Goal: Task Accomplishment & Management: Use online tool/utility

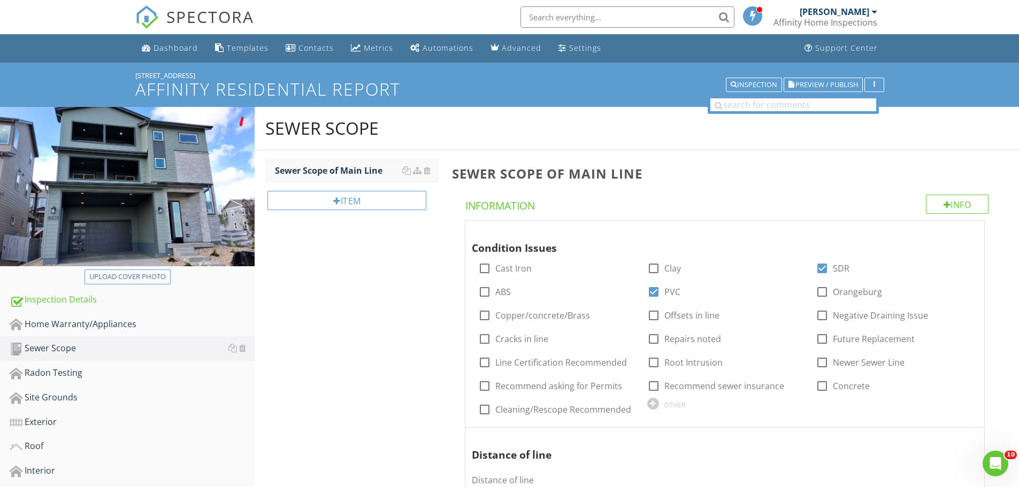
click at [186, 18] on span "SPECTORA" at bounding box center [210, 16] width 88 height 22
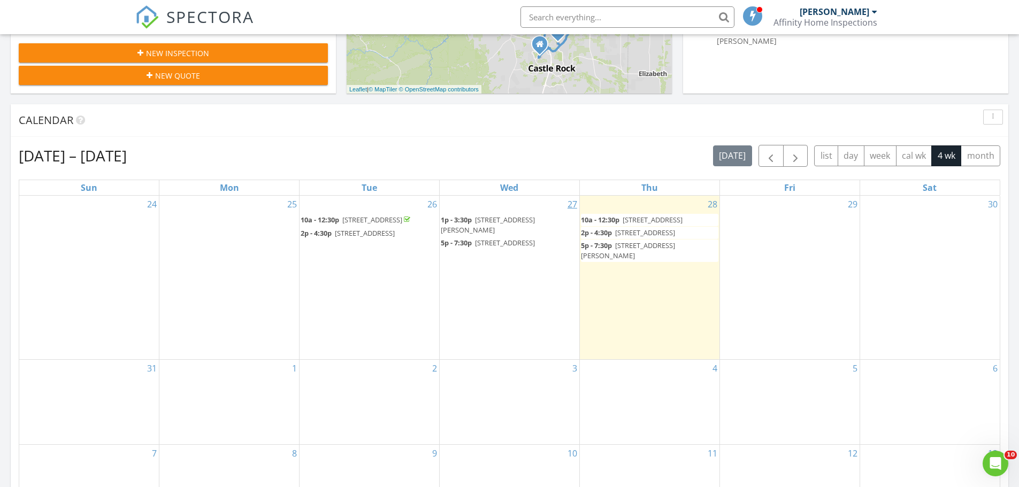
scroll to position [392, 0]
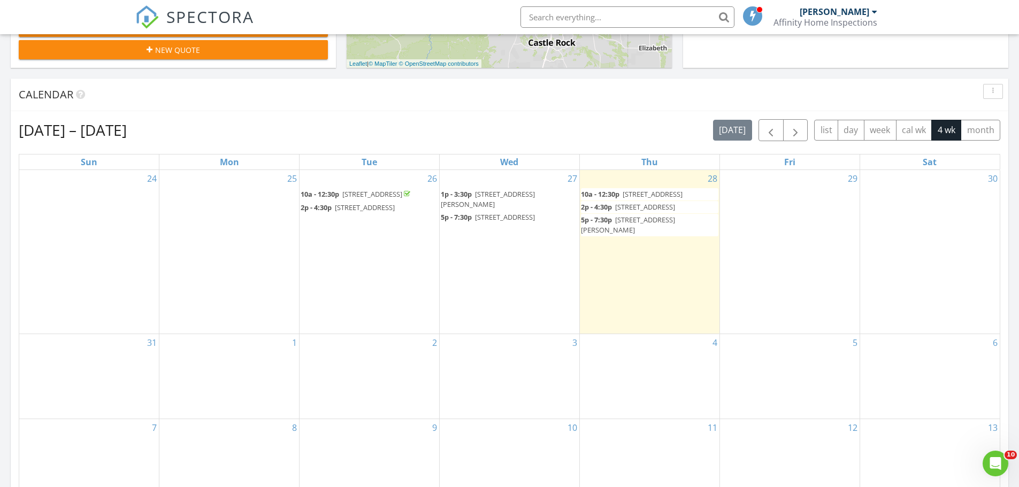
click at [470, 192] on span "1p - 3:30p" at bounding box center [456, 194] width 31 height 10
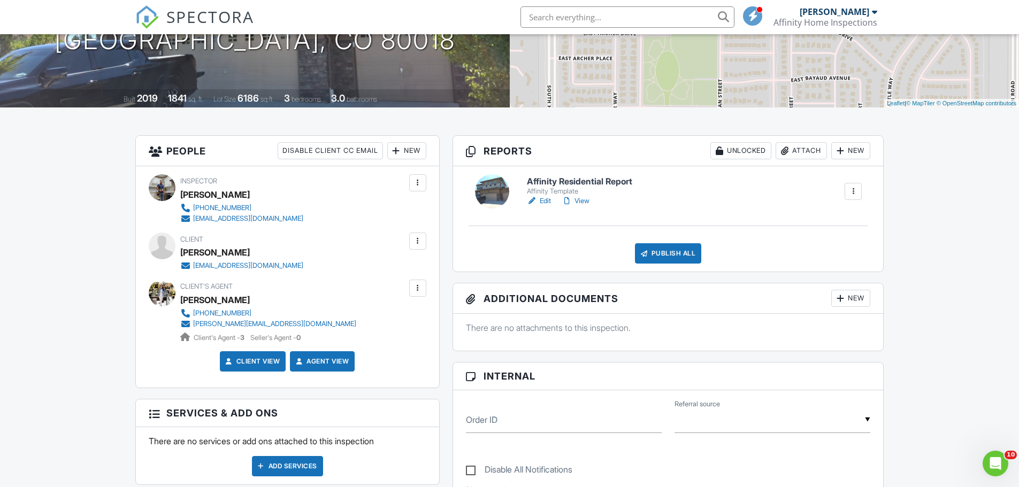
click at [544, 200] on link "Edit" at bounding box center [539, 201] width 24 height 11
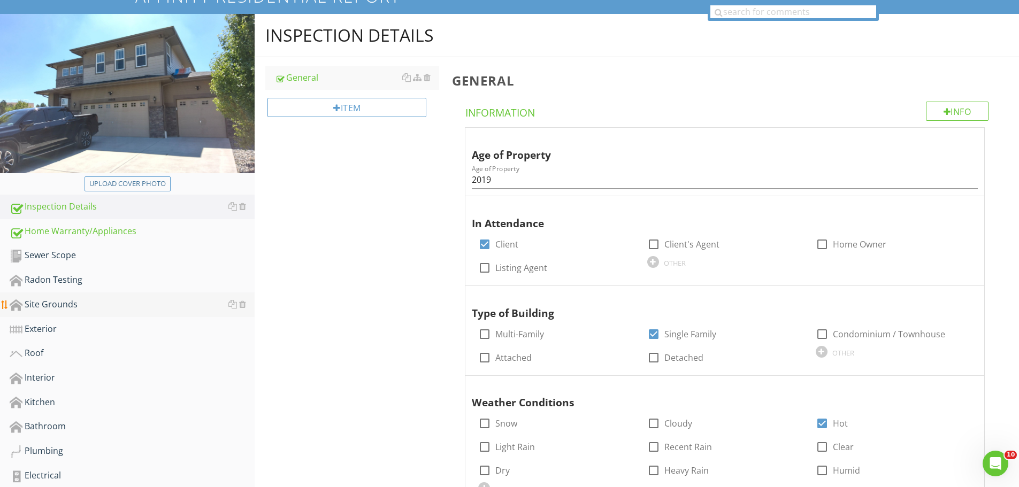
scroll to position [107, 0]
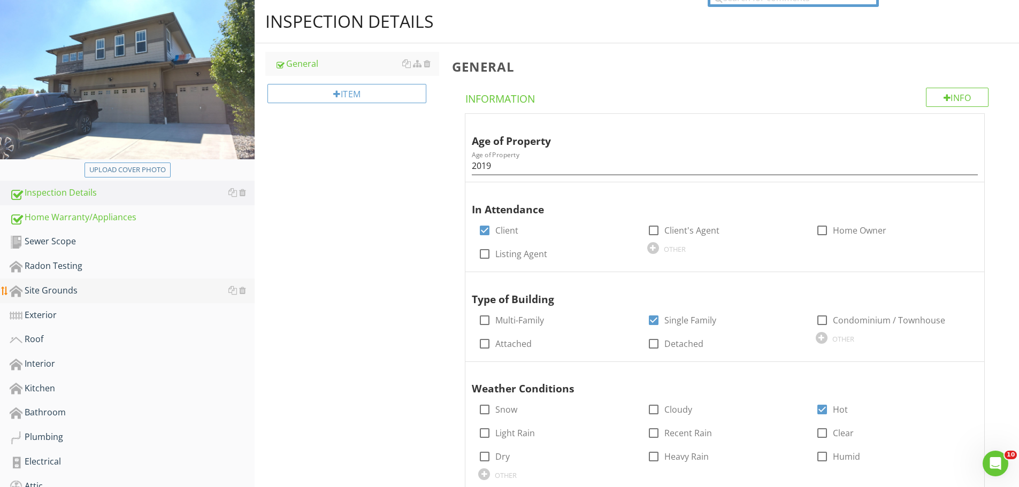
click at [52, 293] on div "Site Grounds" at bounding box center [132, 291] width 245 height 14
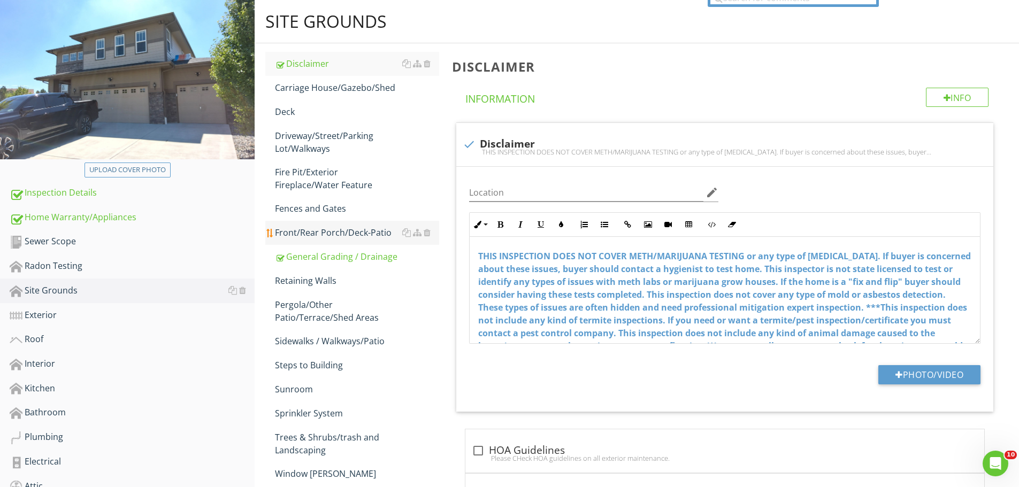
click at [324, 233] on div "Front/Rear Porch/Deck-Patio" at bounding box center [357, 232] width 164 height 13
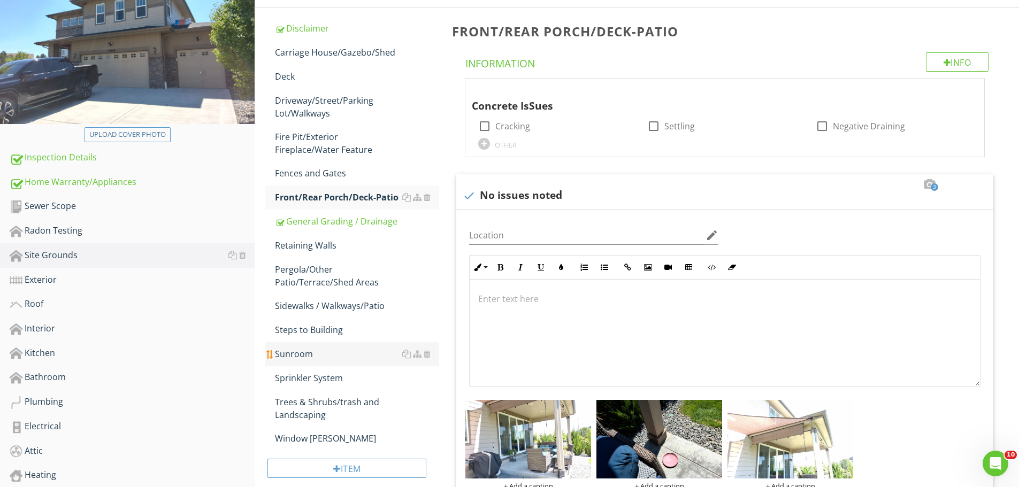
scroll to position [357, 0]
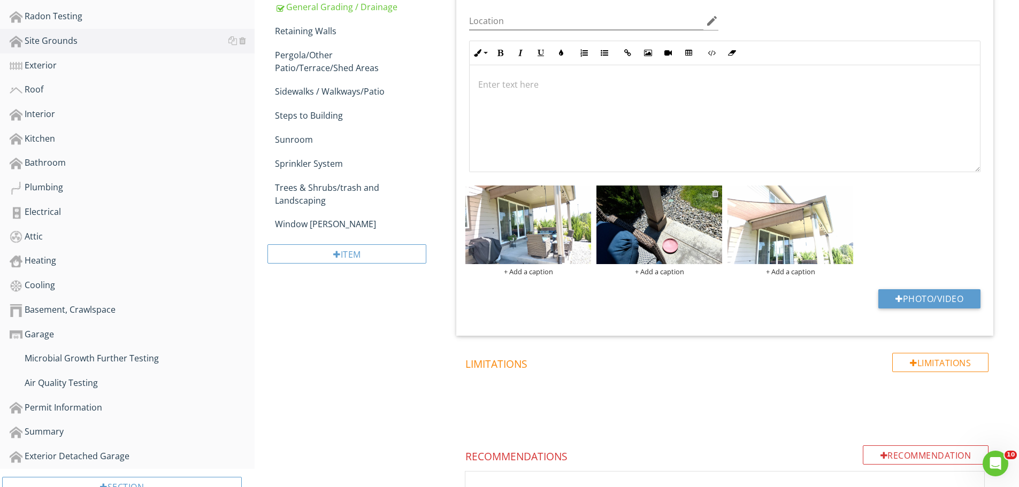
click at [715, 192] on div at bounding box center [715, 193] width 7 height 9
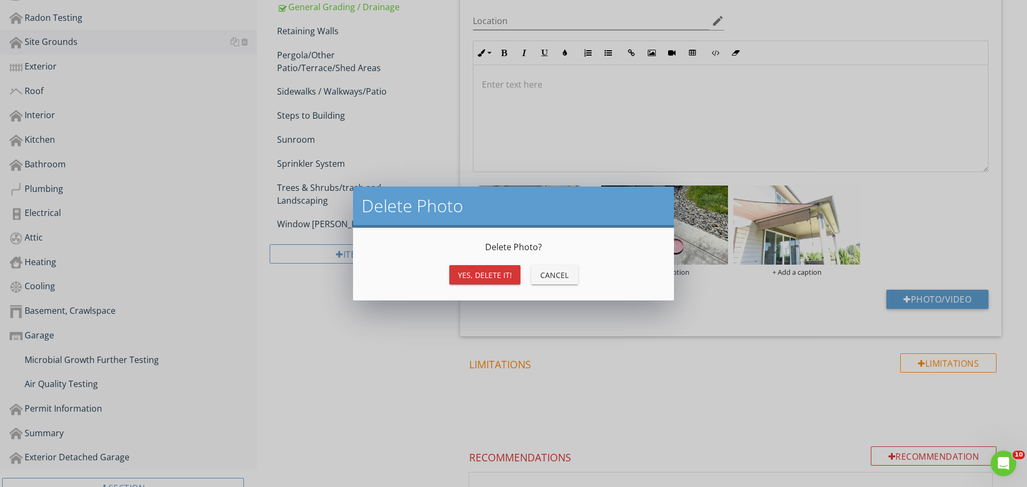
click at [483, 273] on div "Yes, Delete it!" at bounding box center [485, 275] width 54 height 11
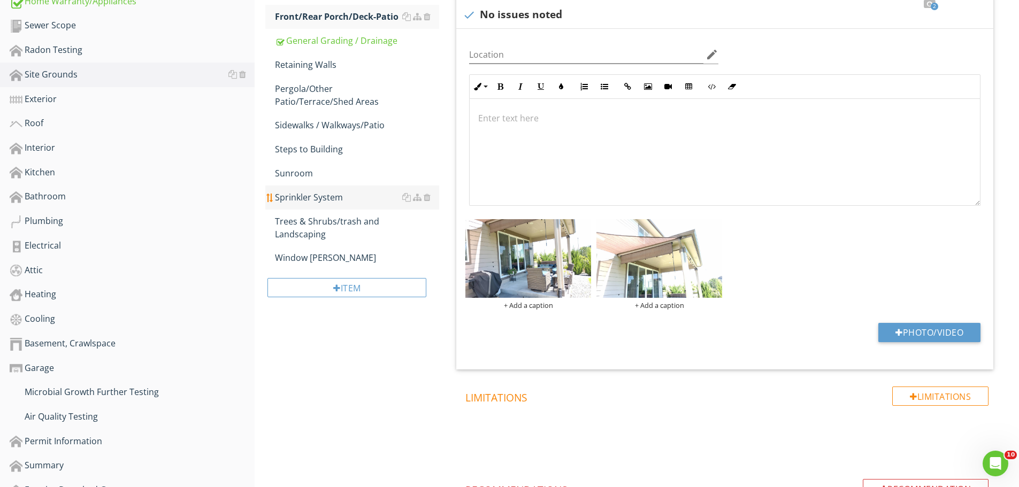
scroll to position [250, 0]
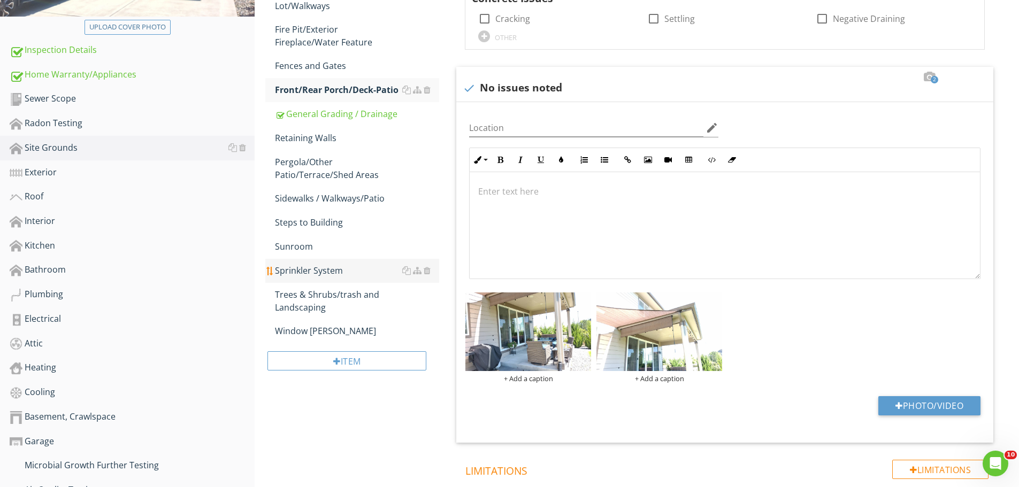
click at [301, 269] on div "Sprinkler System" at bounding box center [357, 270] width 164 height 13
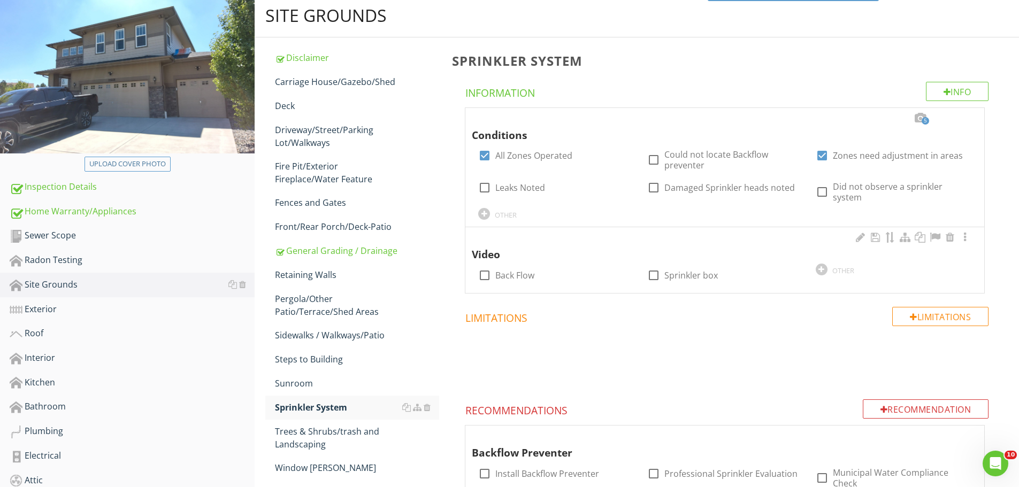
scroll to position [107, 0]
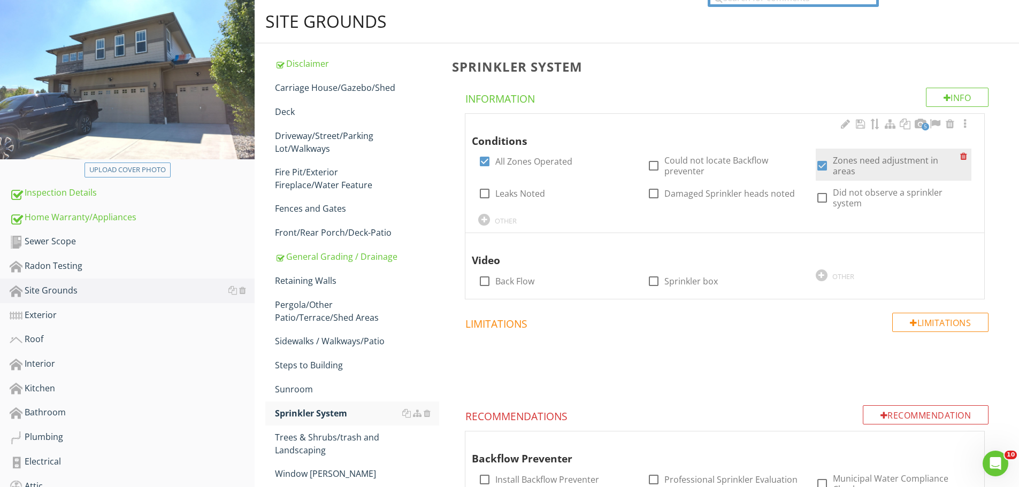
click at [821, 166] on div at bounding box center [822, 166] width 18 height 18
checkbox input "false"
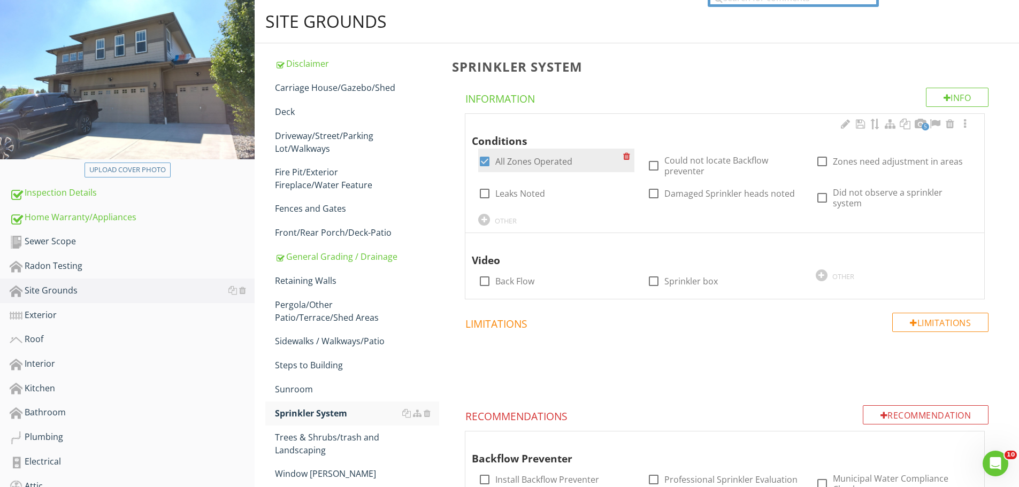
click at [485, 162] on div at bounding box center [485, 161] width 18 height 18
checkbox input "false"
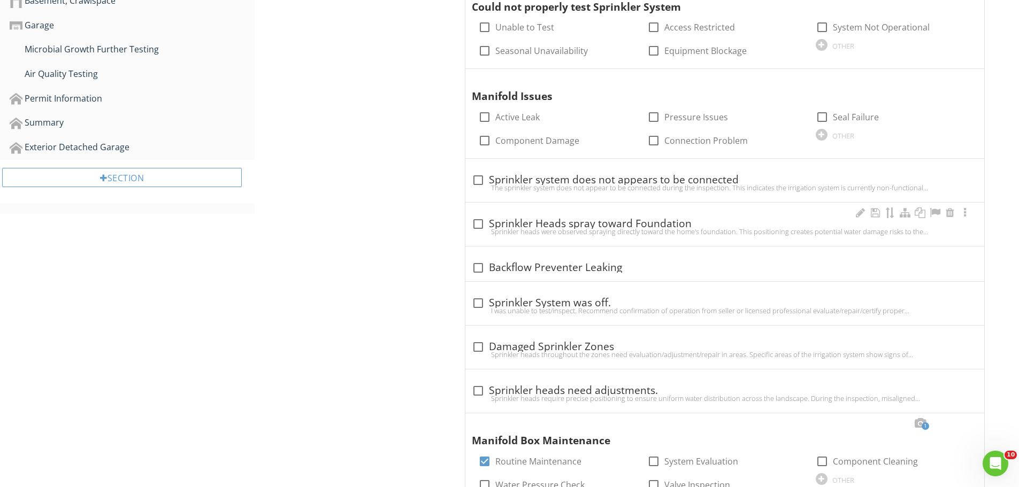
scroll to position [692, 0]
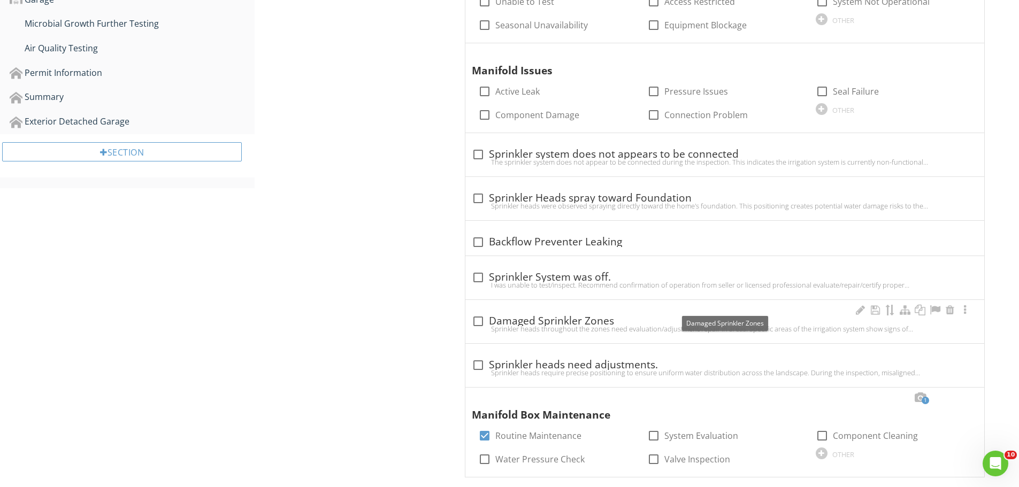
click at [595, 315] on div "check_box_outline_blank Damaged Sprinkler Zones" at bounding box center [725, 321] width 506 height 13
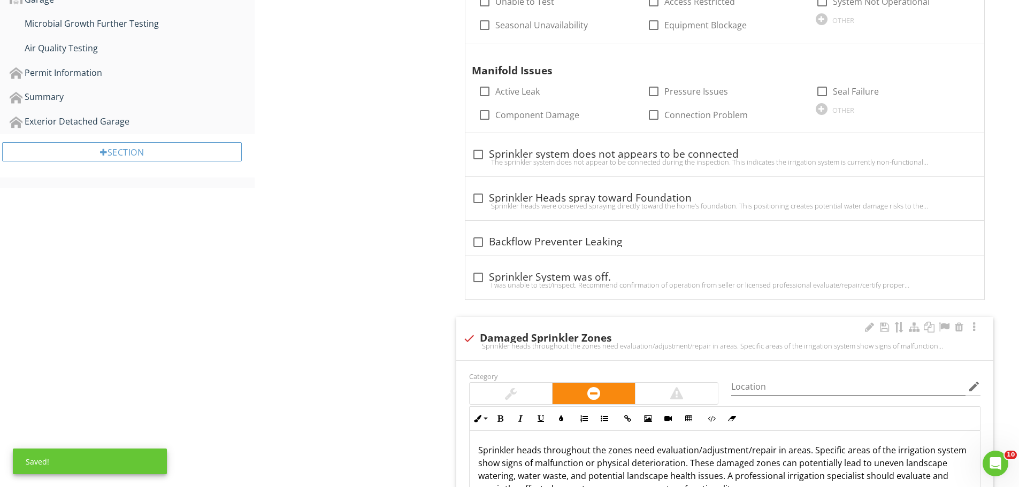
click at [561, 332] on div "check Damaged Sprinkler Zones" at bounding box center [725, 338] width 524 height 13
checkbox input "true"
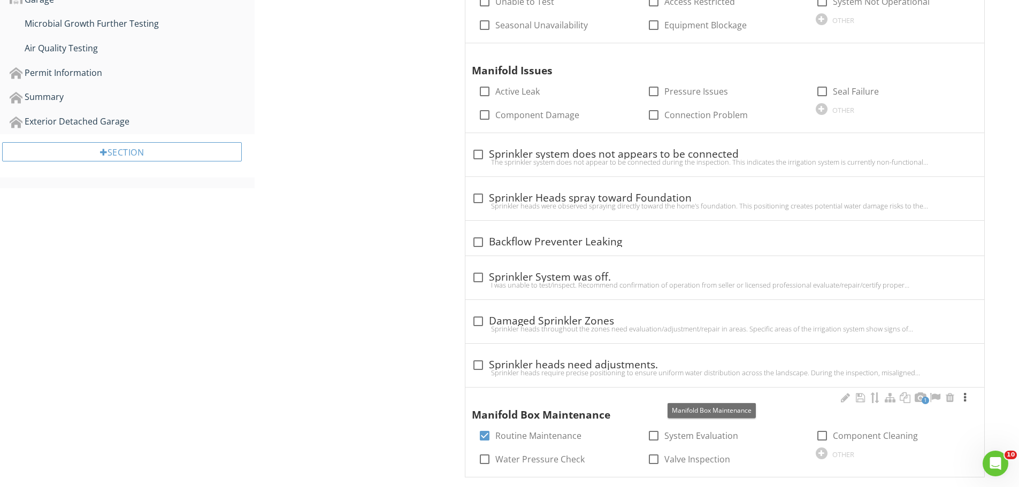
click at [964, 393] on span at bounding box center [965, 399] width 13 height 12
click at [962, 393] on div at bounding box center [965, 398] width 13 height 11
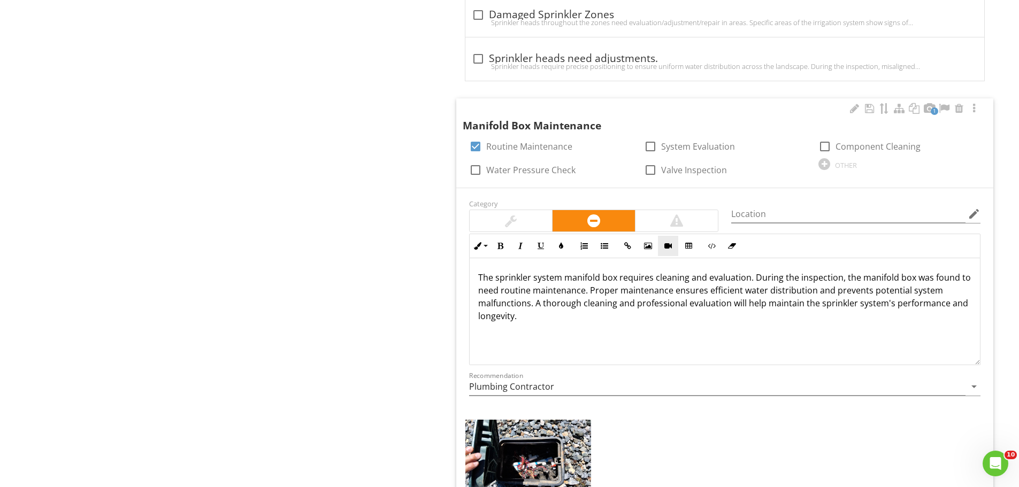
scroll to position [870, 0]
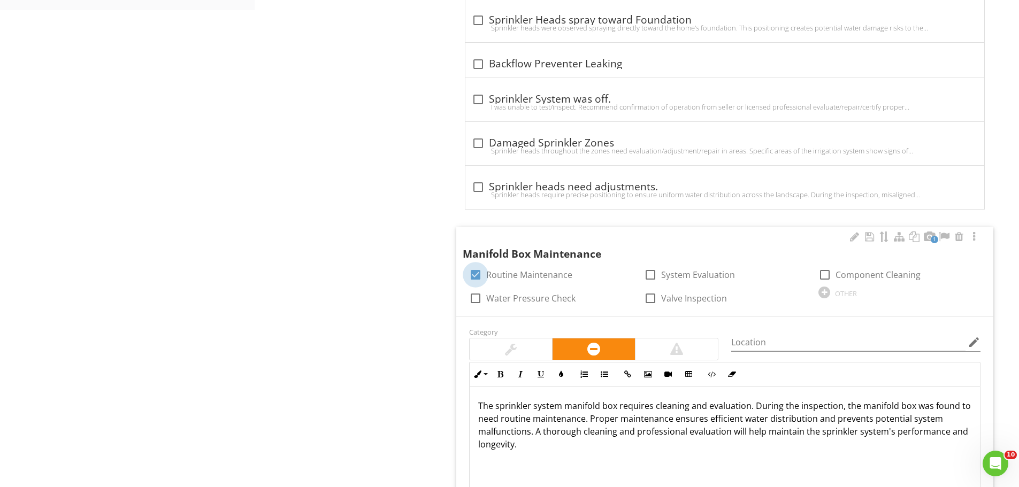
drag, startPoint x: 475, startPoint y: 258, endPoint x: 468, endPoint y: 265, distance: 9.5
click at [474, 266] on div at bounding box center [476, 275] width 18 height 18
checkbox input "false"
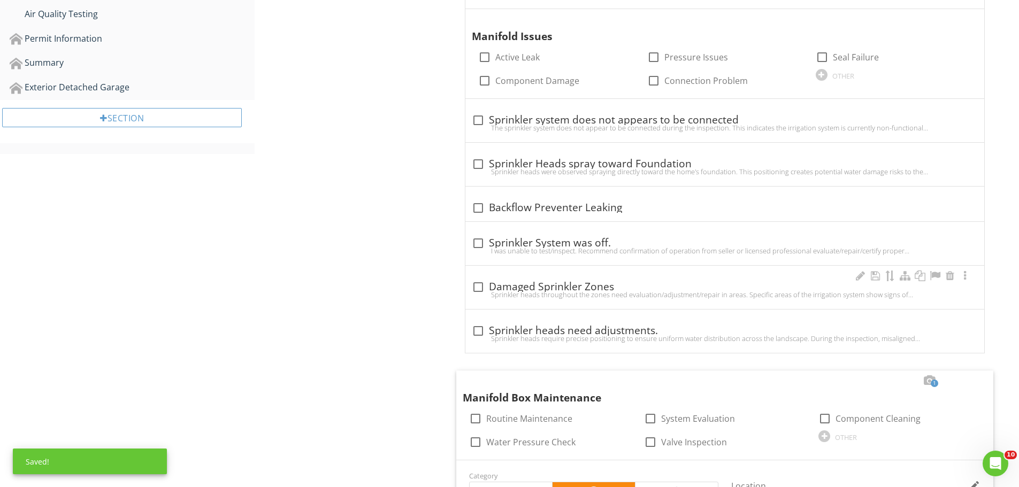
scroll to position [728, 0]
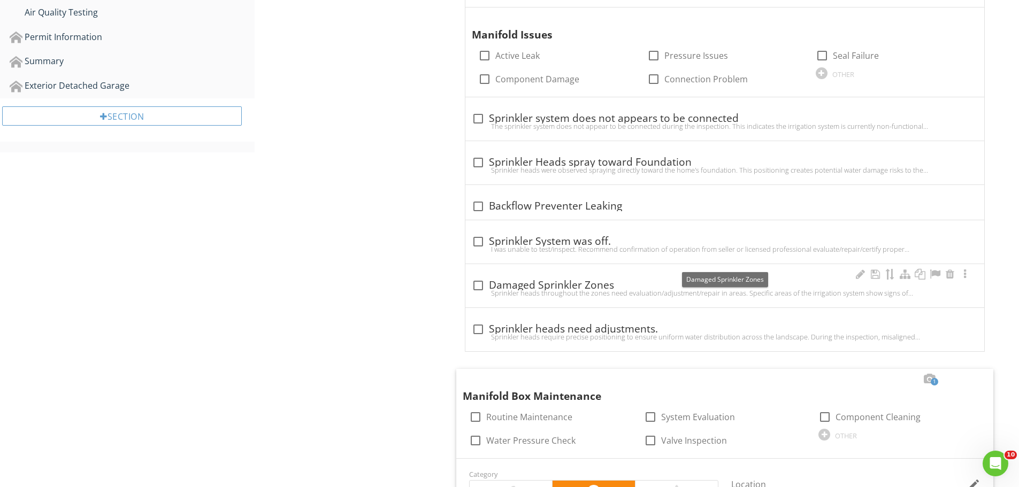
click at [565, 279] on div "check_box_outline_blank Damaged Sprinkler Zones" at bounding box center [725, 285] width 506 height 13
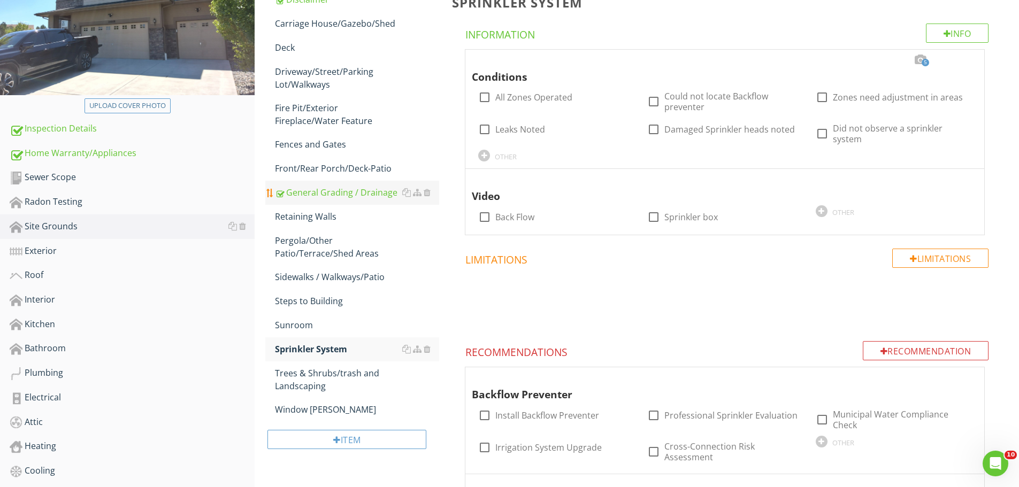
scroll to position [157, 0]
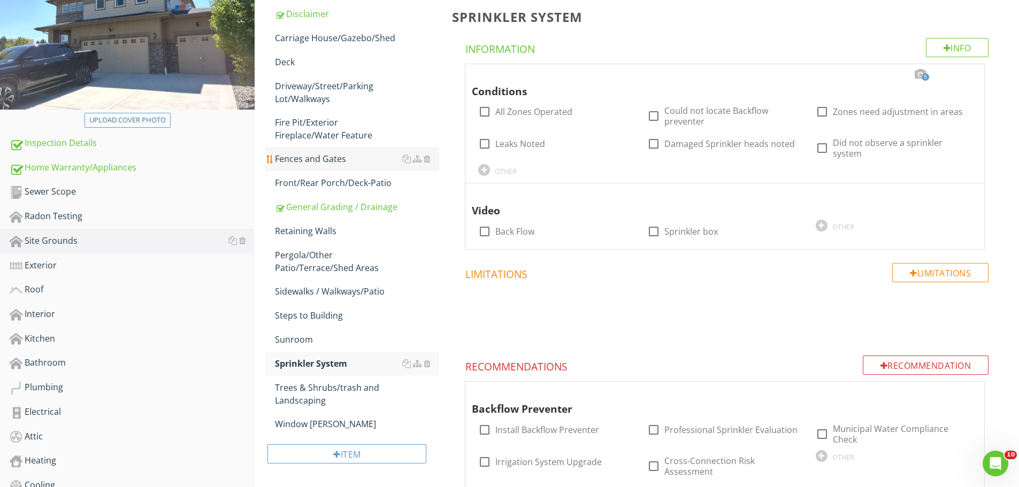
click at [304, 162] on div "Fences and Gates" at bounding box center [357, 158] width 164 height 13
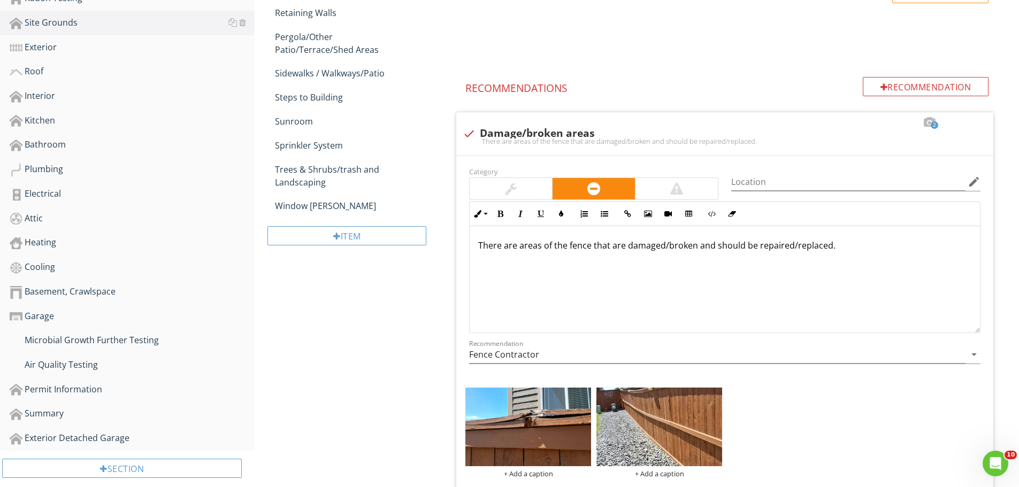
scroll to position [407, 0]
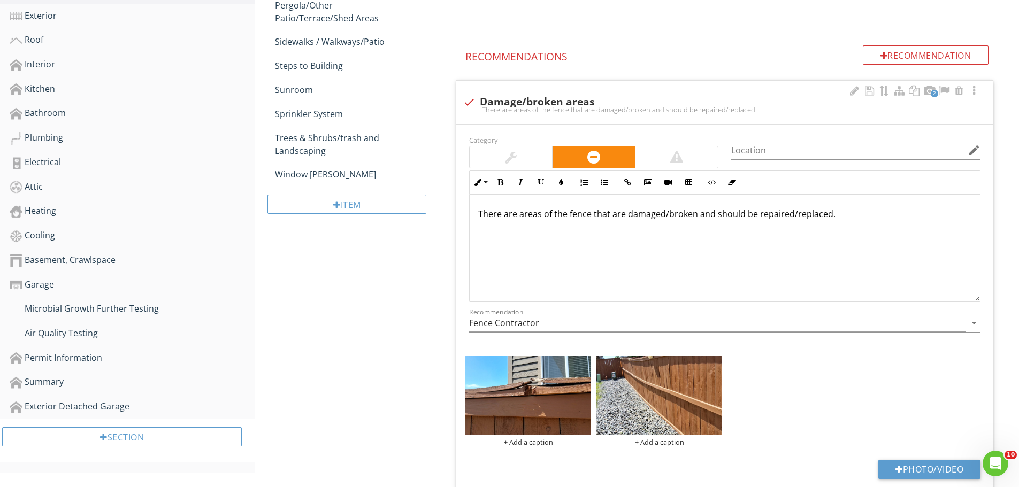
click at [501, 157] on div at bounding box center [511, 157] width 82 height 21
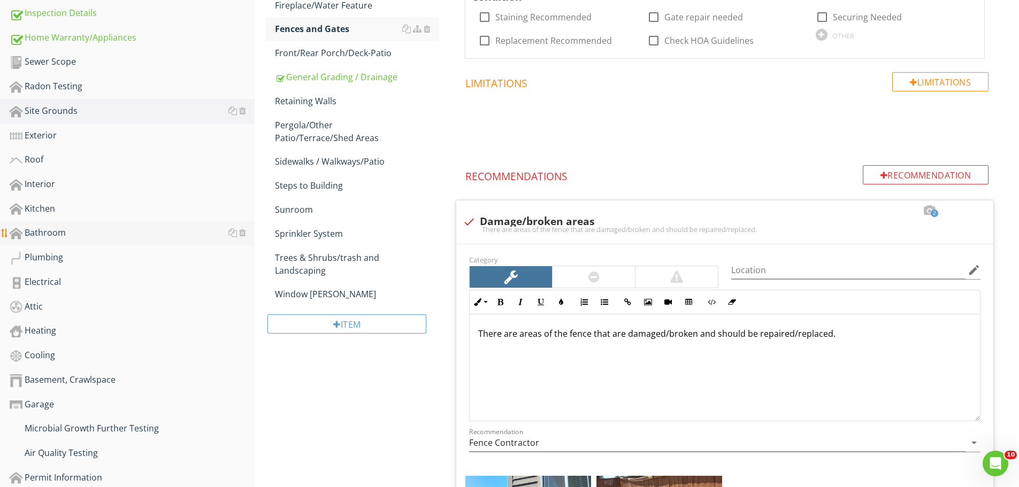
scroll to position [228, 0]
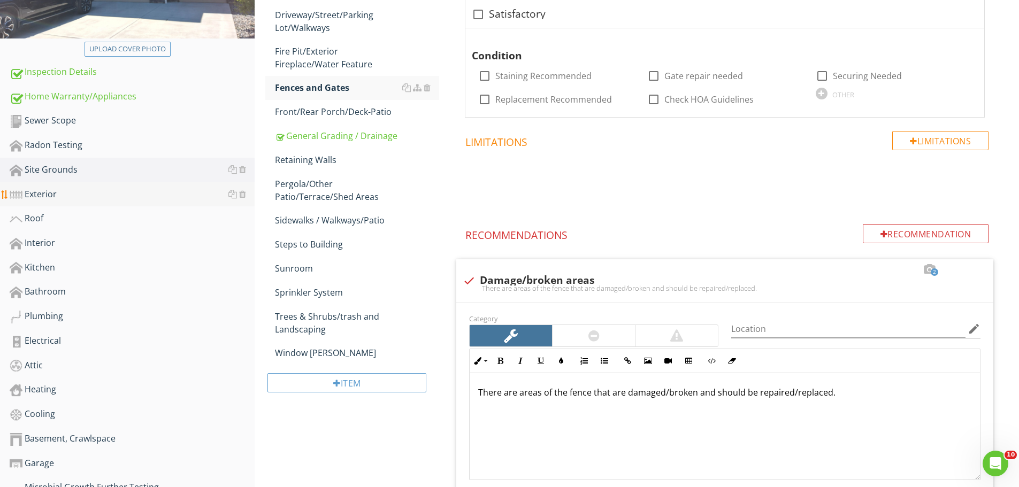
click at [34, 193] on div "Exterior" at bounding box center [132, 195] width 245 height 14
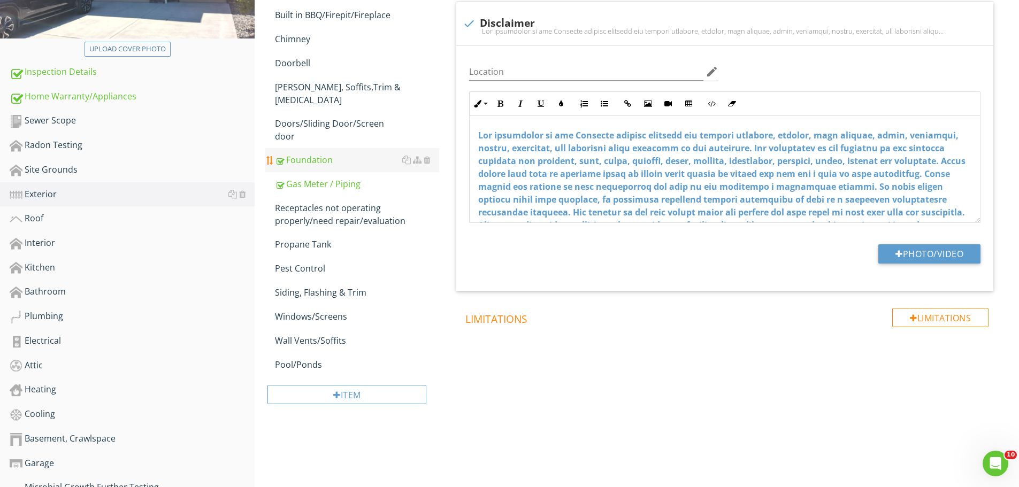
click at [314, 154] on div "Foundation" at bounding box center [357, 160] width 164 height 13
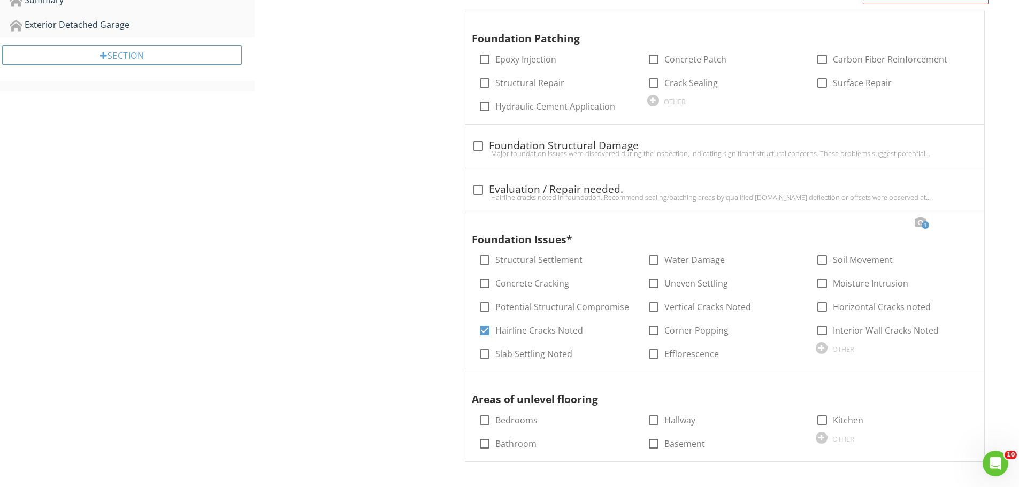
scroll to position [790, 0]
click at [964, 218] on div at bounding box center [965, 221] width 13 height 11
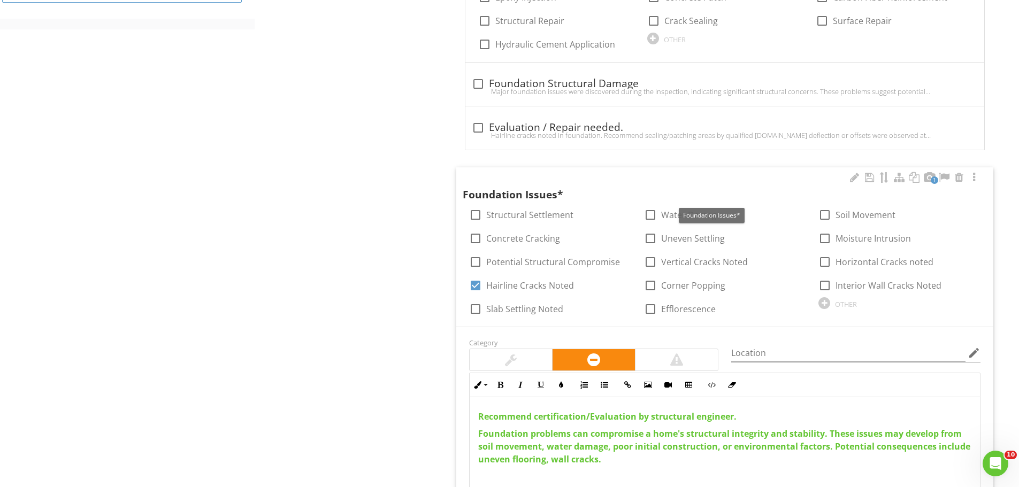
scroll to position [1004, 0]
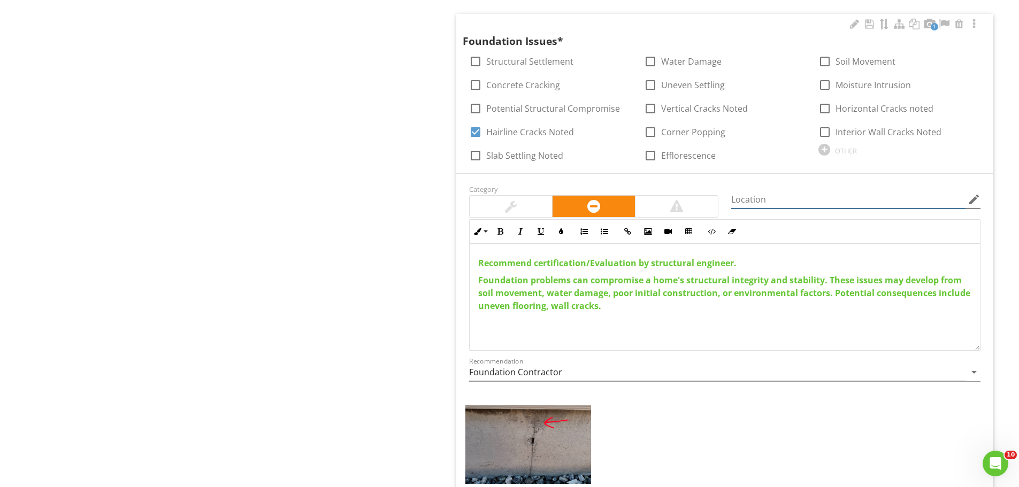
click at [769, 200] on input "Location" at bounding box center [848, 200] width 234 height 18
type input "Right side garage"
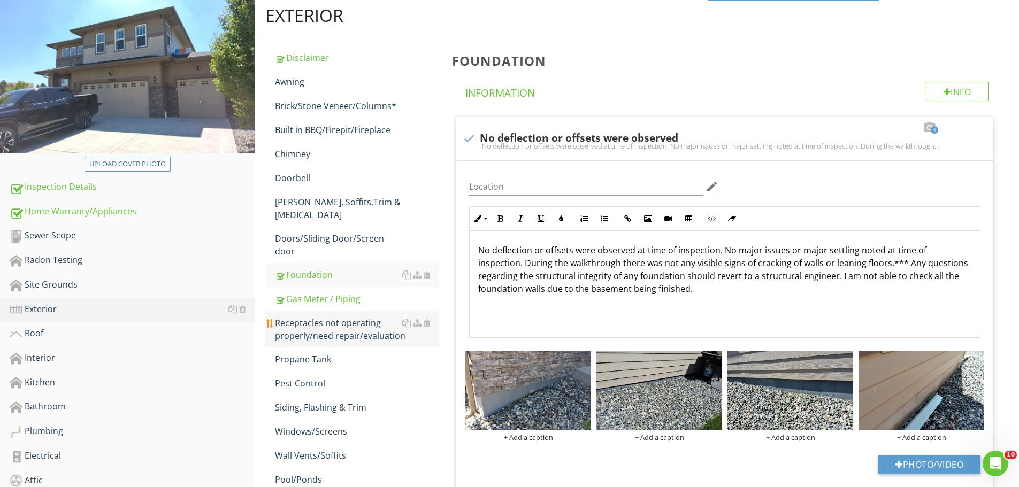
scroll to position [112, 0]
click at [328, 293] on div "Gas Meter / Piping" at bounding box center [357, 299] width 164 height 13
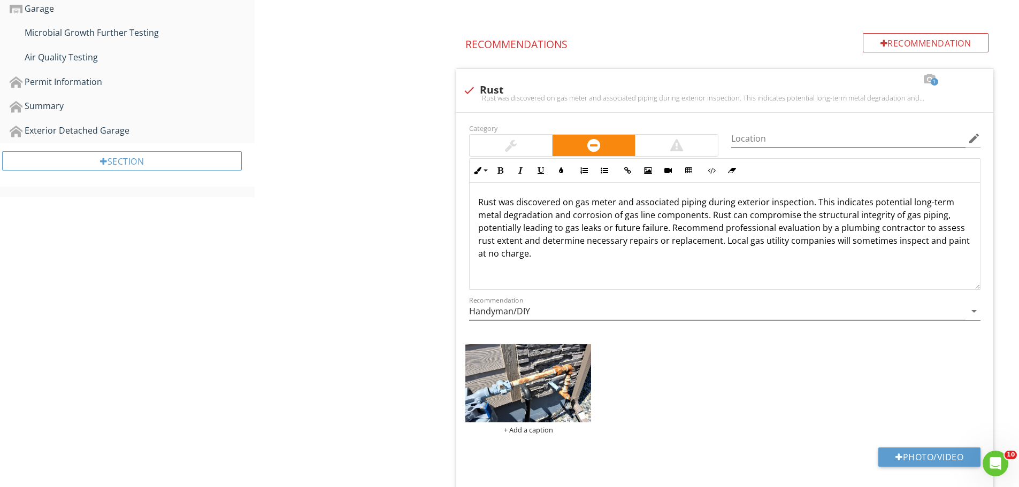
scroll to position [683, 0]
click at [510, 145] on div at bounding box center [511, 145] width 12 height 13
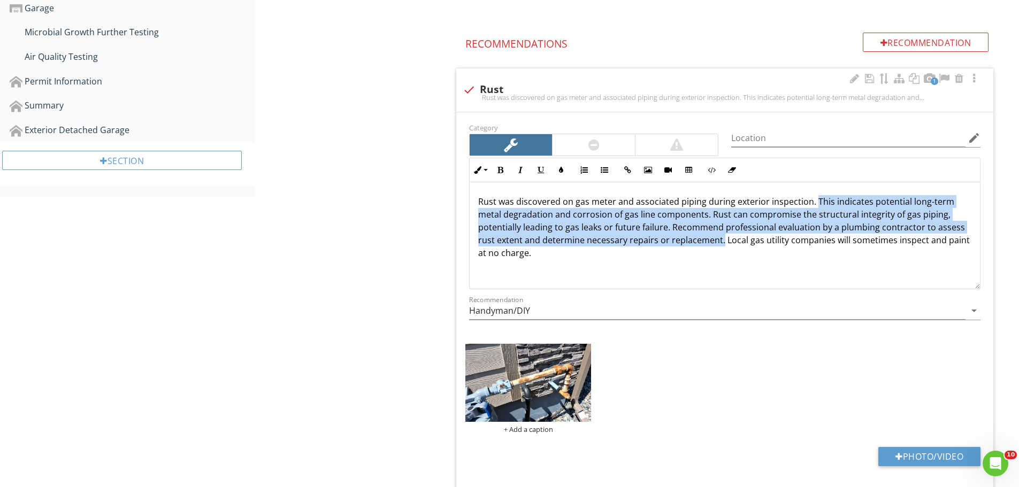
drag, startPoint x: 721, startPoint y: 243, endPoint x: 814, endPoint y: 204, distance: 101.0
click at [814, 204] on p "Rust was discovered on gas meter and associated piping during exterior inspecti…" at bounding box center [724, 227] width 493 height 64
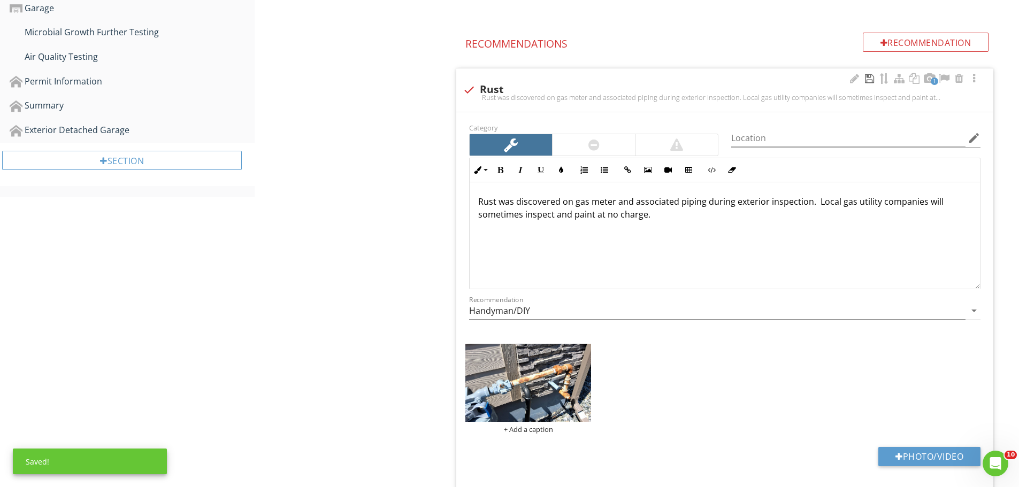
click at [872, 80] on div at bounding box center [869, 78] width 13 height 11
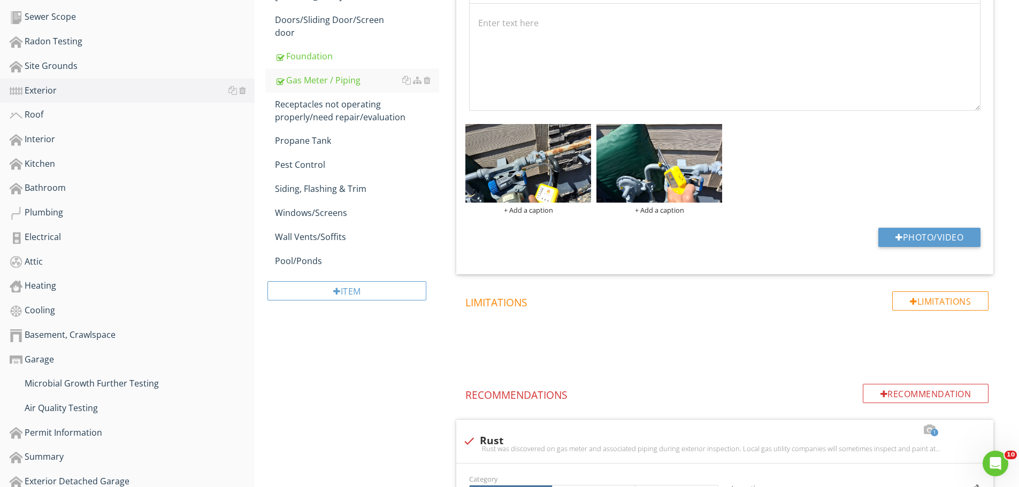
scroll to position [326, 0]
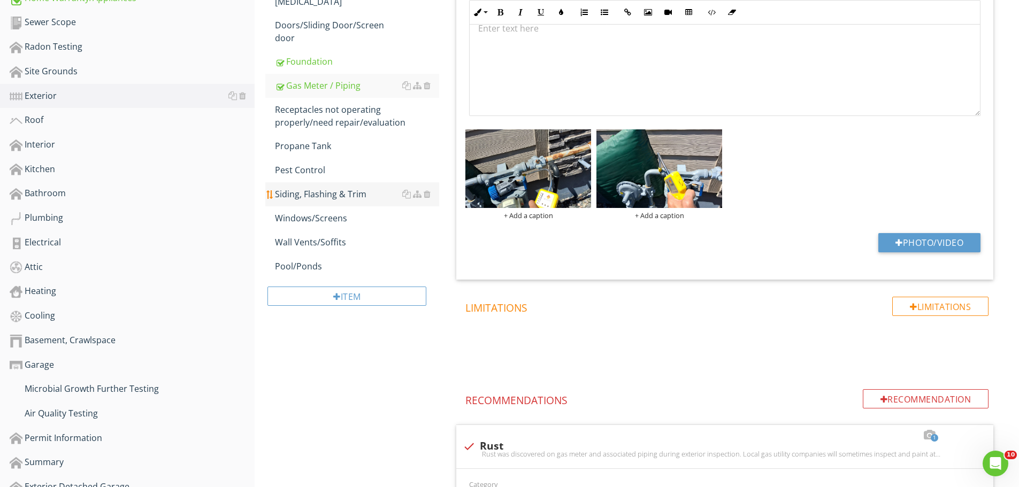
click at [317, 188] on div "Siding, Flashing & Trim" at bounding box center [357, 194] width 164 height 13
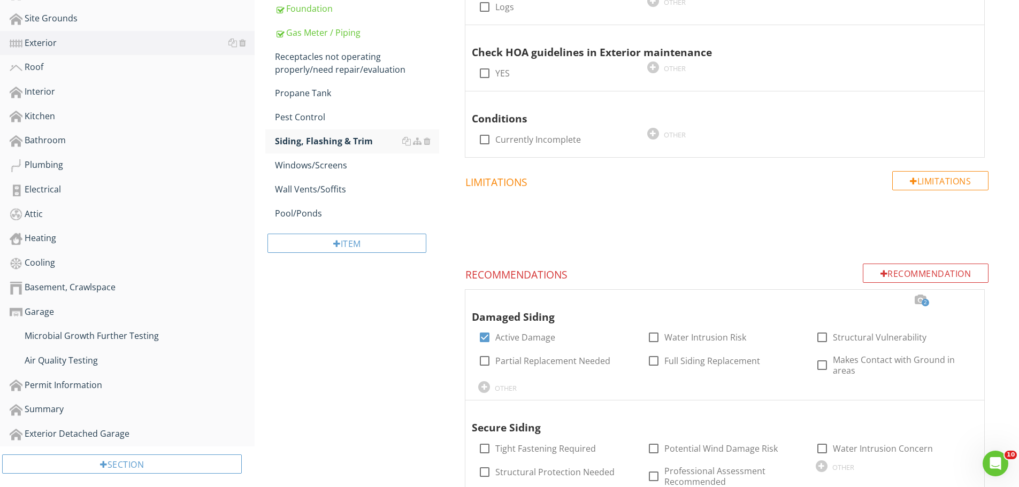
scroll to position [540, 0]
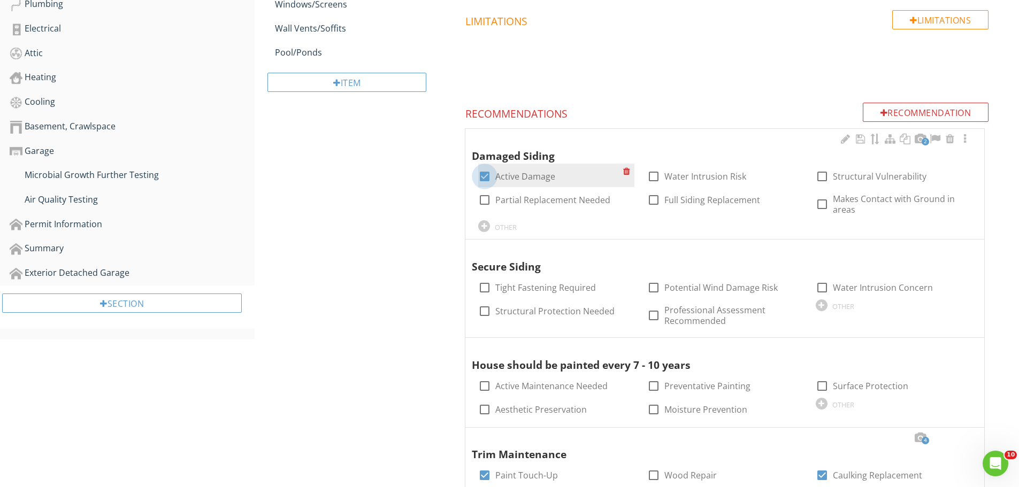
click at [487, 176] on div at bounding box center [485, 176] width 18 height 18
checkbox input "false"
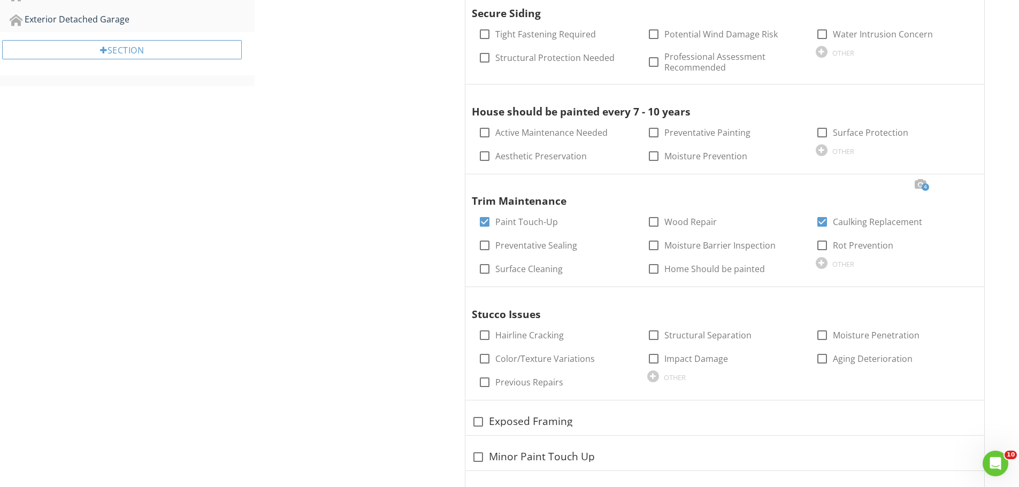
scroll to position [861, 0]
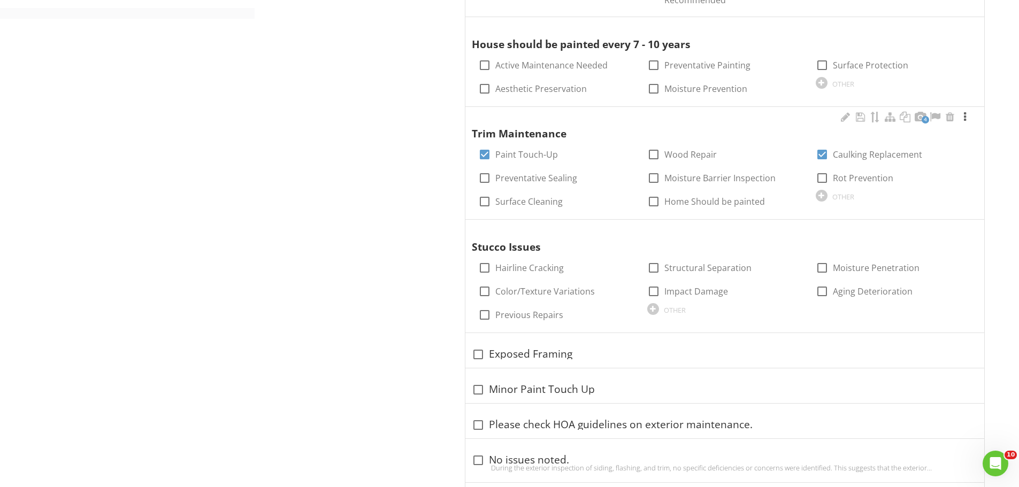
click at [966, 115] on div at bounding box center [965, 117] width 13 height 11
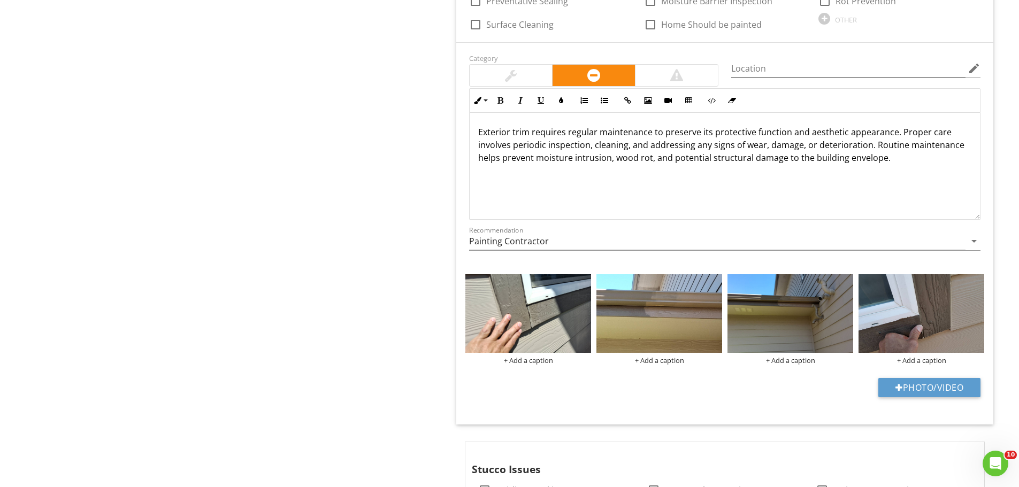
scroll to position [1075, 0]
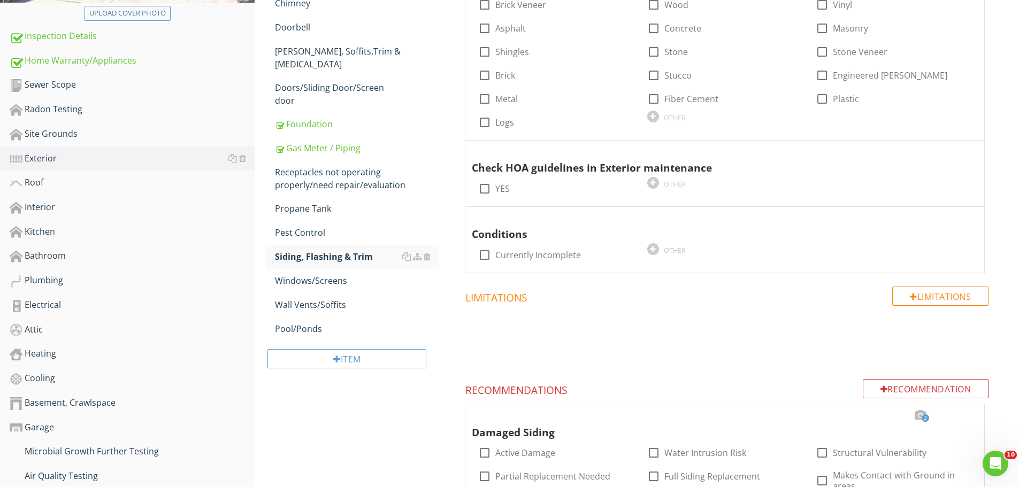
scroll to position [255, 0]
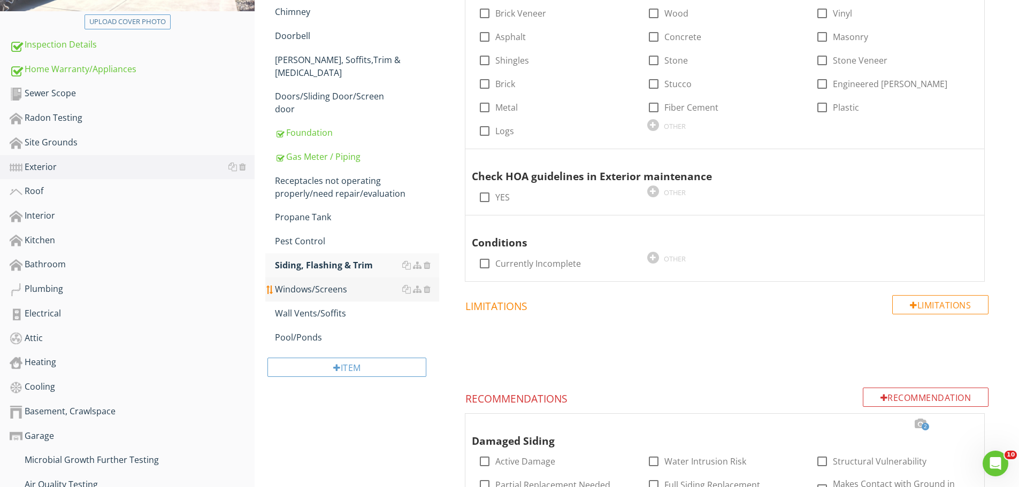
click at [313, 283] on div "Windows/Screens" at bounding box center [357, 289] width 164 height 13
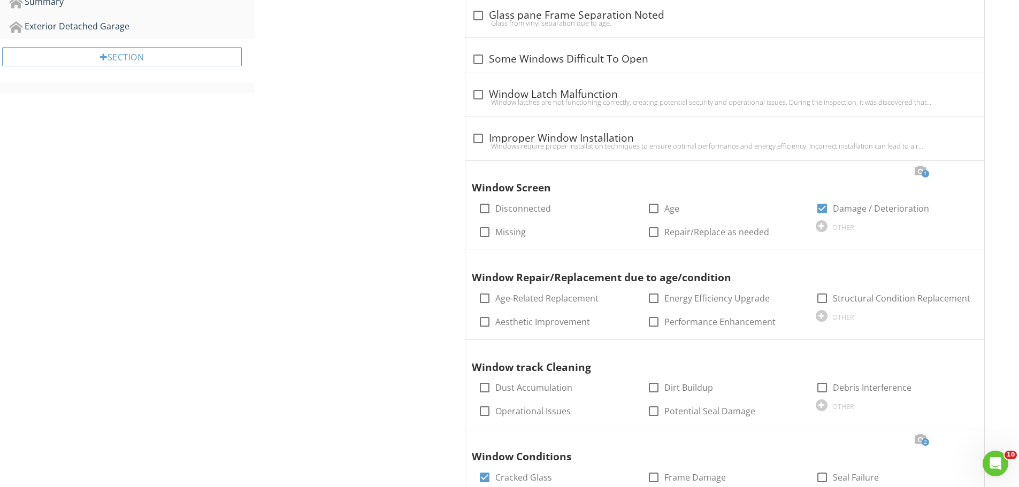
scroll to position [846, 0]
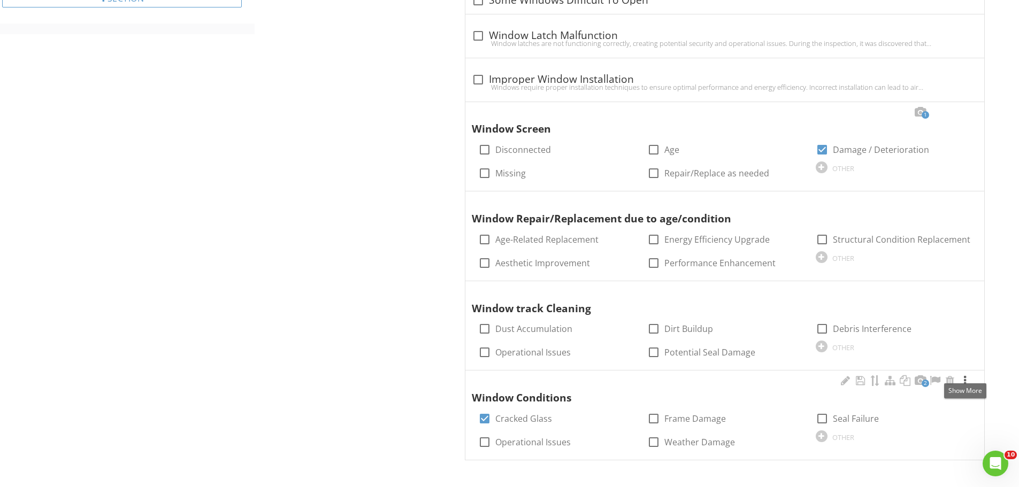
click at [967, 380] on div at bounding box center [965, 381] width 13 height 11
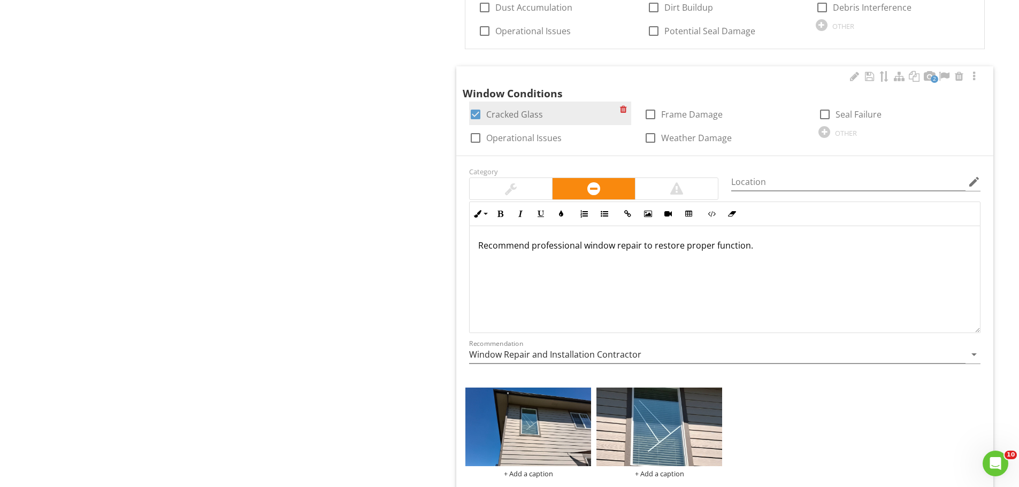
scroll to position [1167, 0]
click at [477, 113] on div at bounding box center [476, 115] width 18 height 18
checkbox input "false"
click at [823, 133] on div at bounding box center [825, 133] width 12 height 12
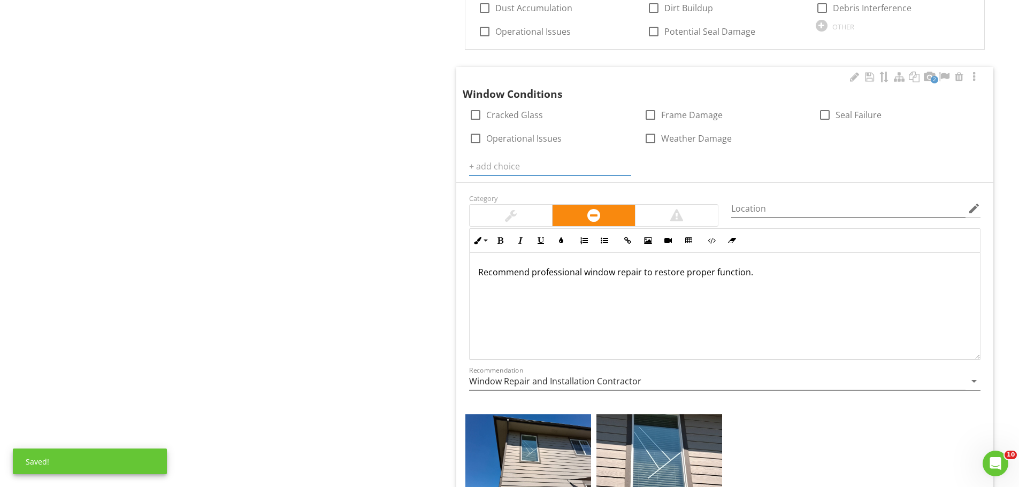
click at [515, 165] on input "text" at bounding box center [550, 167] width 162 height 18
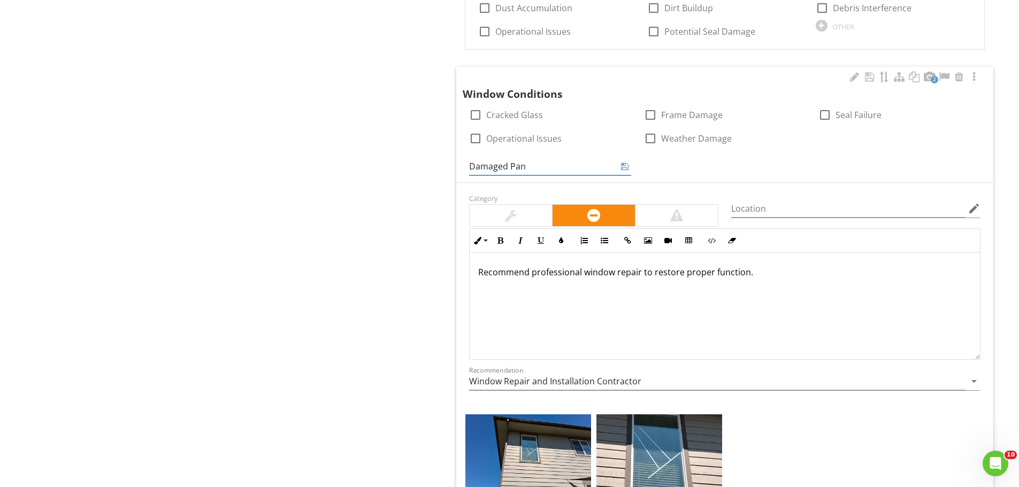
type input "Damaged Pane"
click at [624, 167] on icon at bounding box center [624, 166] width 7 height 9
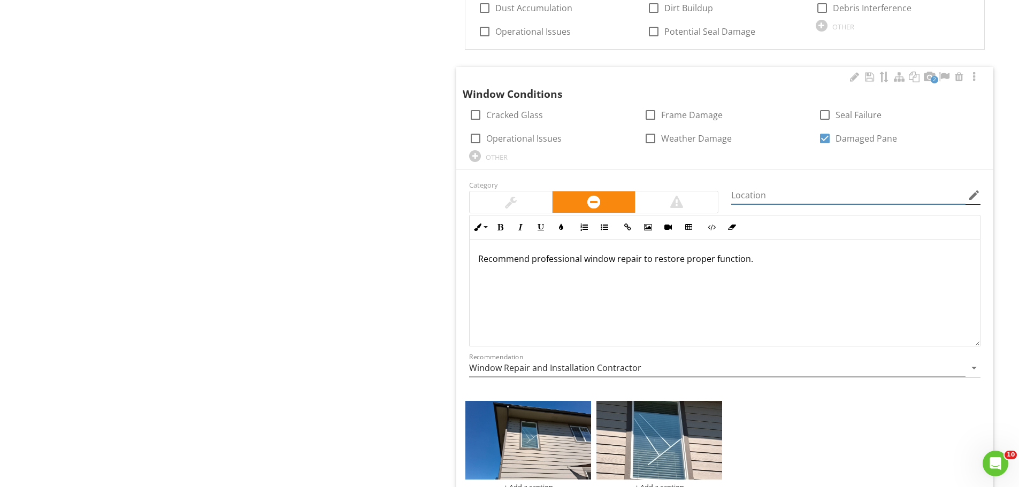
click at [759, 194] on input "Location" at bounding box center [848, 196] width 234 height 18
type input "Rear window"
click at [682, 201] on div at bounding box center [676, 202] width 13 height 13
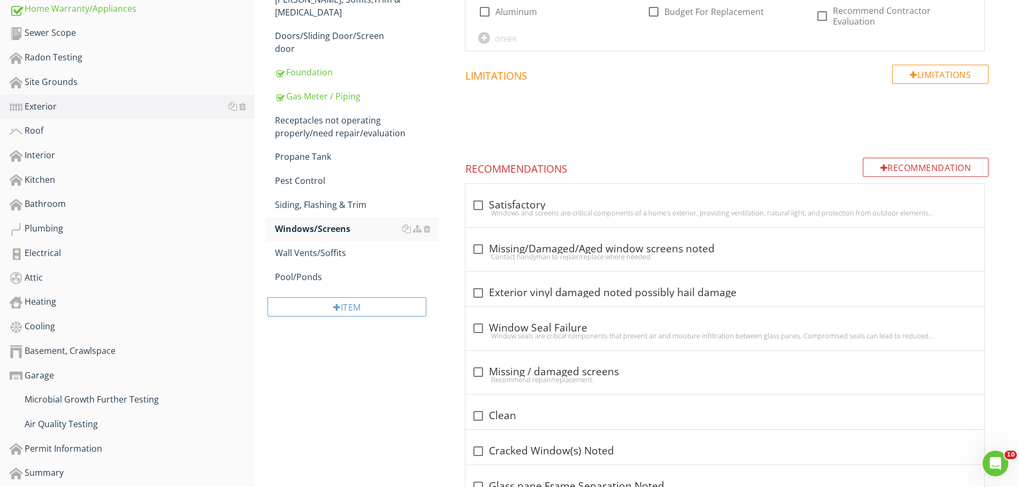
scroll to position [311, 0]
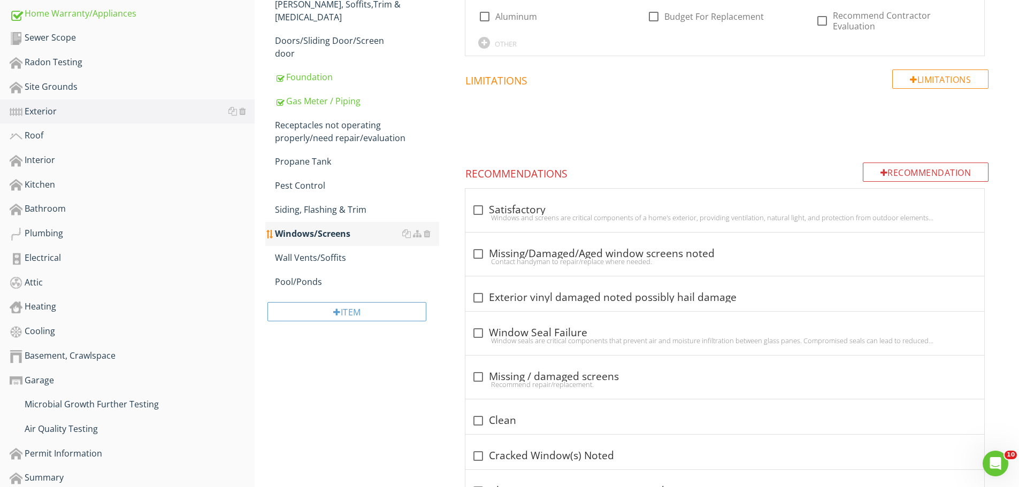
click at [310, 227] on div "Windows/Screens" at bounding box center [357, 233] width 164 height 13
click at [30, 135] on div "Roof" at bounding box center [132, 136] width 245 height 14
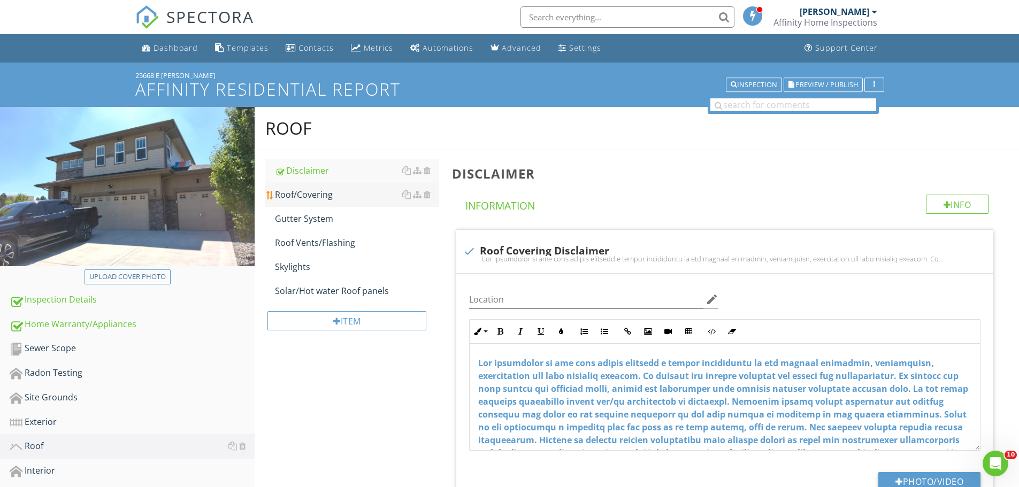
click at [315, 194] on div "Roof/Covering" at bounding box center [357, 194] width 164 height 13
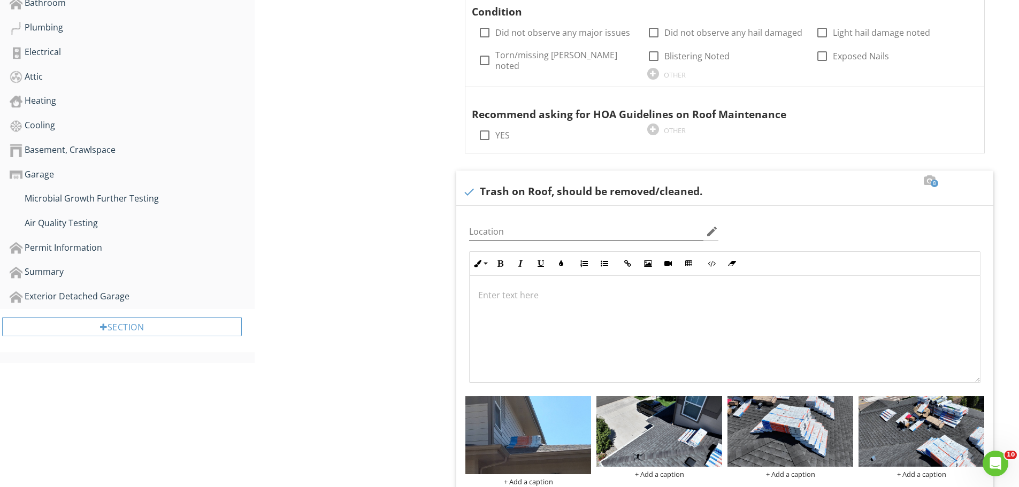
scroll to position [535, 0]
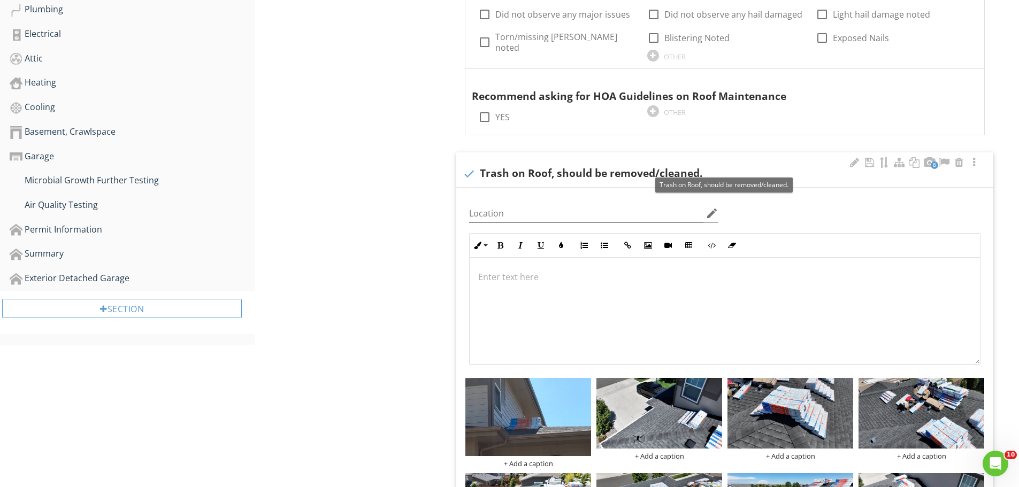
click at [468, 172] on div at bounding box center [469, 174] width 18 height 18
checkbox input "true"
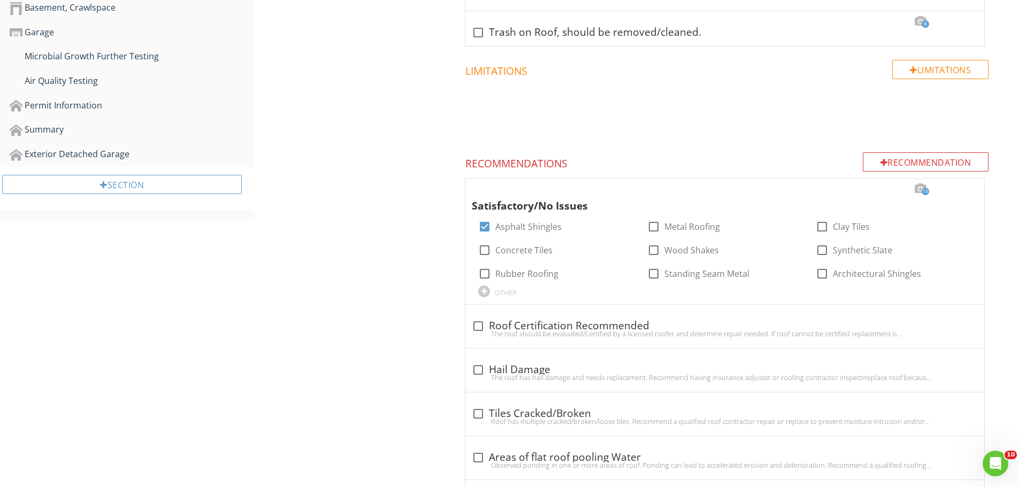
scroll to position [653, 0]
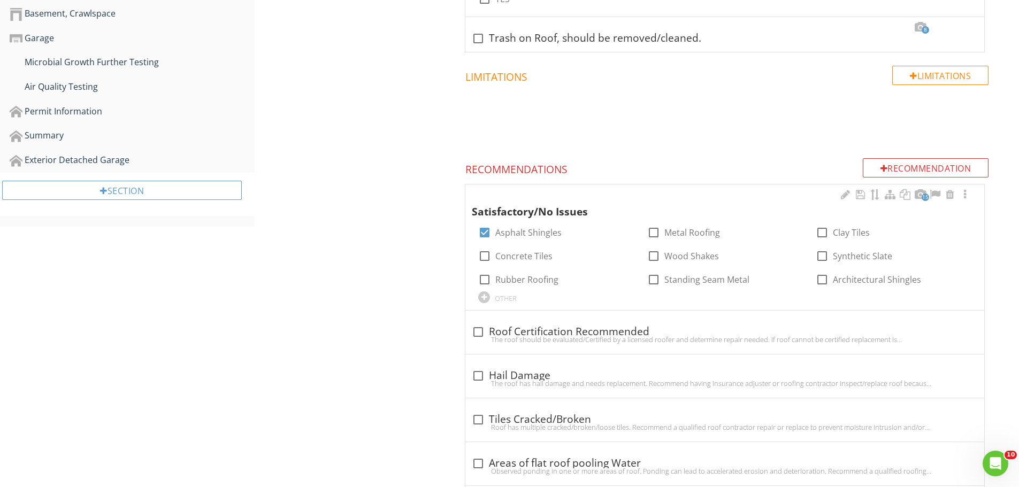
drag, startPoint x: 487, startPoint y: 234, endPoint x: 467, endPoint y: 248, distance: 24.8
click at [487, 234] on div at bounding box center [485, 233] width 18 height 18
checkbox input "false"
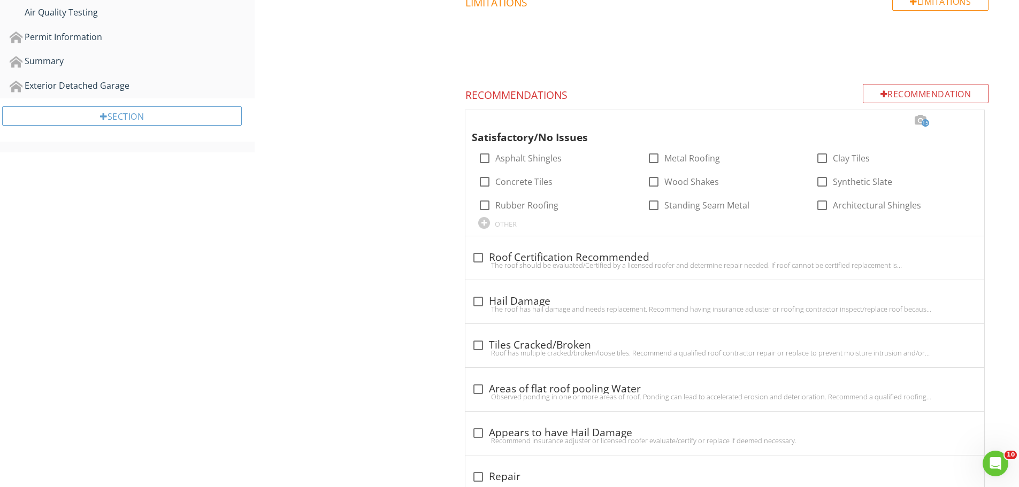
scroll to position [725, 0]
click at [647, 308] on div "The roof has hail damage and needs replacement. Recommend having insurance adju…" at bounding box center [725, 312] width 506 height 9
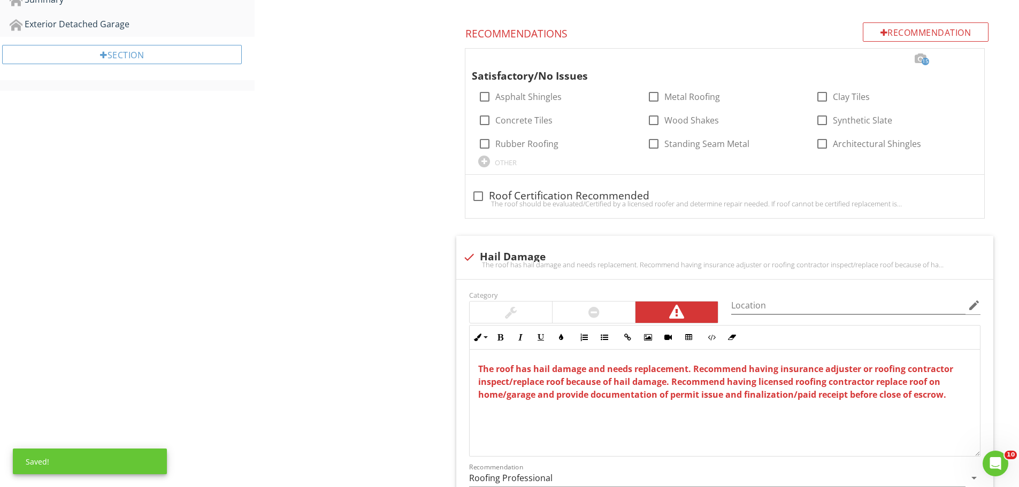
scroll to position [939, 0]
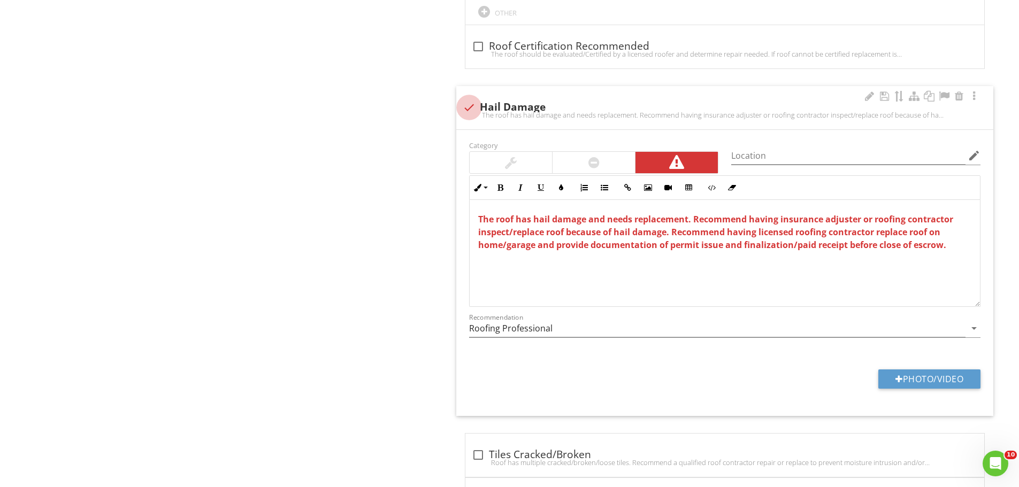
click at [471, 109] on div at bounding box center [469, 107] width 18 height 18
checkbox input "true"
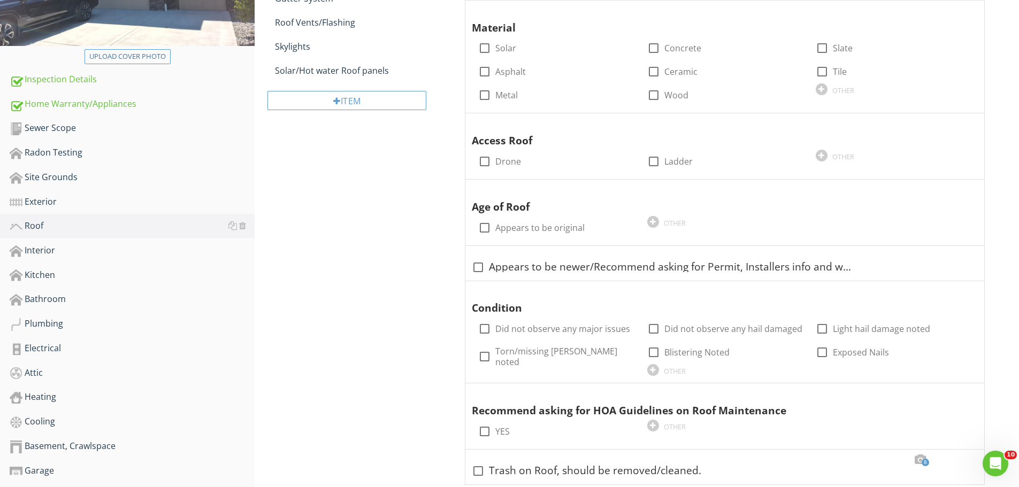
scroll to position [225, 0]
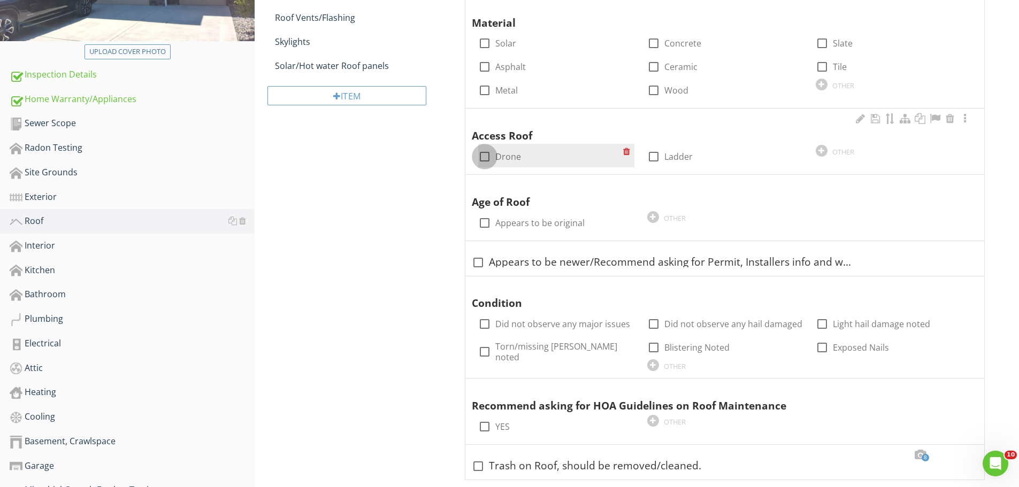
click at [485, 157] on div at bounding box center [485, 157] width 18 height 18
checkbox input "true"
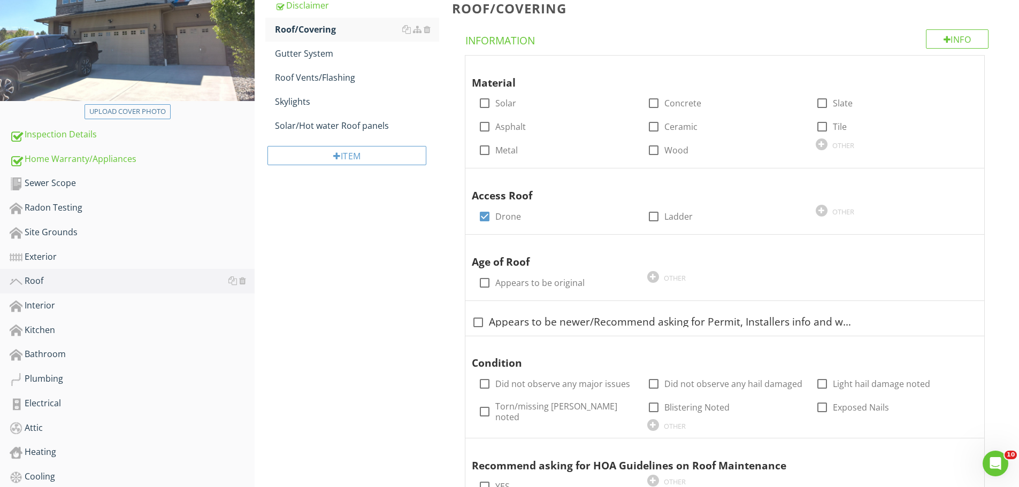
scroll to position [154, 0]
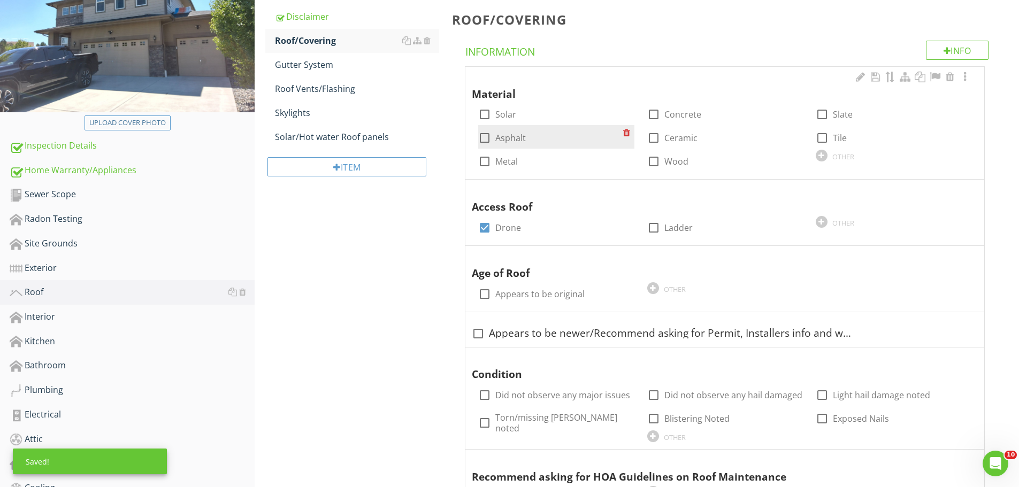
click at [487, 141] on div at bounding box center [485, 138] width 18 height 18
checkbox input "true"
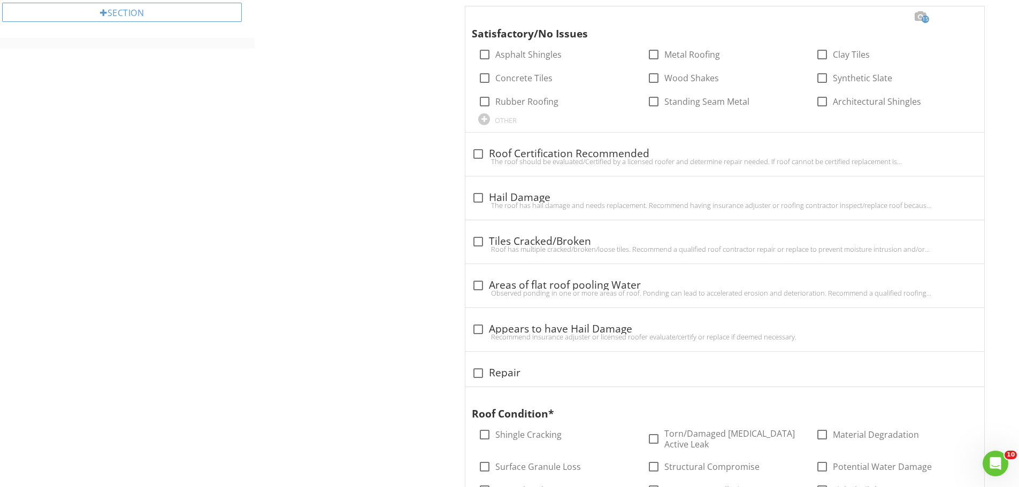
scroll to position [903, 0]
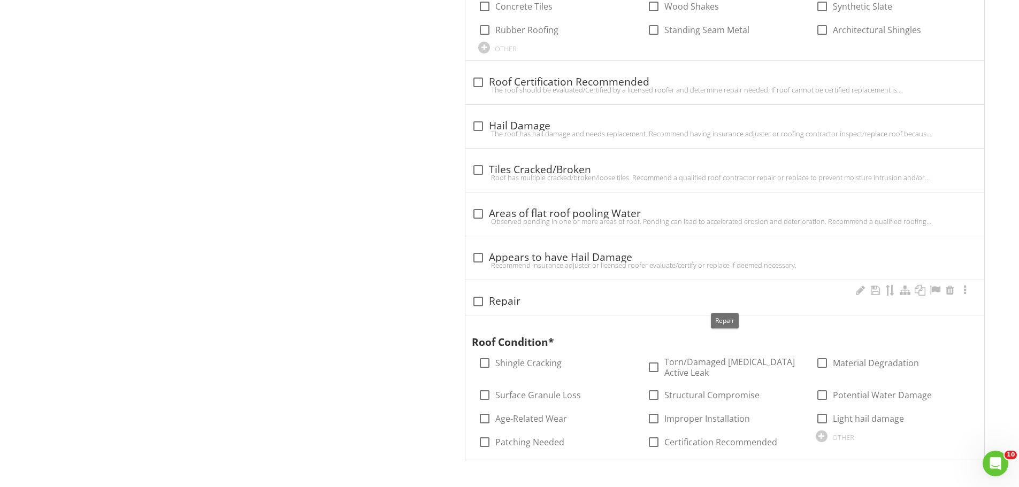
click at [784, 304] on div "check_box_outline_blank Repair" at bounding box center [725, 301] width 506 height 13
checkbox input "true"
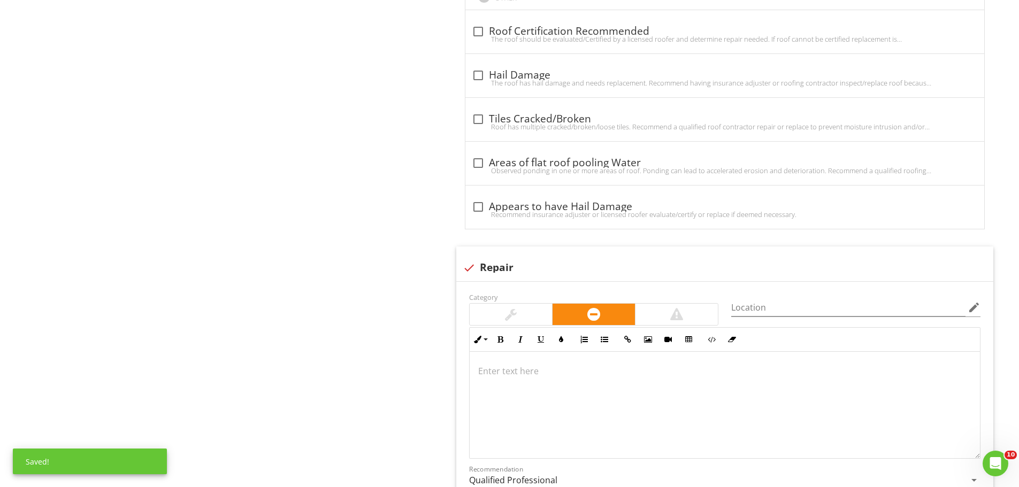
scroll to position [1081, 0]
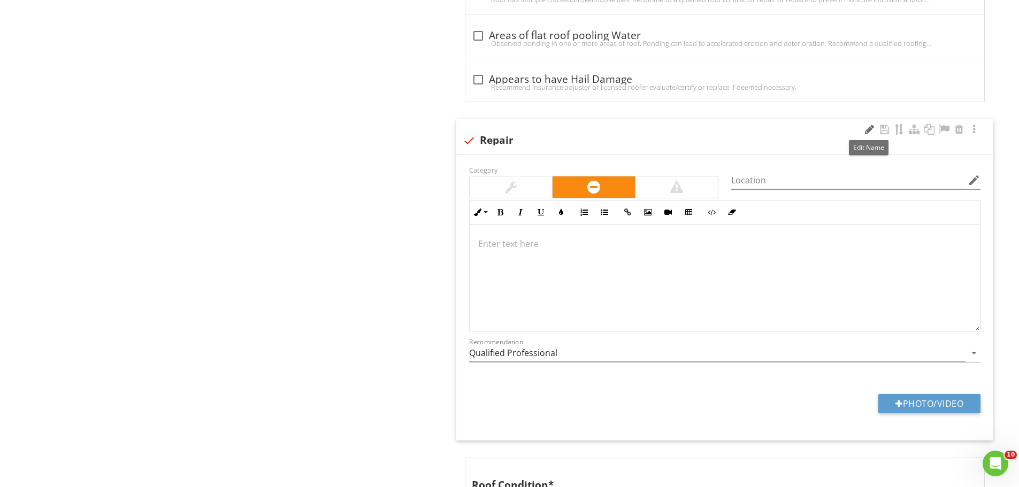
click at [867, 129] on div at bounding box center [869, 129] width 13 height 11
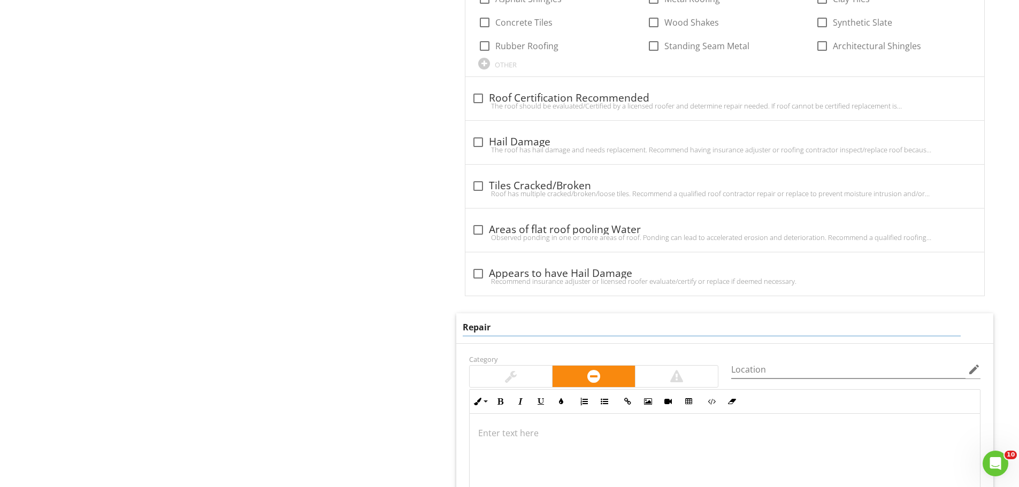
scroll to position [832, 0]
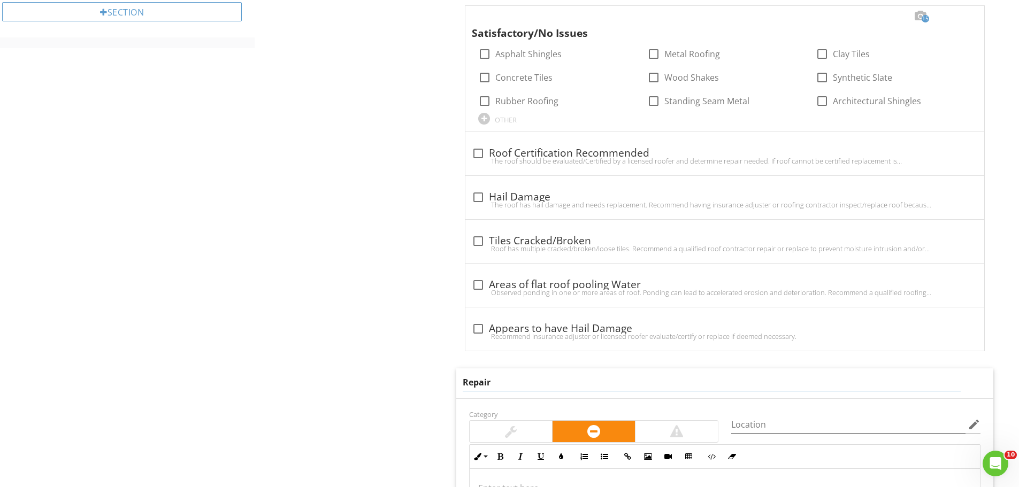
click at [428, 330] on div "Roof Disclaimer Roof/Covering Gutter System Roof Vents/Flashing Skylights Solar…" at bounding box center [637, 75] width 765 height 1600
click at [467, 393] on div at bounding box center [469, 390] width 18 height 18
checkbox input "true"
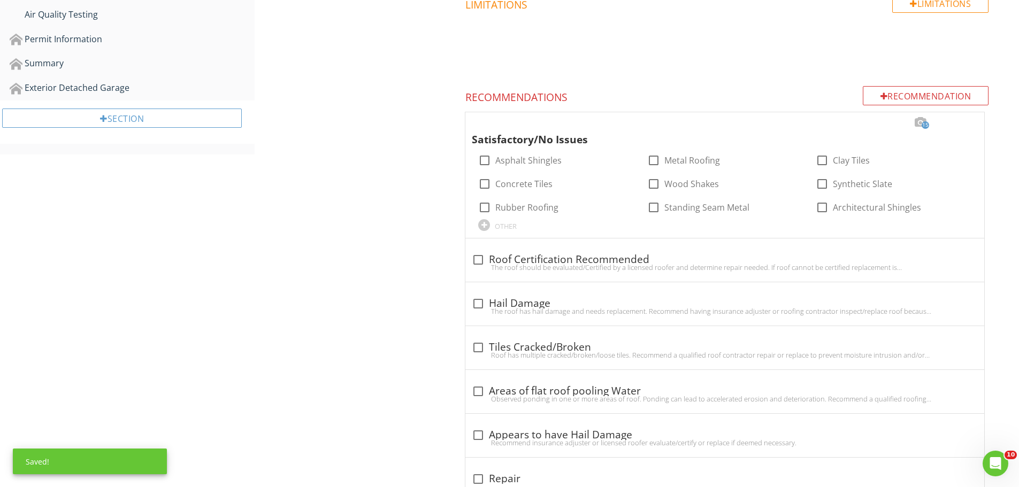
scroll to position [725, 0]
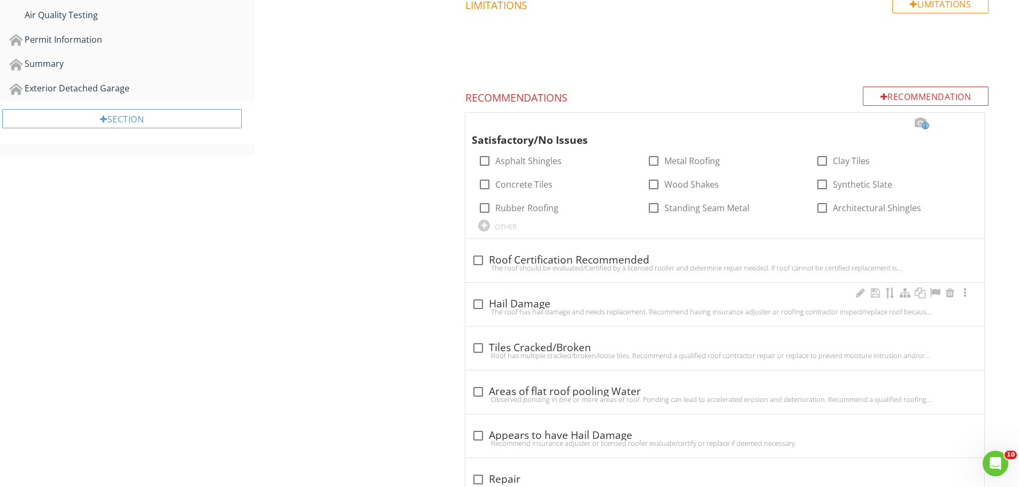
click at [590, 310] on div "The roof has hail damage and needs replacement. Recommend having insurance adju…" at bounding box center [725, 312] width 506 height 9
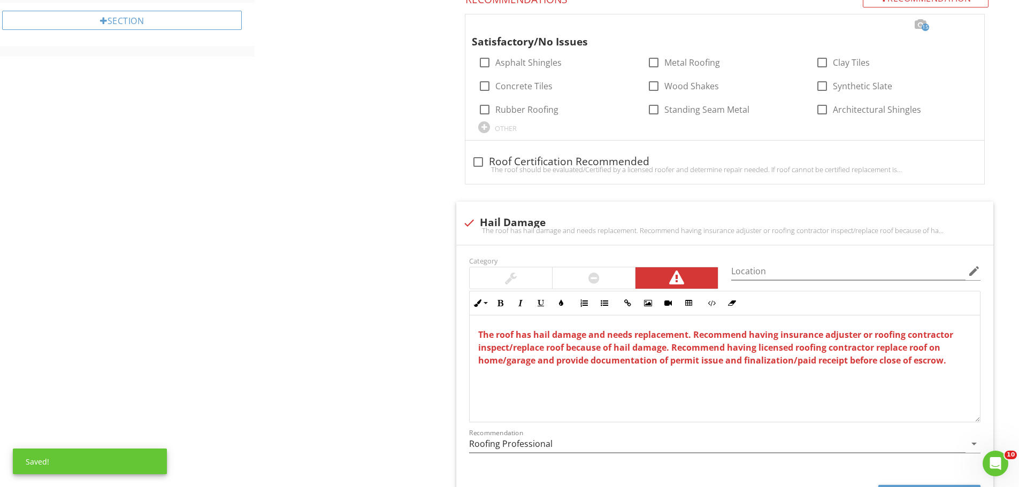
scroll to position [903, 0]
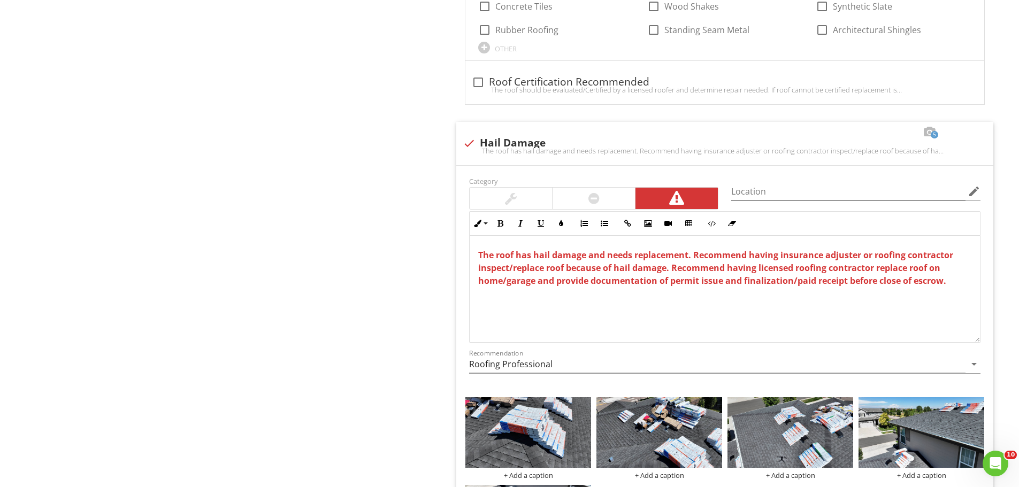
drag, startPoint x: 303, startPoint y: 299, endPoint x: 335, endPoint y: 293, distance: 32.7
click at [303, 299] on div "Roof Disclaimer Roof/Covering Gutter System Roof Vents/Flashing Skylights Solar…" at bounding box center [637, 95] width 765 height 1782
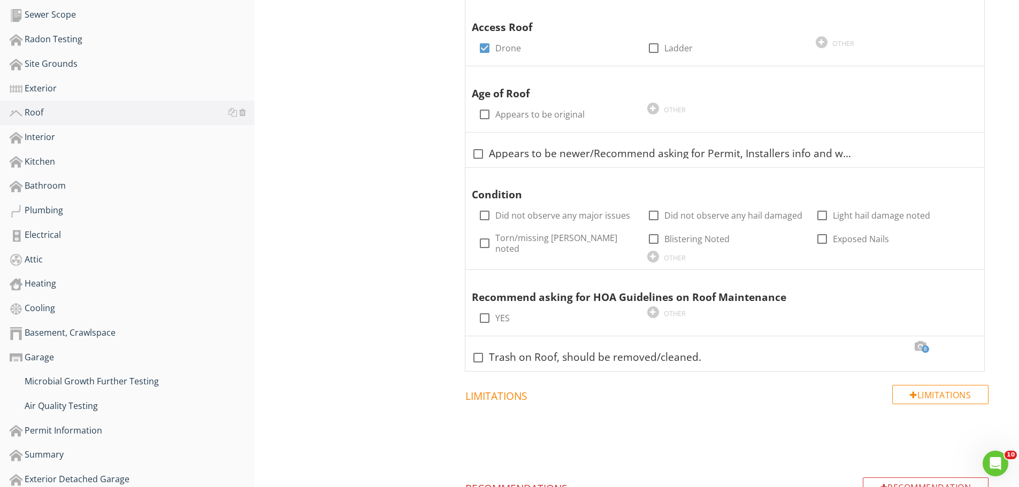
scroll to position [332, 0]
click at [35, 167] on div "Kitchen" at bounding box center [132, 164] width 245 height 14
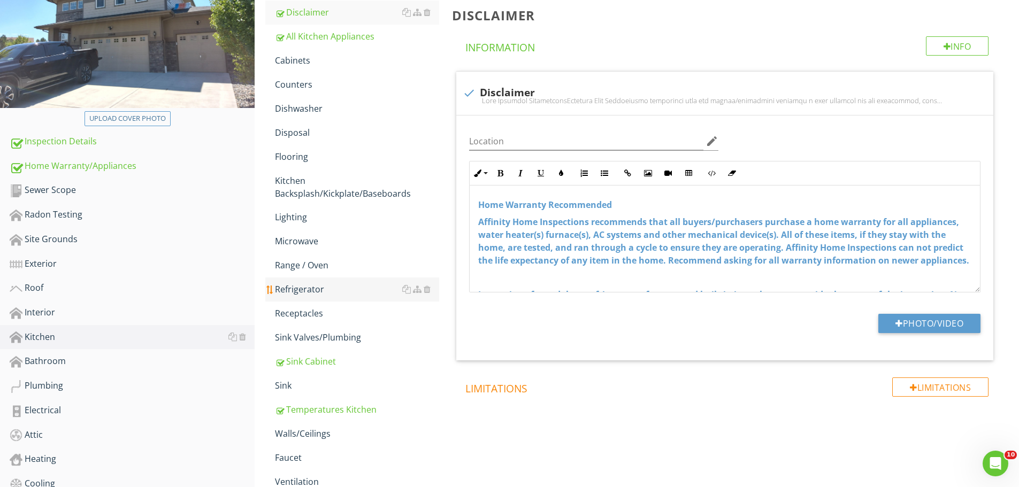
scroll to position [83, 0]
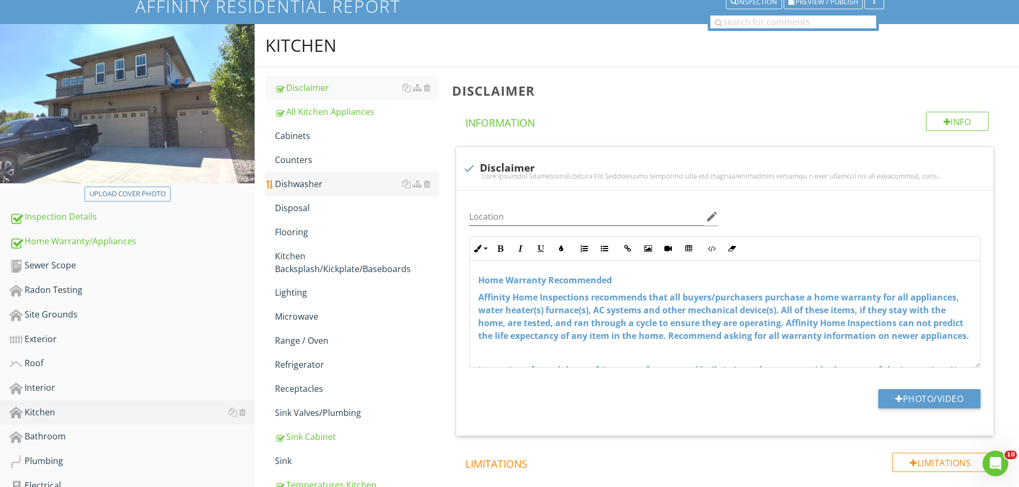
click at [299, 186] on div "Dishwasher" at bounding box center [357, 184] width 164 height 13
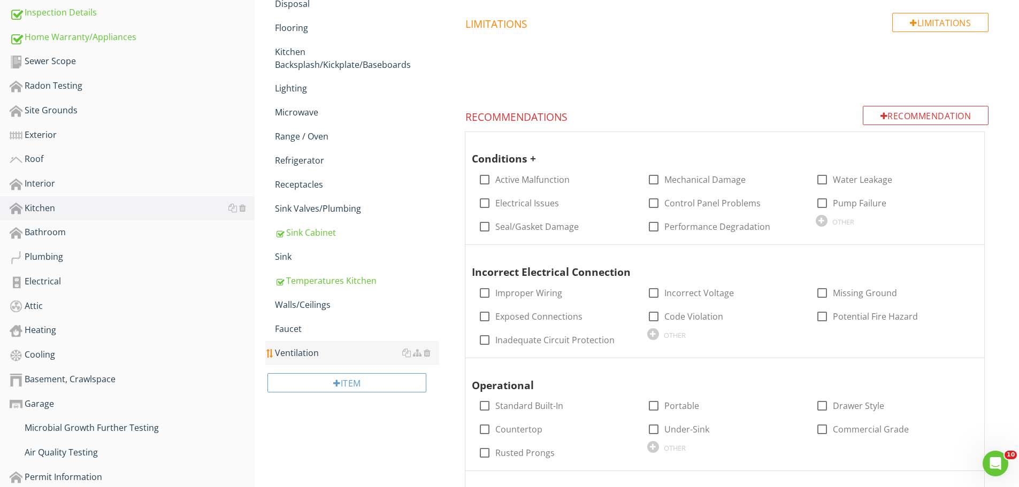
scroll to position [268, 0]
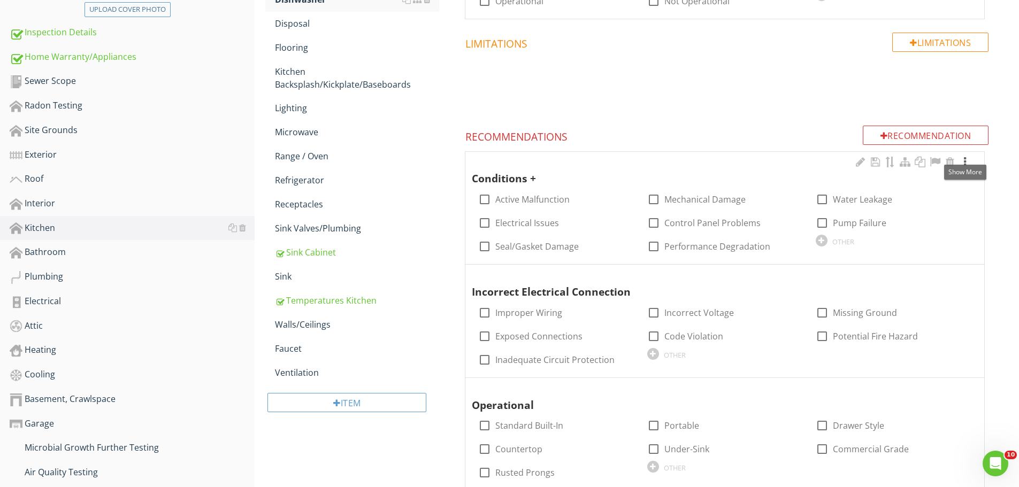
click at [967, 161] on div at bounding box center [965, 162] width 13 height 11
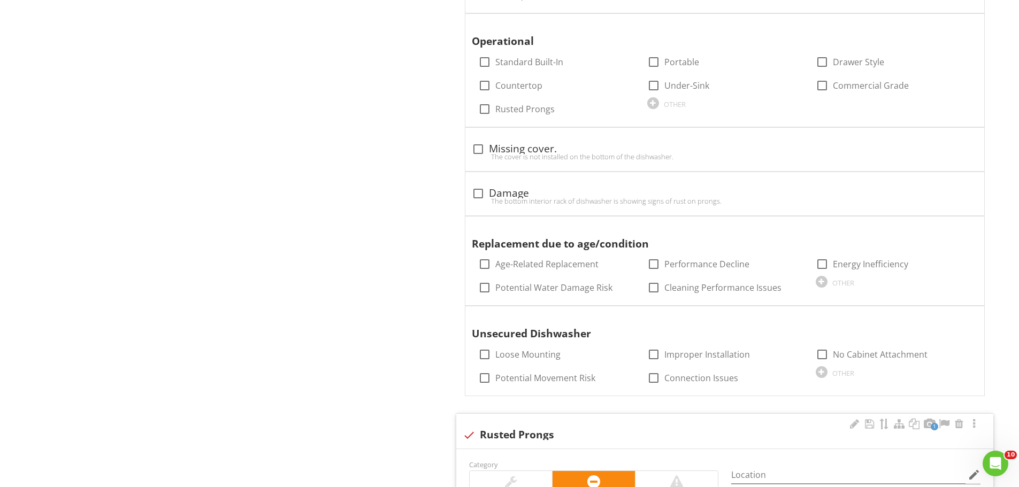
scroll to position [1195, 0]
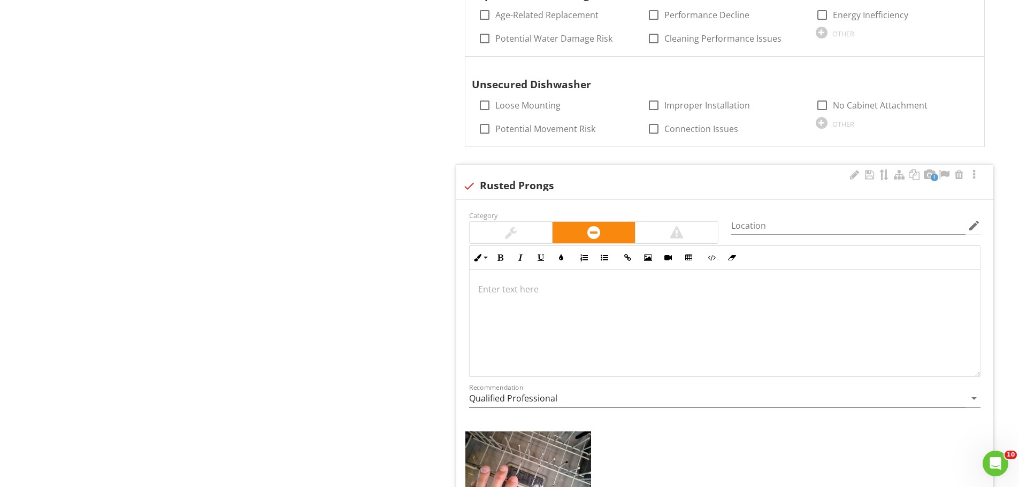
click at [469, 188] on div at bounding box center [469, 186] width 18 height 18
checkbox input "true"
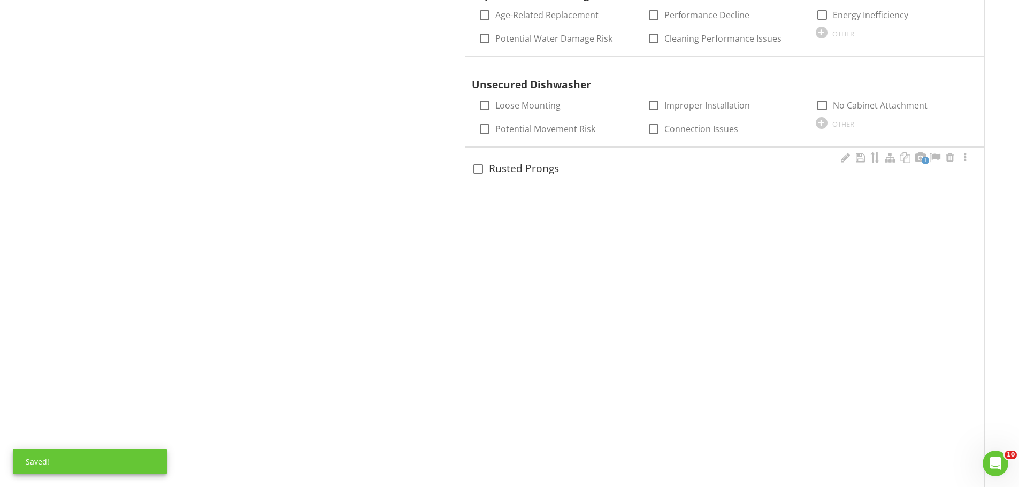
scroll to position [917, 0]
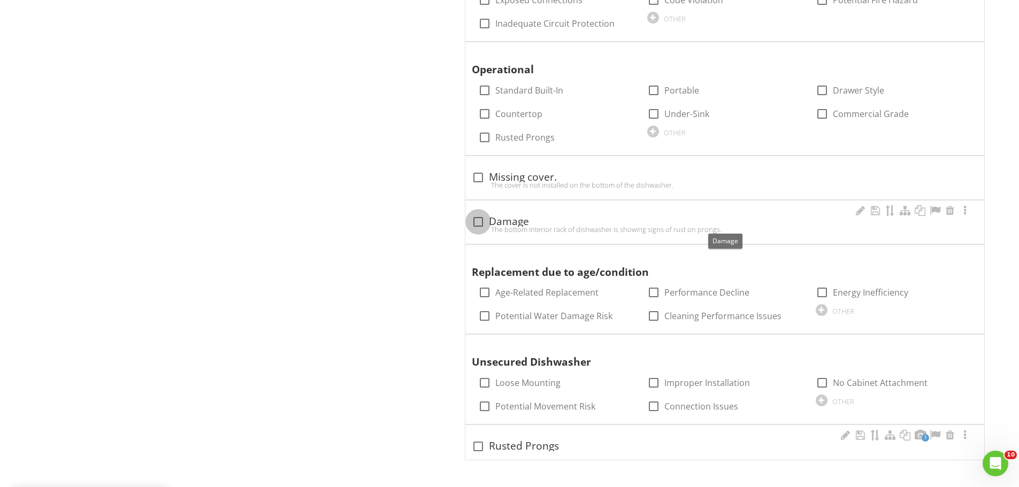
click at [479, 218] on div at bounding box center [478, 222] width 18 height 18
checkbox input "true"
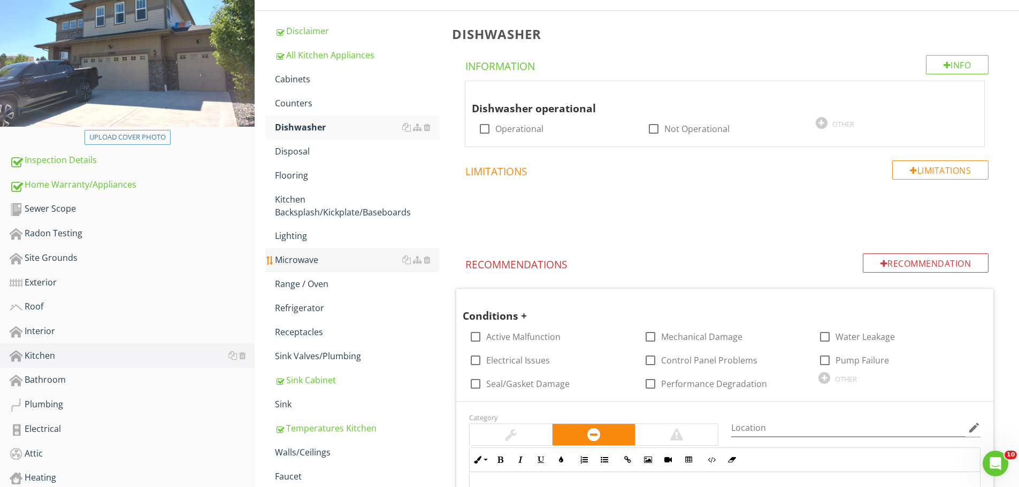
scroll to position [139, 0]
click at [305, 261] on div "Microwave" at bounding box center [357, 260] width 164 height 13
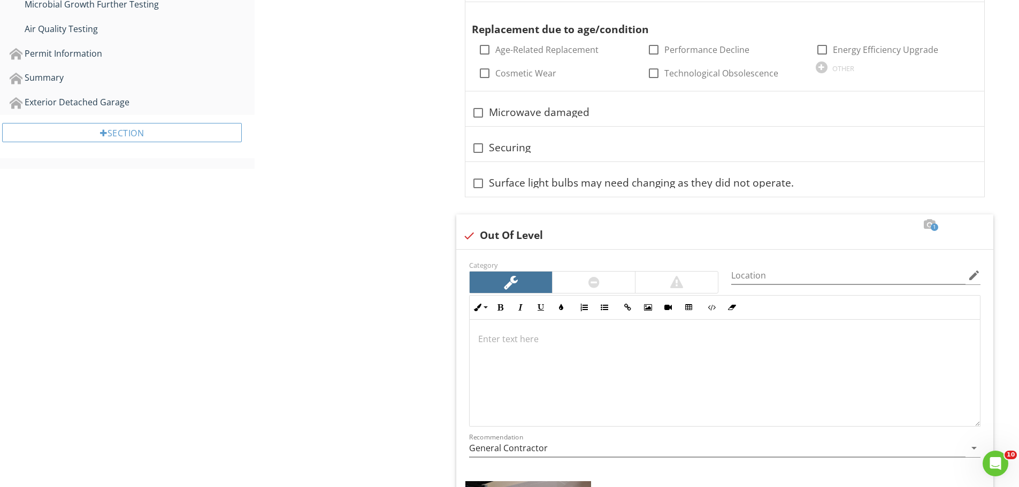
scroll to position [792, 0]
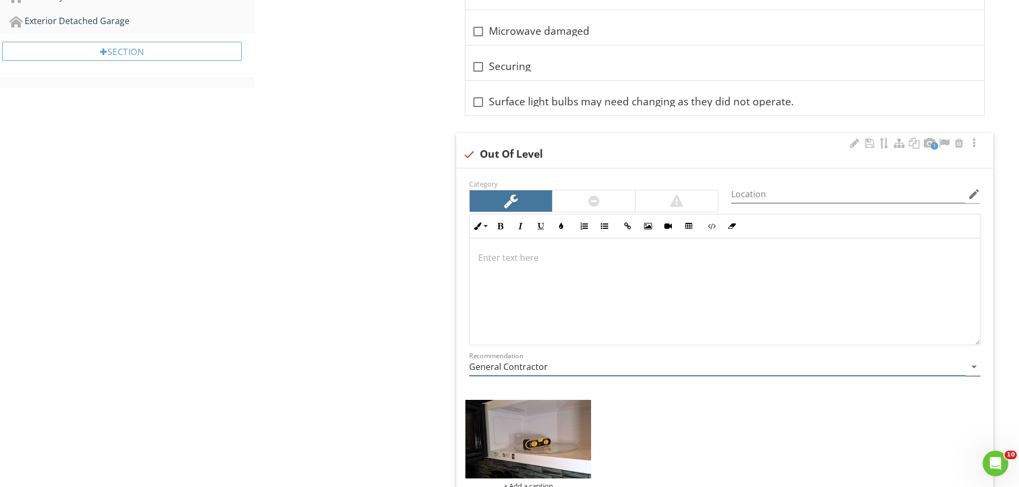
click at [605, 371] on input "General Contractor" at bounding box center [717, 367] width 496 height 18
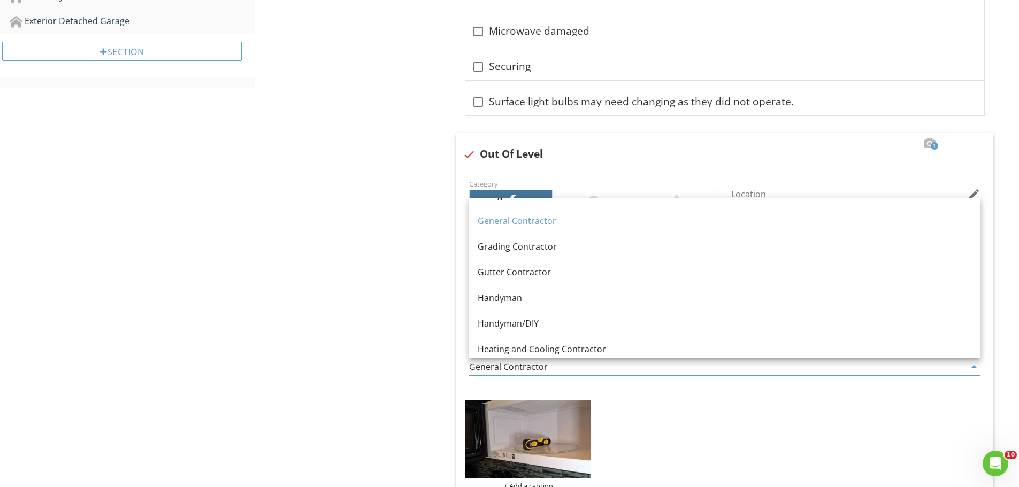
scroll to position [612, 0]
click at [508, 323] on div "Handyman/DIY" at bounding box center [725, 322] width 494 height 13
type input "Handyman/DIY"
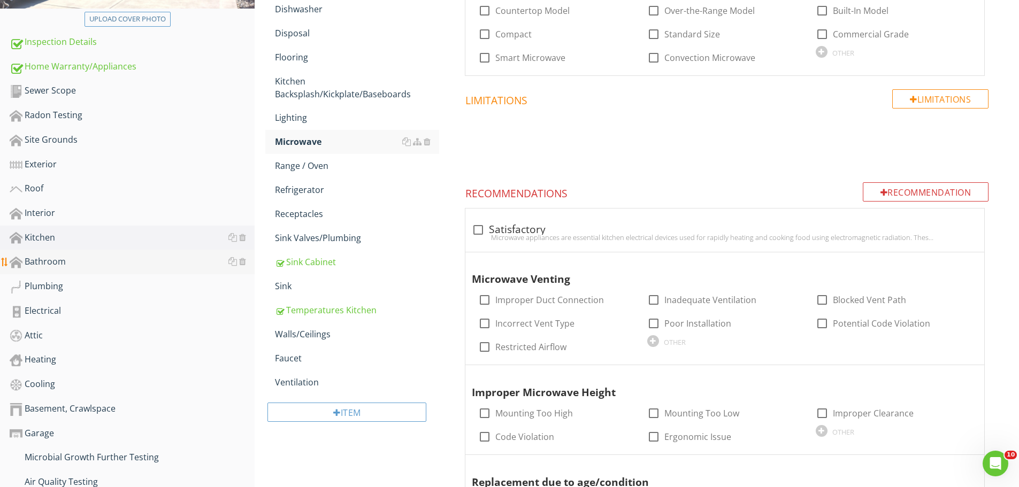
scroll to position [257, 0]
click at [50, 261] on div "Bathroom" at bounding box center [132, 263] width 245 height 14
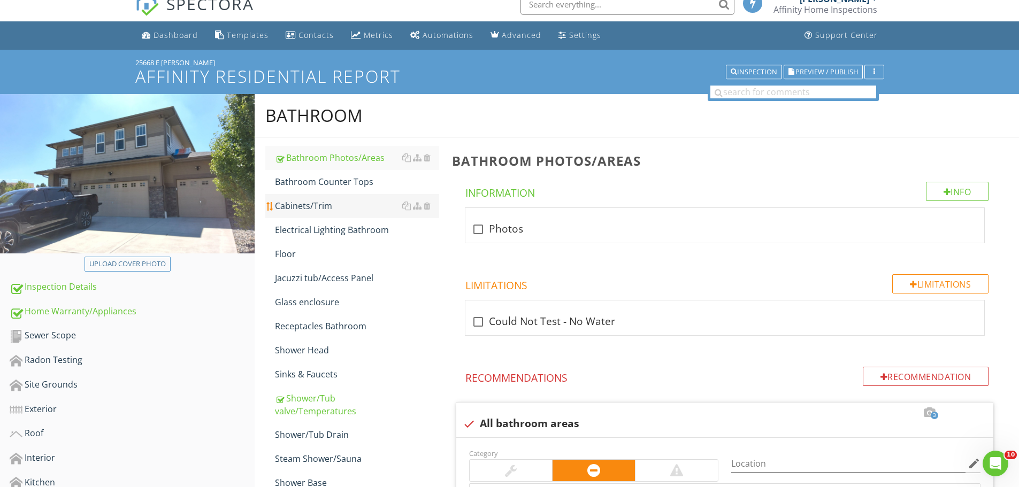
scroll to position [7, 0]
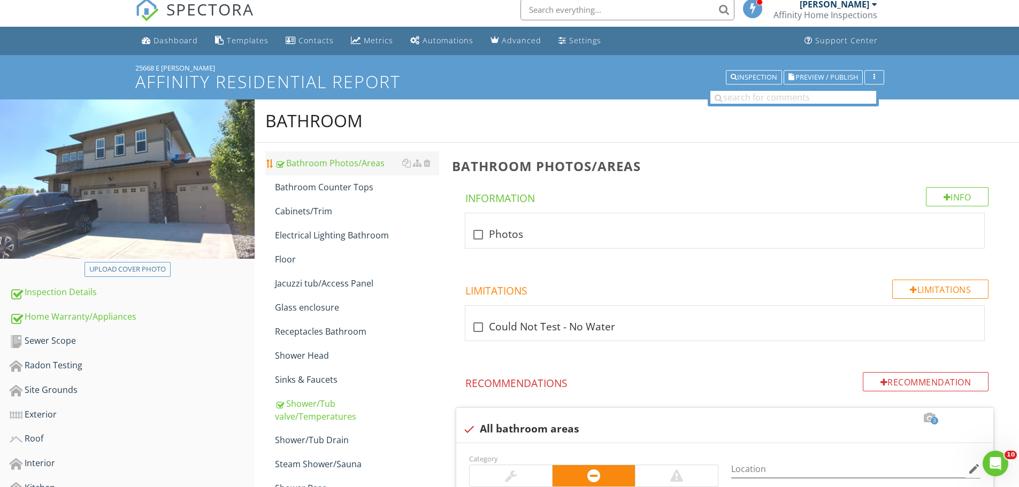
click at [330, 166] on div "Bathroom Photos/Areas" at bounding box center [357, 163] width 164 height 13
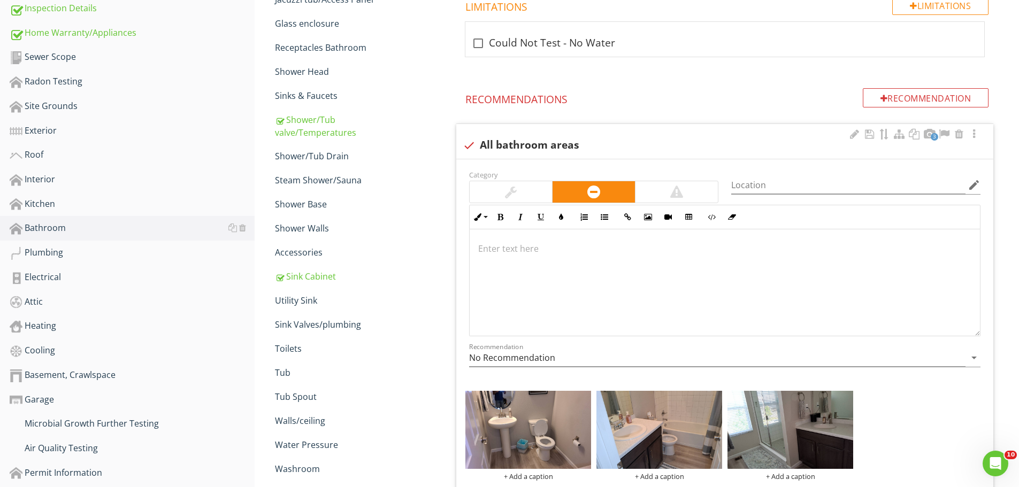
scroll to position [293, 0]
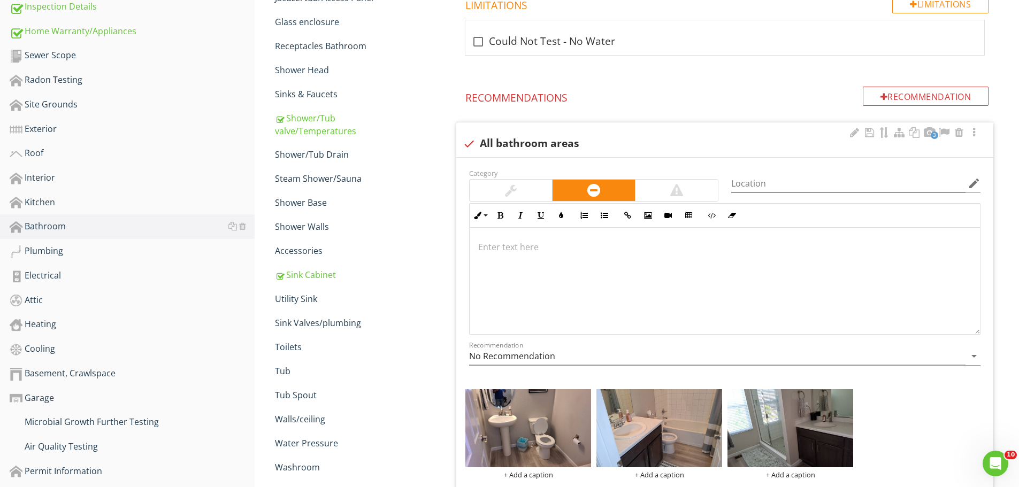
click at [516, 188] on div at bounding box center [511, 190] width 12 height 13
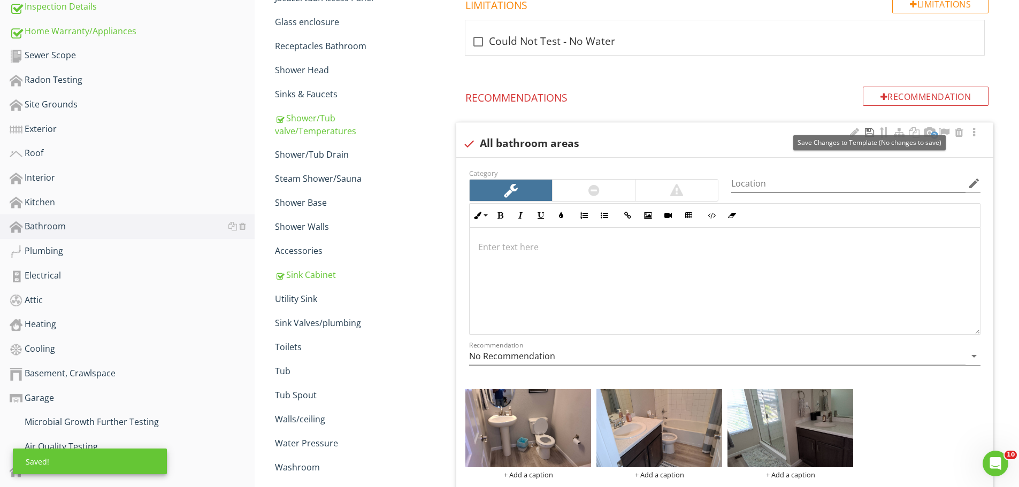
click at [863, 133] on div at bounding box center [869, 132] width 13 height 11
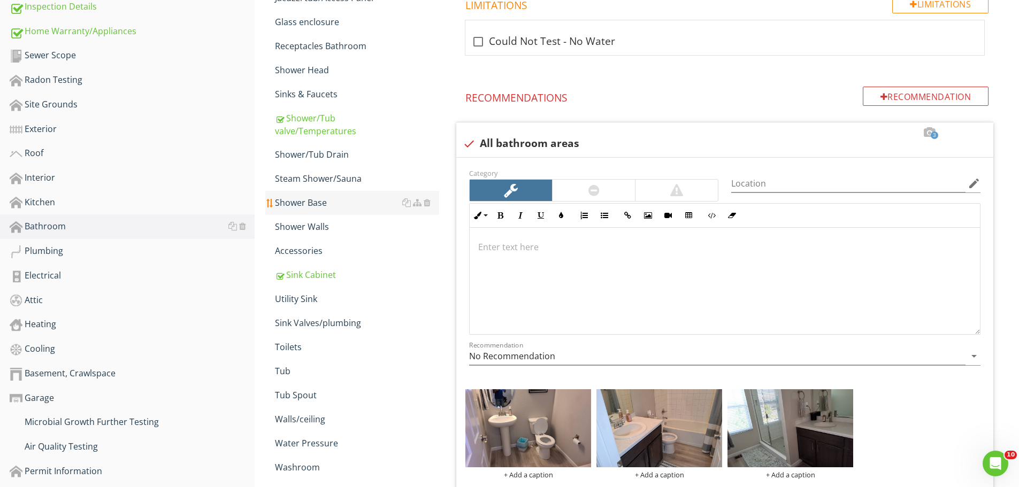
click at [307, 204] on div "Shower Base" at bounding box center [357, 202] width 164 height 13
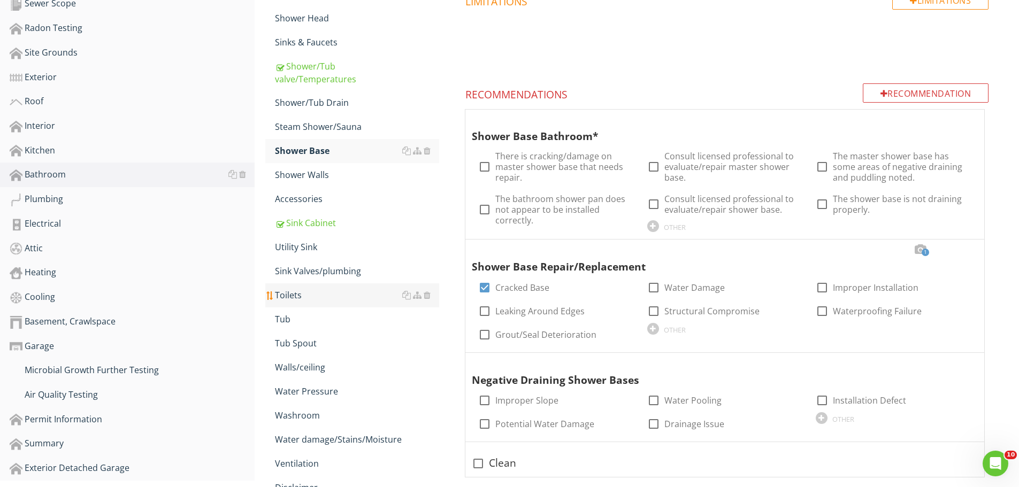
scroll to position [428, 0]
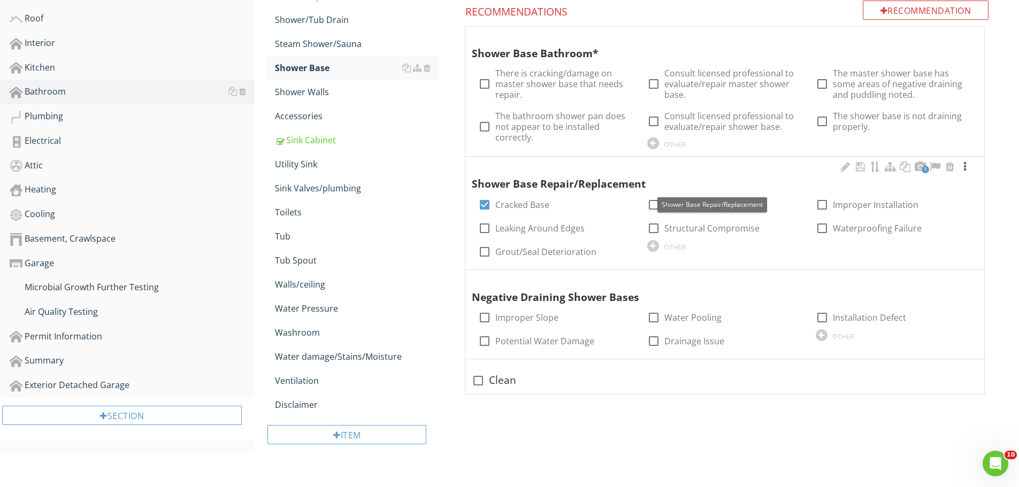
click at [965, 171] on div at bounding box center [965, 167] width 13 height 11
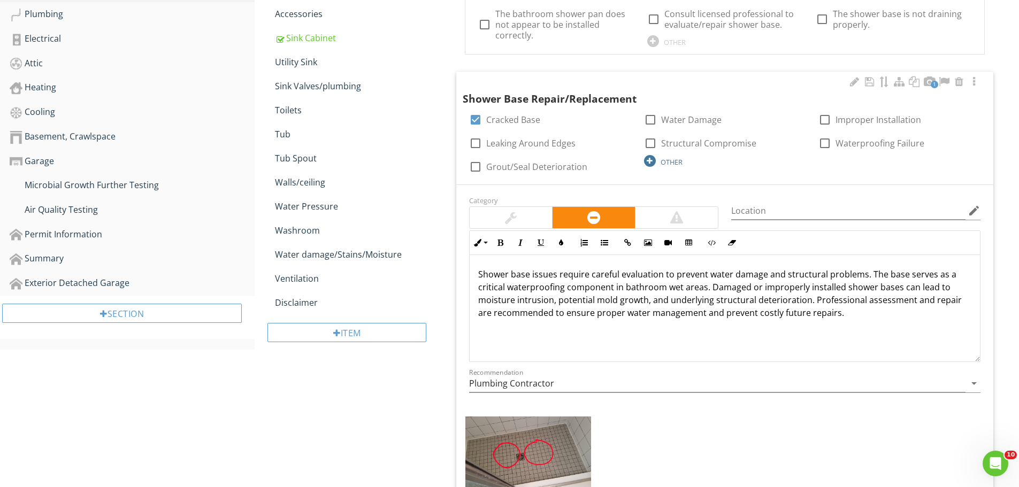
scroll to position [535, 0]
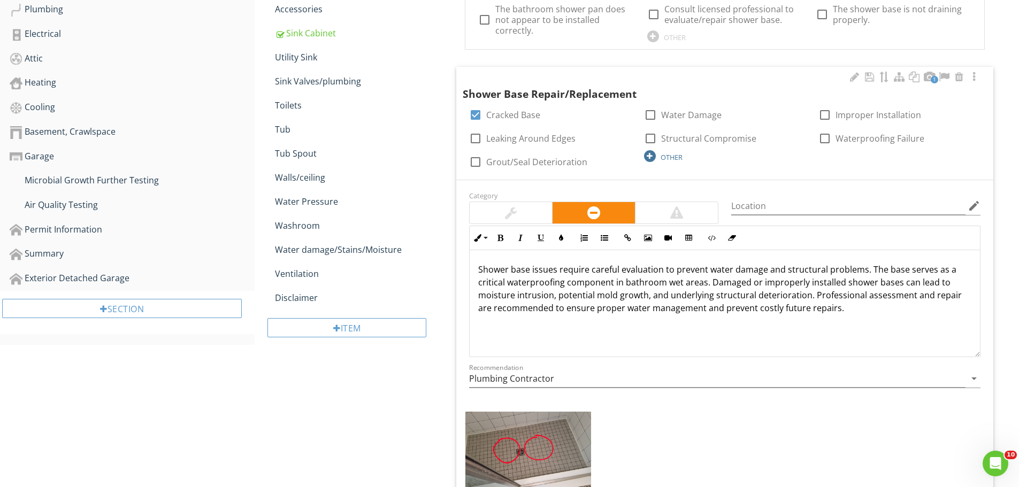
click at [672, 158] on div "OTHER" at bounding box center [672, 157] width 22 height 9
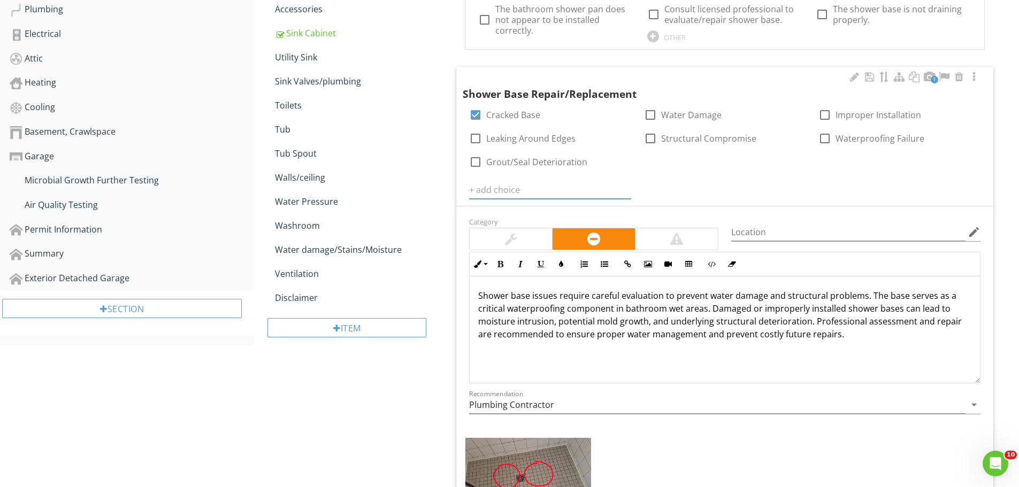
click at [500, 193] on input "text" at bounding box center [550, 190] width 162 height 18
type input "Small areas of pooling water"
click at [625, 191] on icon at bounding box center [624, 190] width 7 height 9
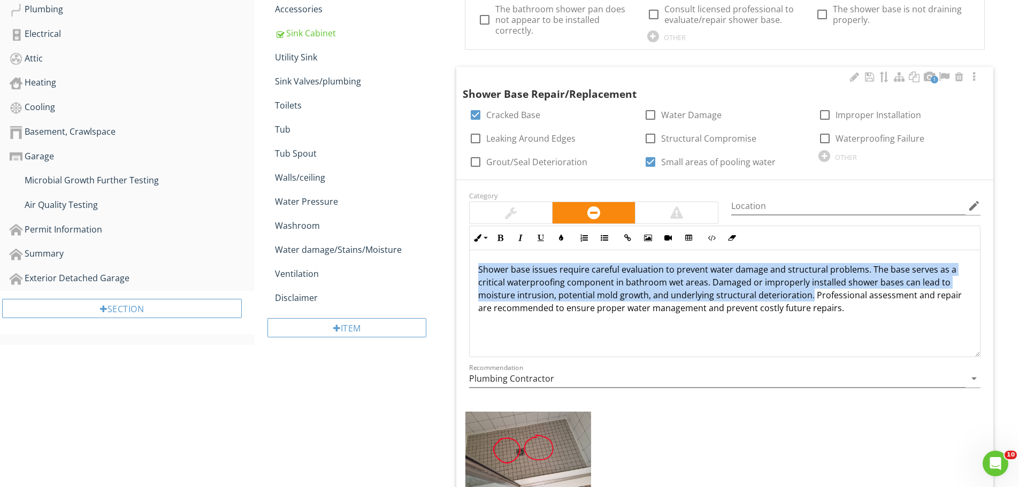
drag, startPoint x: 809, startPoint y: 296, endPoint x: 479, endPoint y: 270, distance: 331.1
click at [479, 270] on p "Shower base issues require careful evaluation to prevent water damage and struc…" at bounding box center [724, 288] width 493 height 51
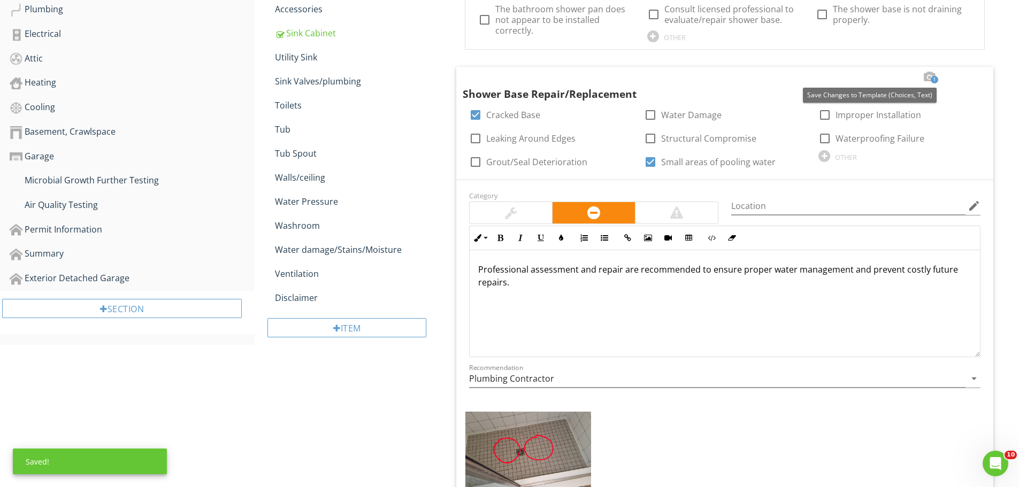
click at [869, 78] on div at bounding box center [869, 77] width 13 height 11
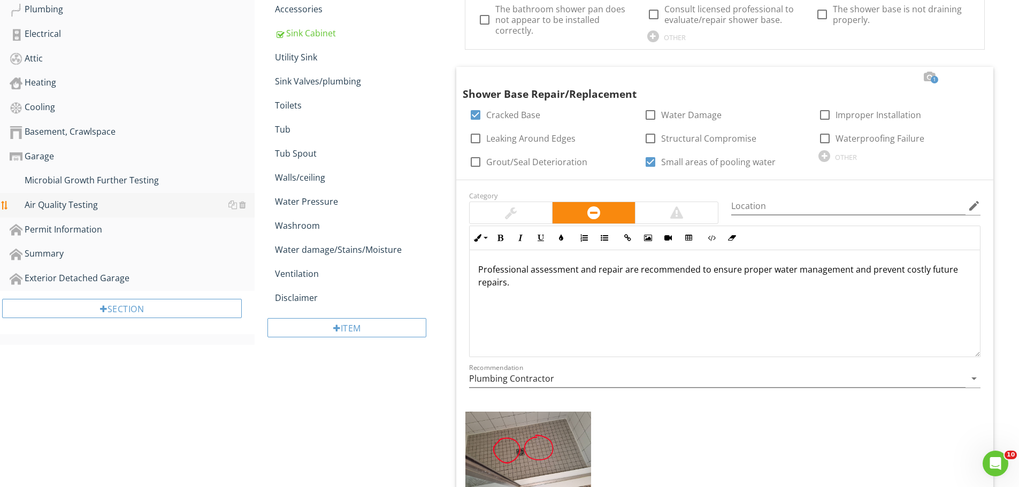
scroll to position [464, 0]
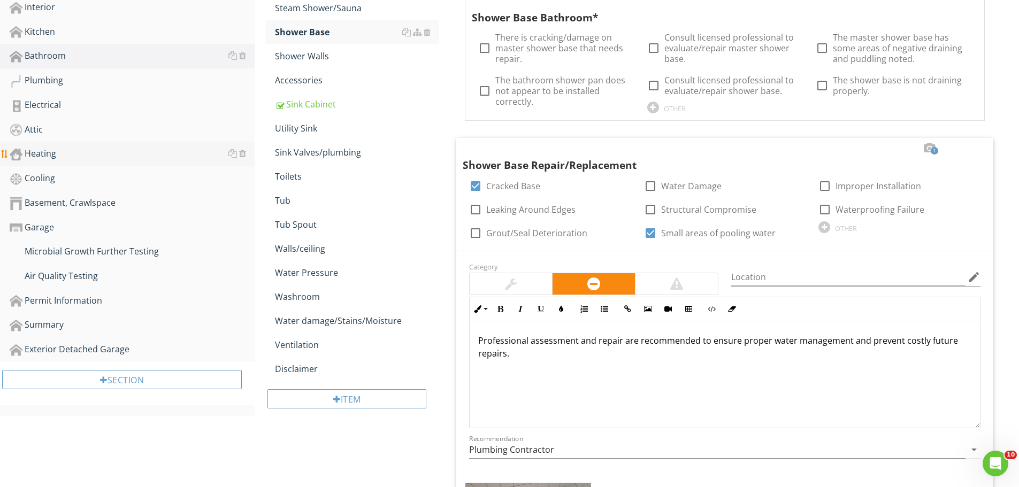
click at [40, 154] on div "Heating" at bounding box center [132, 154] width 245 height 14
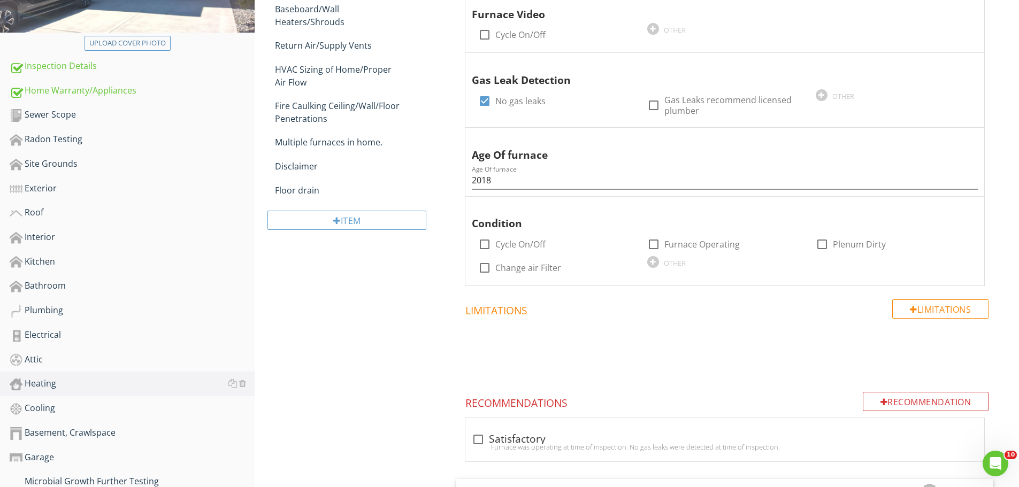
scroll to position [107, 0]
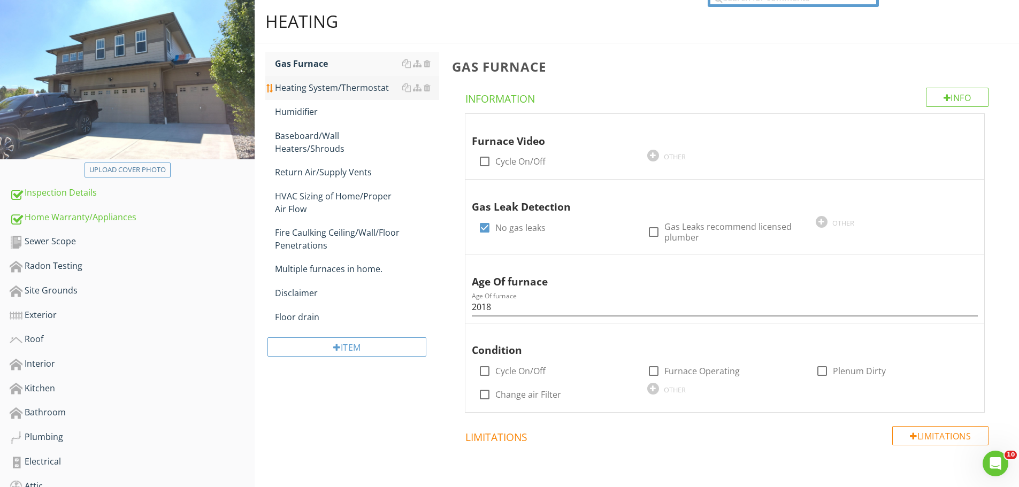
click at [325, 87] on div "Heating System/Thermostat" at bounding box center [357, 87] width 164 height 13
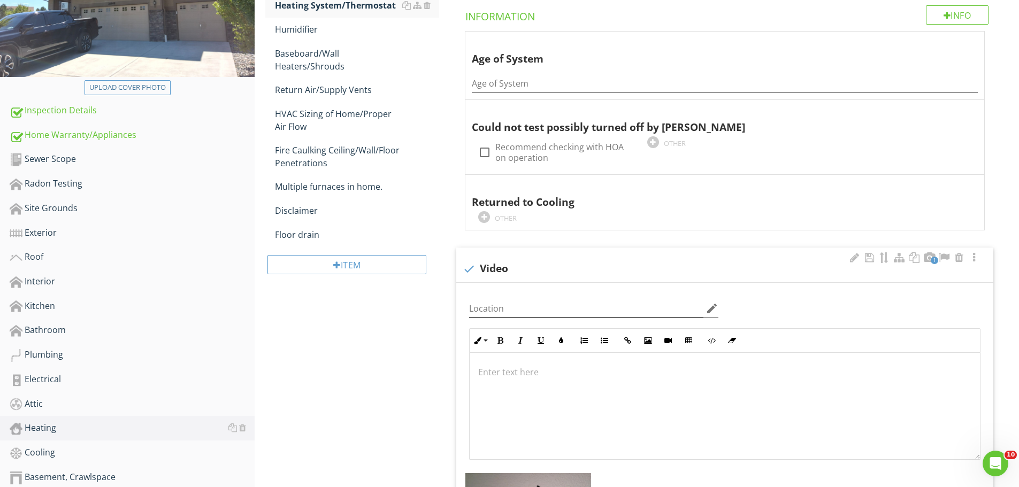
scroll to position [178, 0]
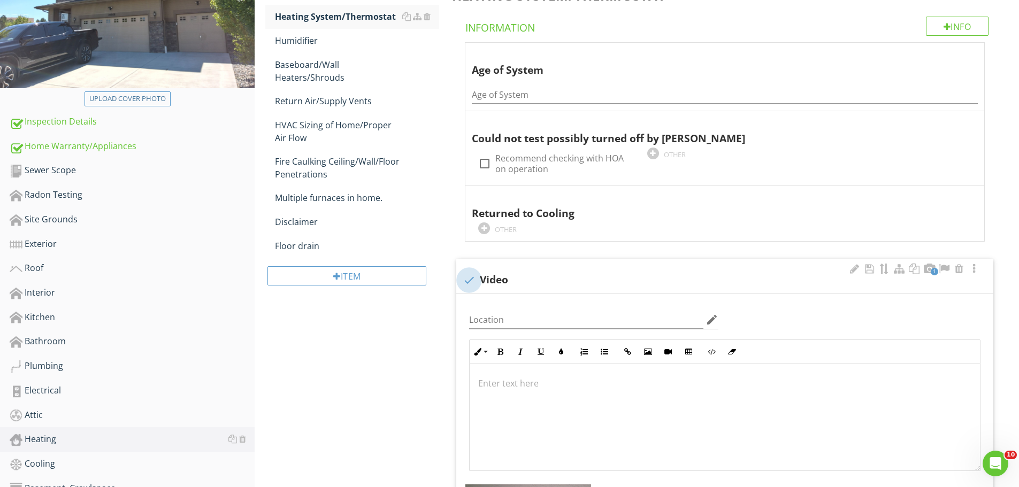
click at [473, 282] on div at bounding box center [469, 280] width 18 height 18
checkbox input "true"
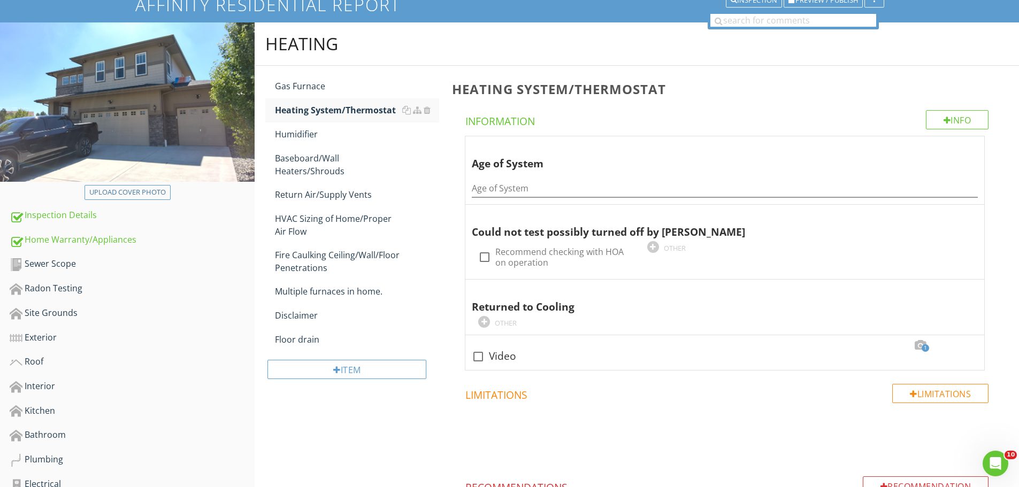
scroll to position [71, 0]
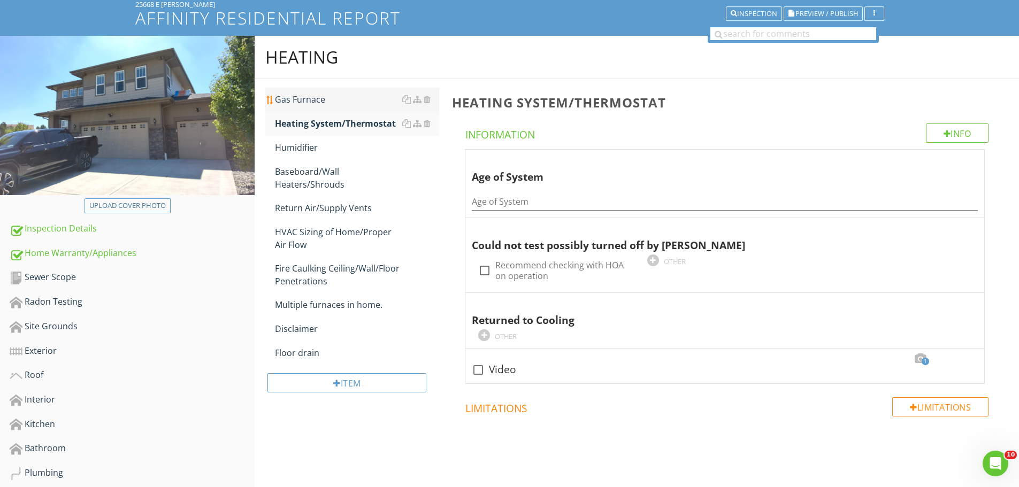
click at [307, 101] on div "Gas Furnace" at bounding box center [357, 99] width 164 height 13
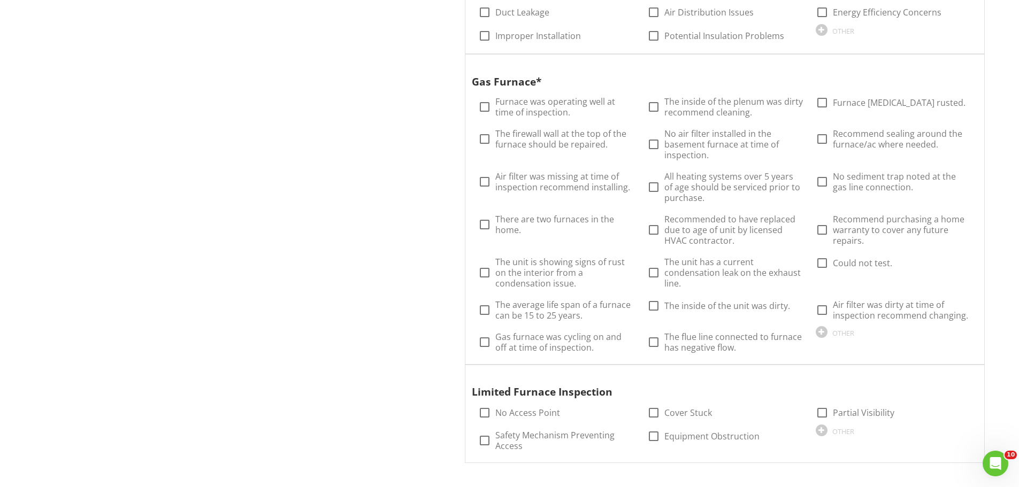
scroll to position [2135, 0]
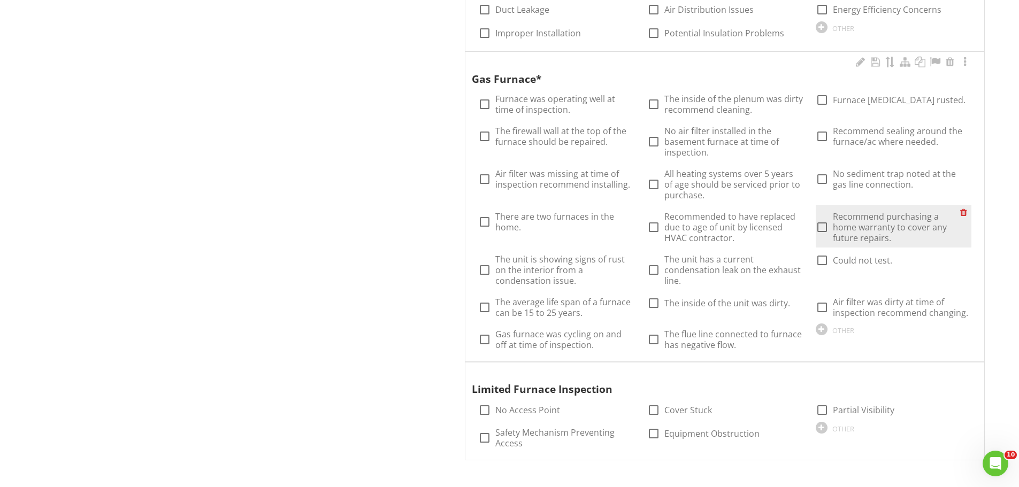
click at [965, 213] on div at bounding box center [965, 212] width 11 height 15
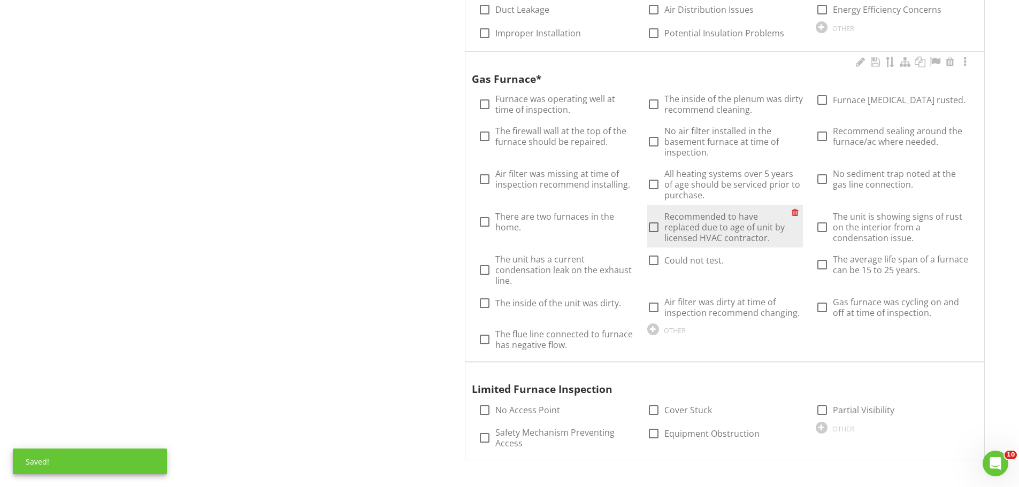
click at [794, 211] on div at bounding box center [797, 212] width 11 height 15
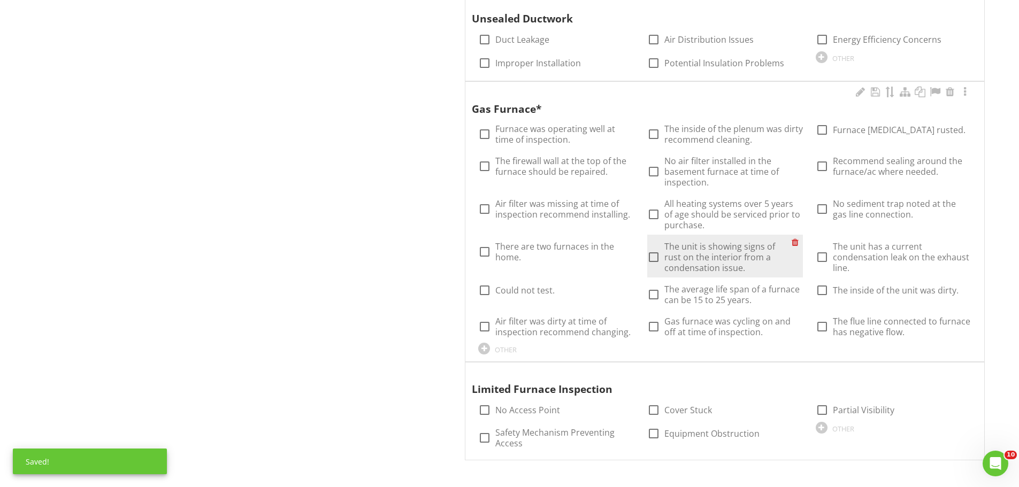
scroll to position [2105, 0]
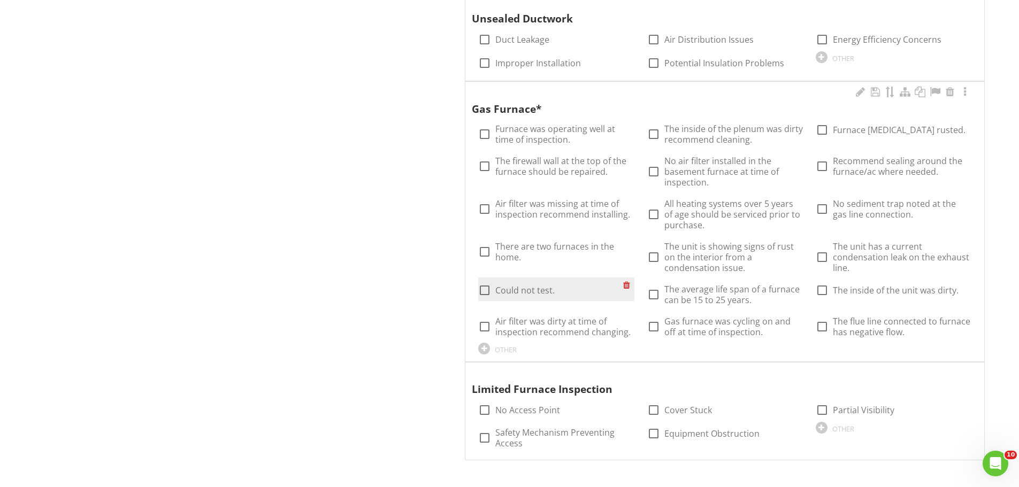
click at [625, 284] on div at bounding box center [628, 285] width 11 height 15
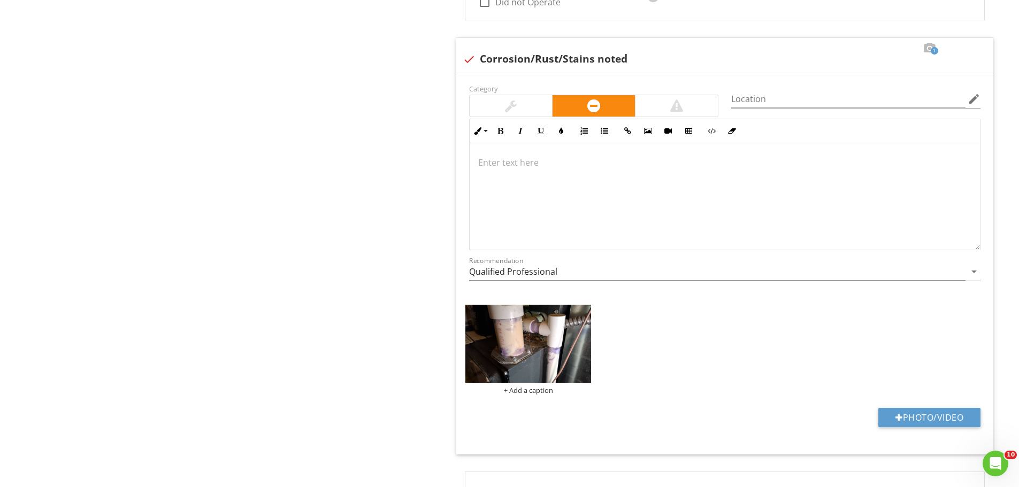
scroll to position [1450, 0]
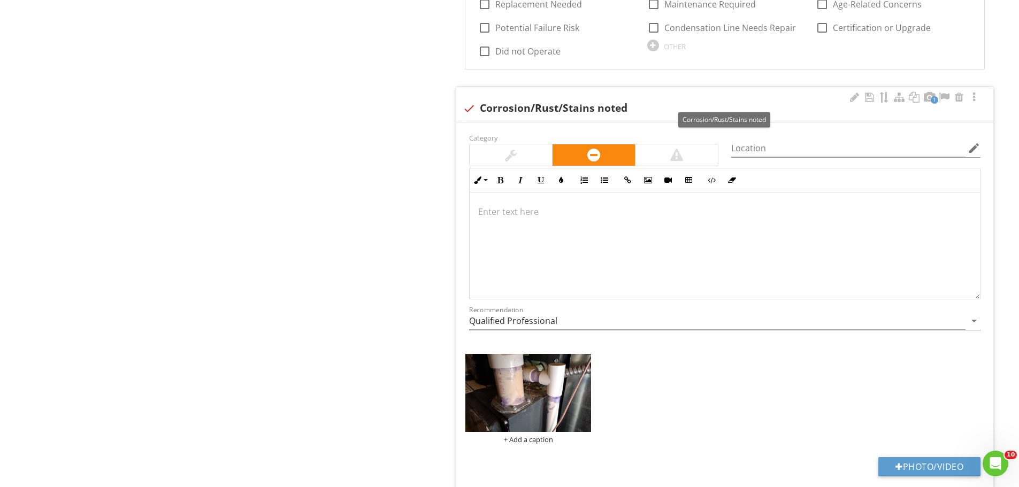
click at [469, 108] on div at bounding box center [469, 109] width 18 height 18
checkbox input "true"
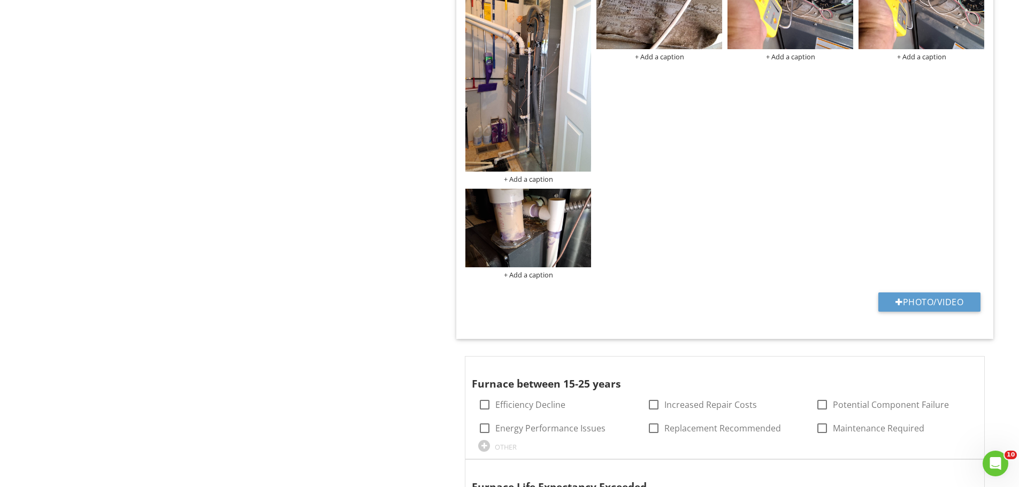
scroll to position [1022, 0]
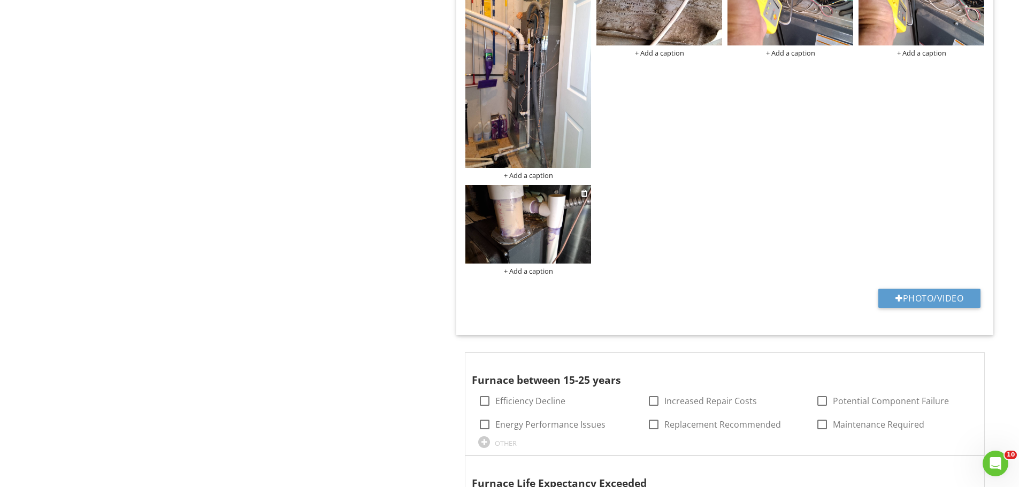
click at [522, 229] on img at bounding box center [528, 224] width 126 height 79
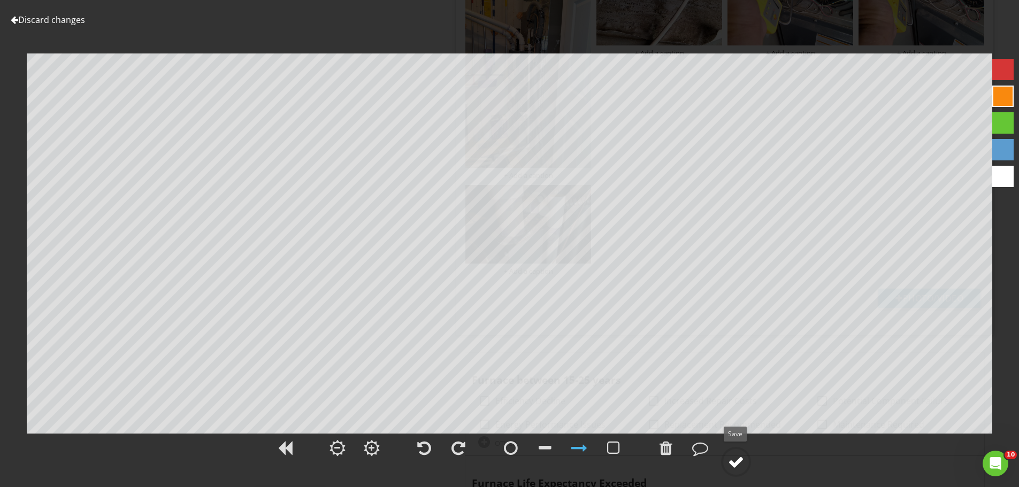
click at [733, 457] on div at bounding box center [736, 462] width 16 height 16
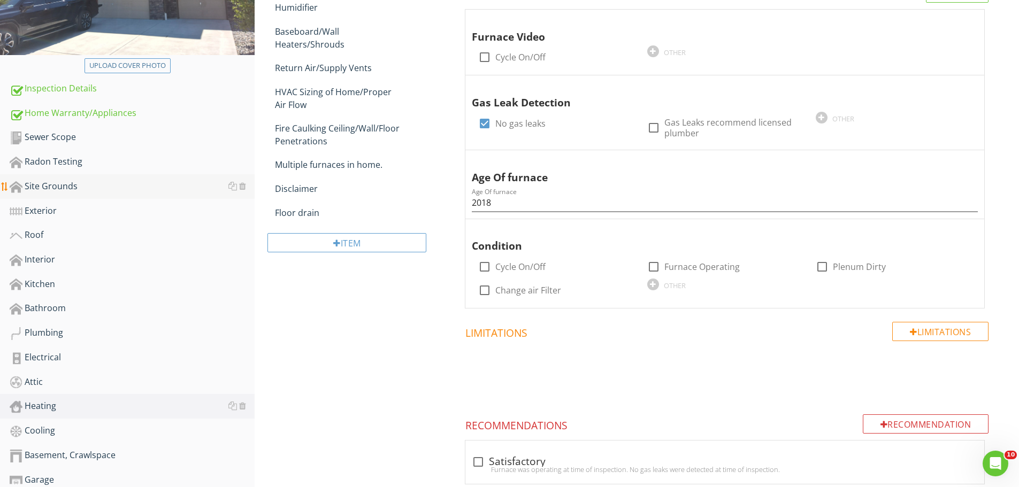
scroll to position [214, 0]
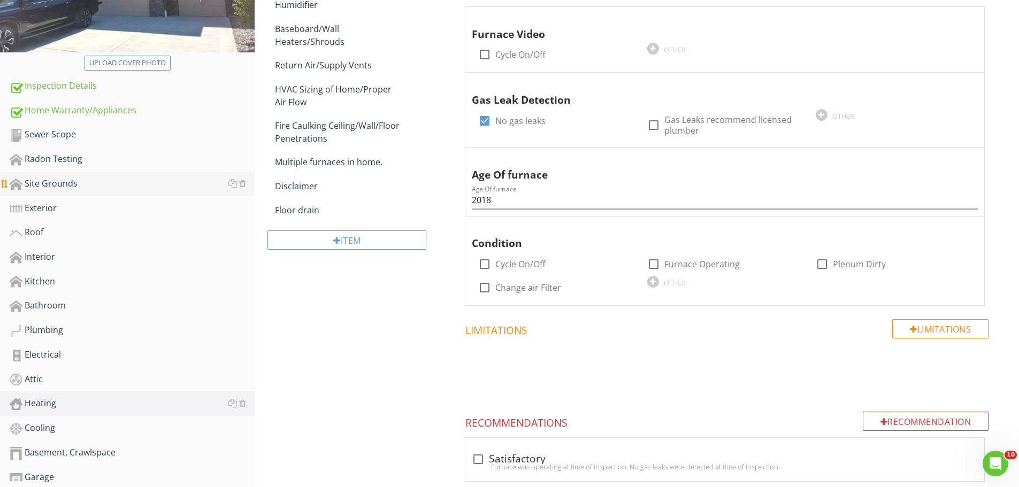
click at [41, 182] on div "Site Grounds" at bounding box center [132, 184] width 245 height 14
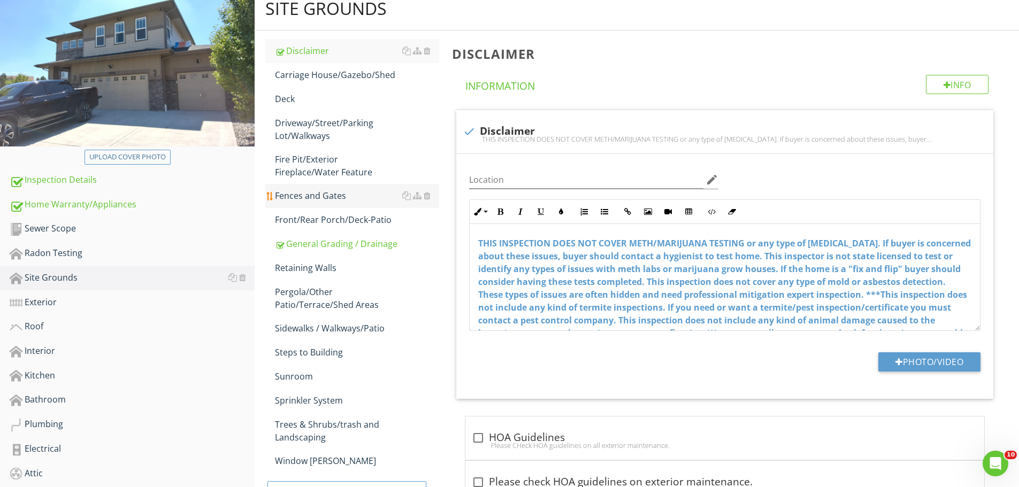
scroll to position [107, 0]
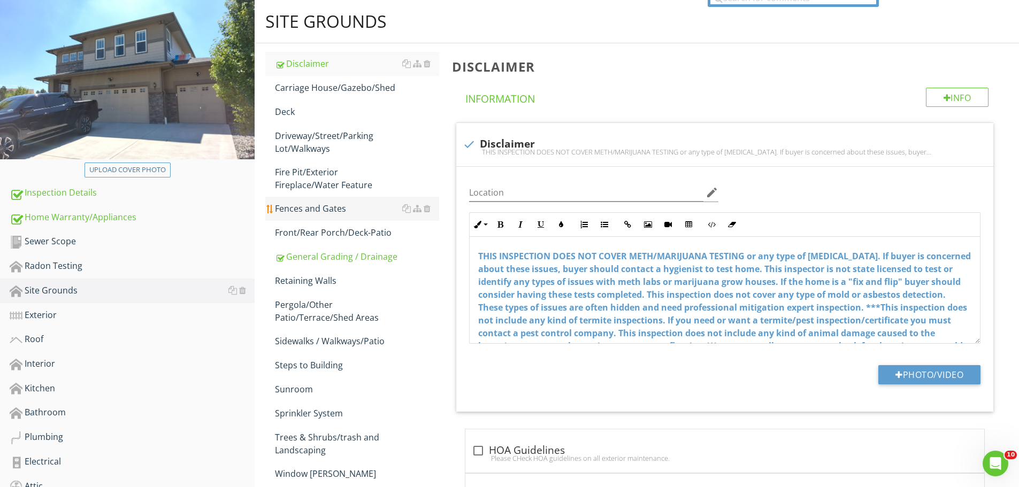
click at [319, 205] on div "Fences and Gates" at bounding box center [357, 208] width 164 height 13
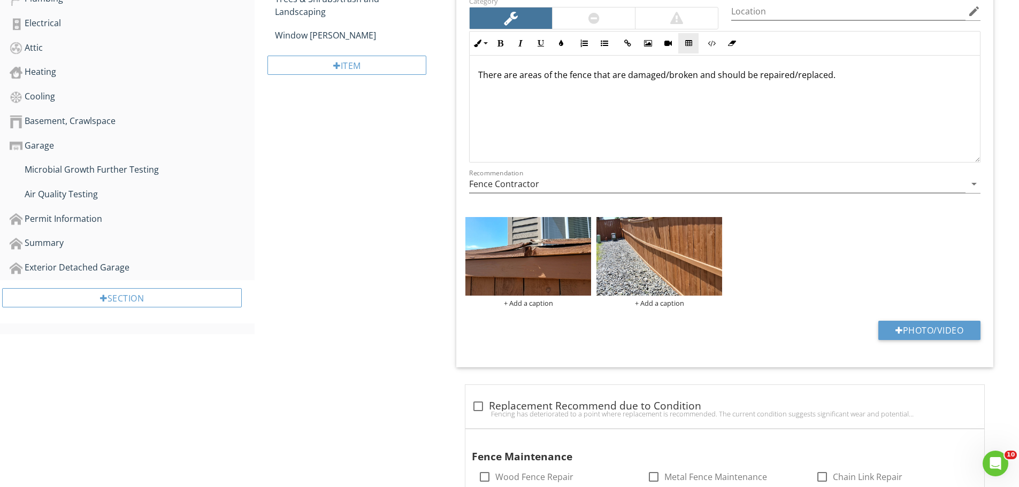
scroll to position [571, 0]
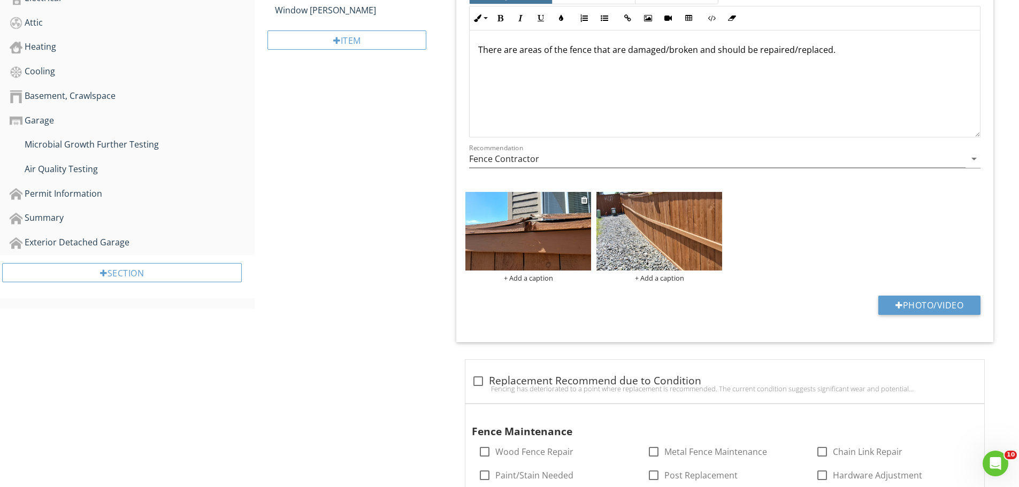
click at [533, 239] on img at bounding box center [528, 231] width 126 height 79
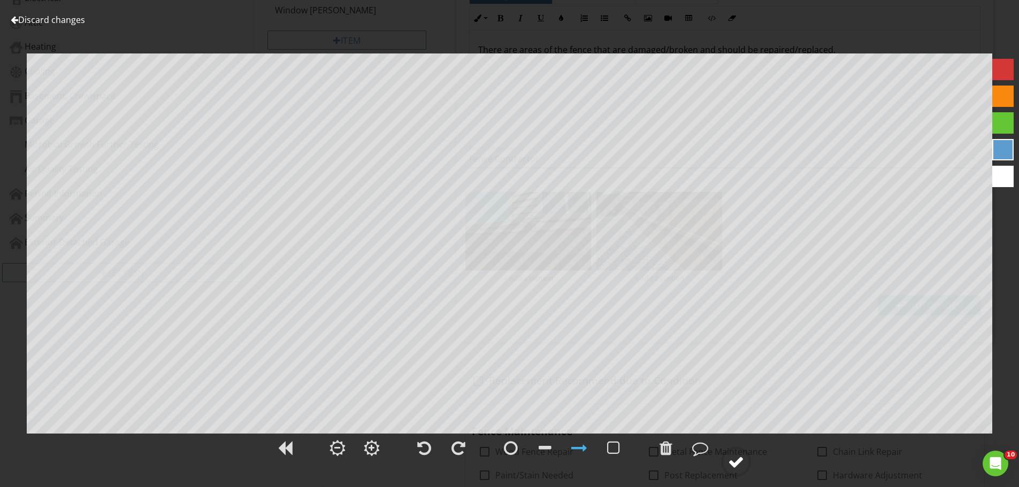
click at [735, 465] on div at bounding box center [736, 462] width 16 height 16
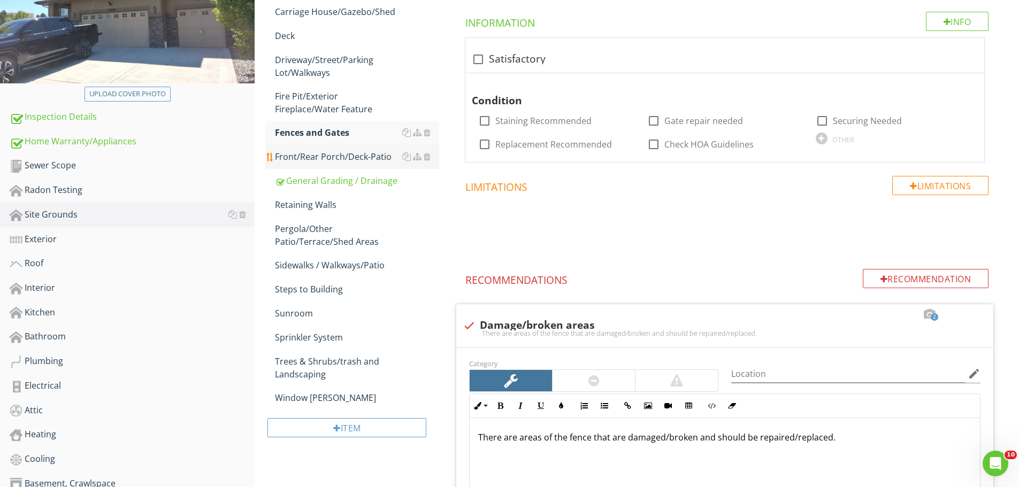
scroll to position [107, 0]
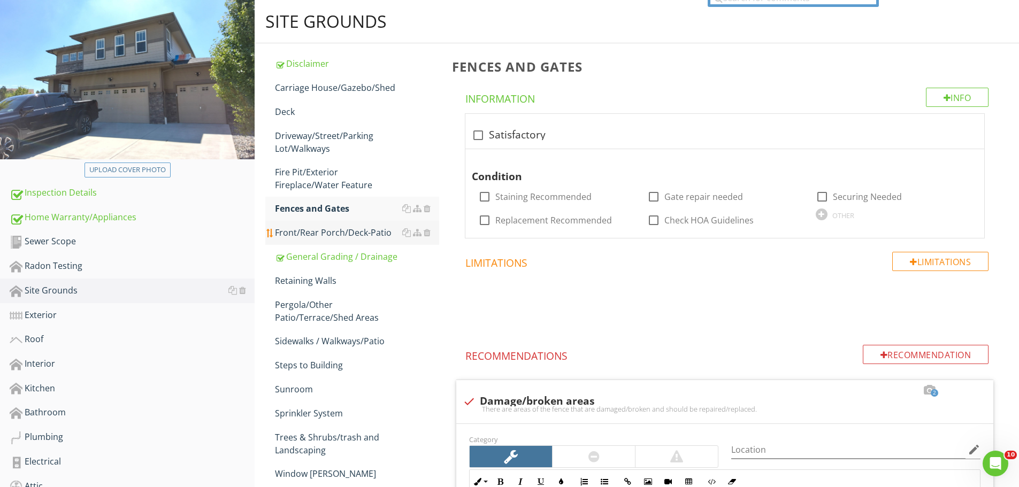
click at [317, 228] on div "Front/Rear Porch/Deck-Patio" at bounding box center [357, 232] width 164 height 13
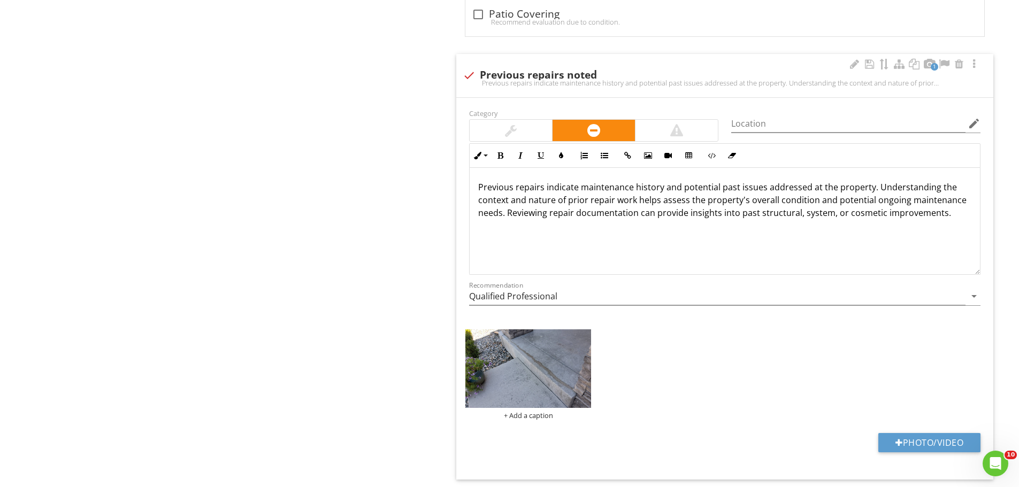
scroll to position [1070, 0]
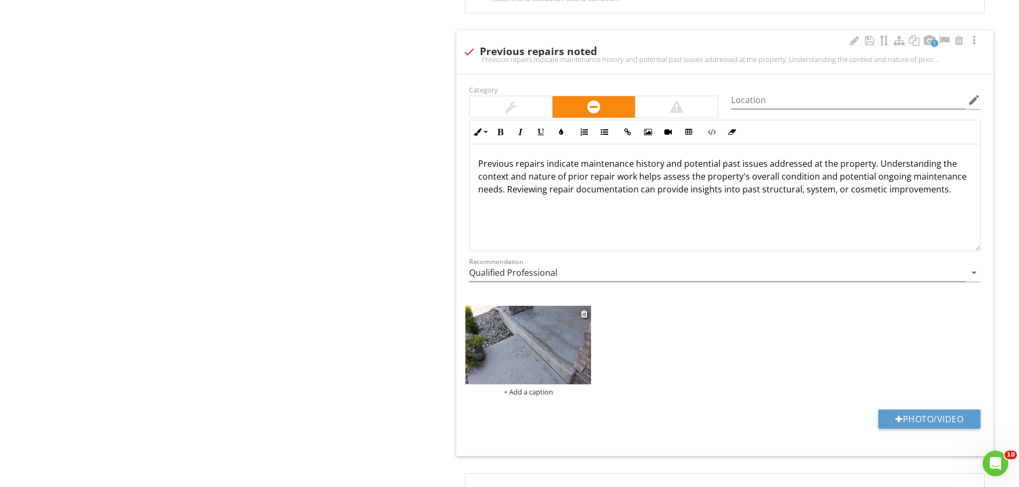
click at [554, 345] on img at bounding box center [528, 345] width 126 height 79
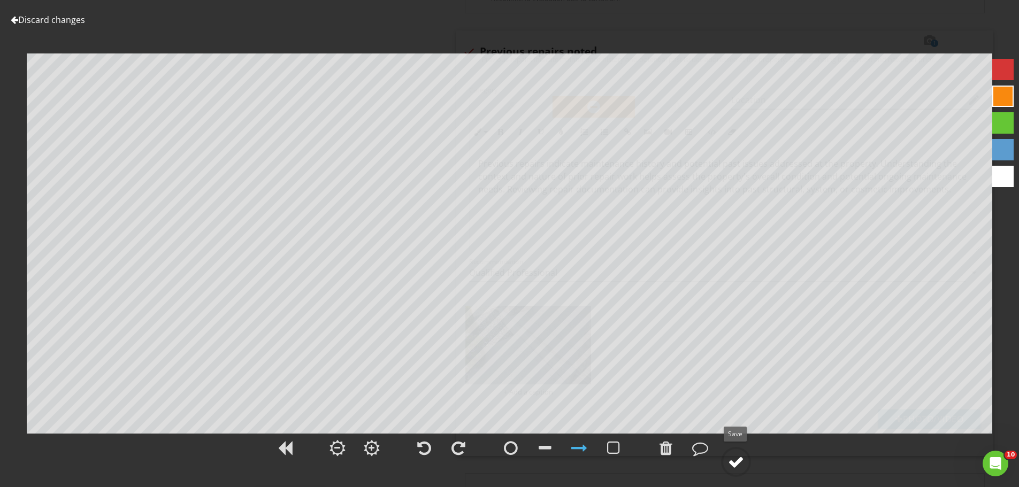
click at [733, 461] on div at bounding box center [736, 462] width 16 height 16
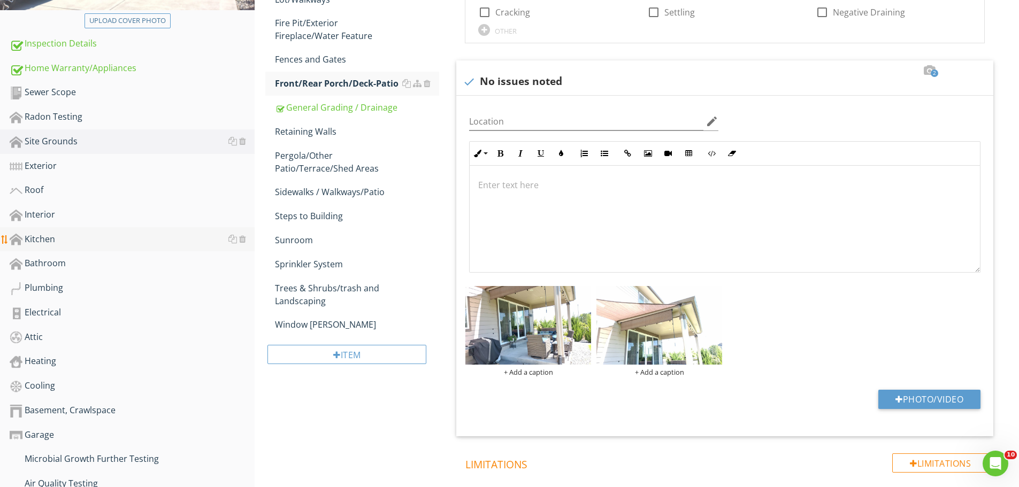
scroll to position [250, 0]
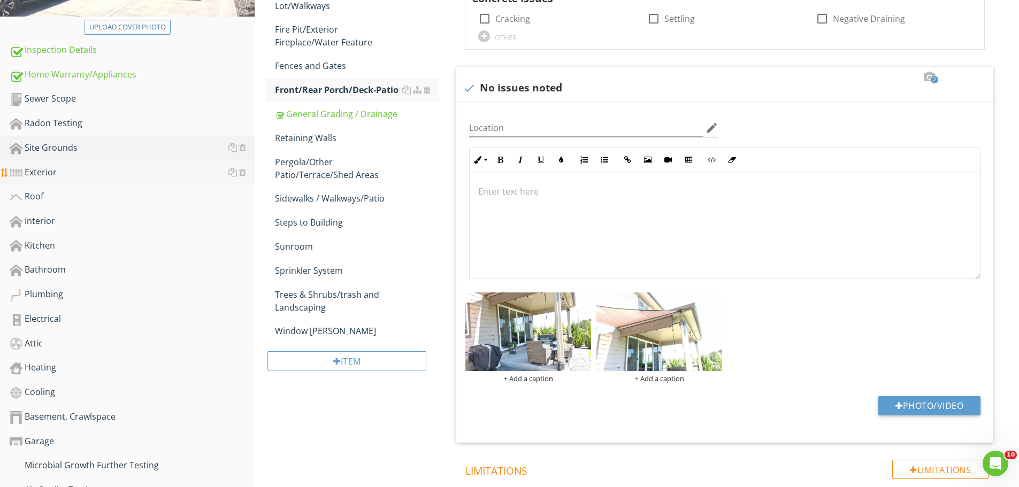
click at [35, 176] on div "Exterior" at bounding box center [132, 173] width 245 height 14
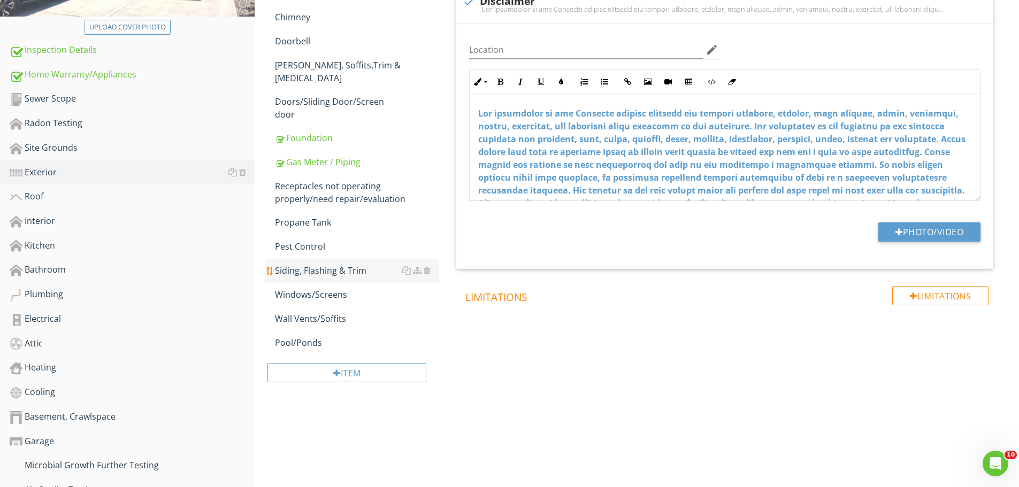
click at [302, 264] on div "Siding, Flashing & Trim" at bounding box center [357, 270] width 164 height 13
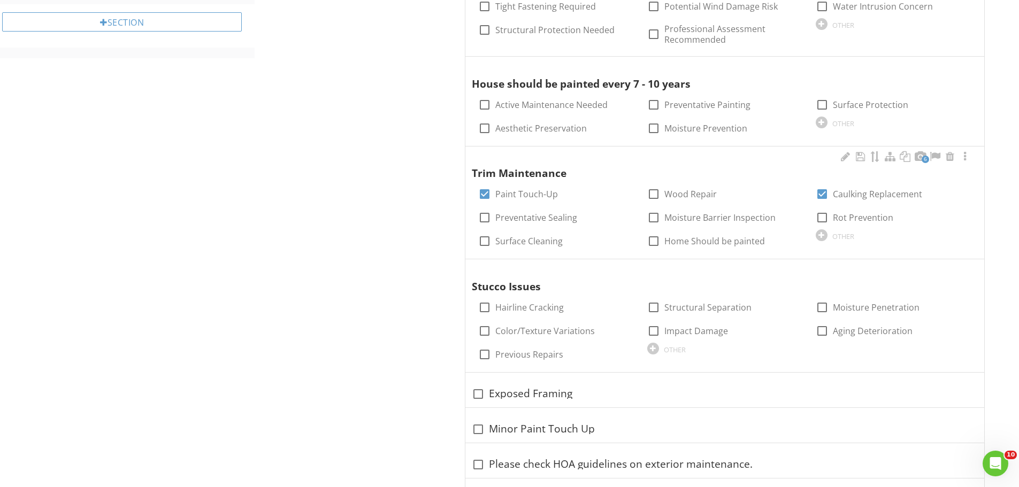
scroll to position [821, 0]
click at [966, 154] on div at bounding box center [965, 157] width 13 height 11
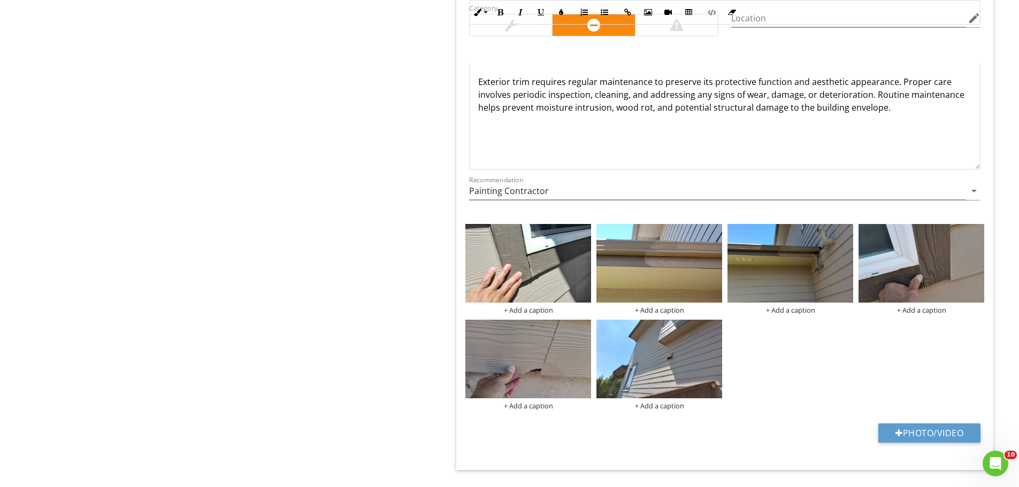
scroll to position [1285, 0]
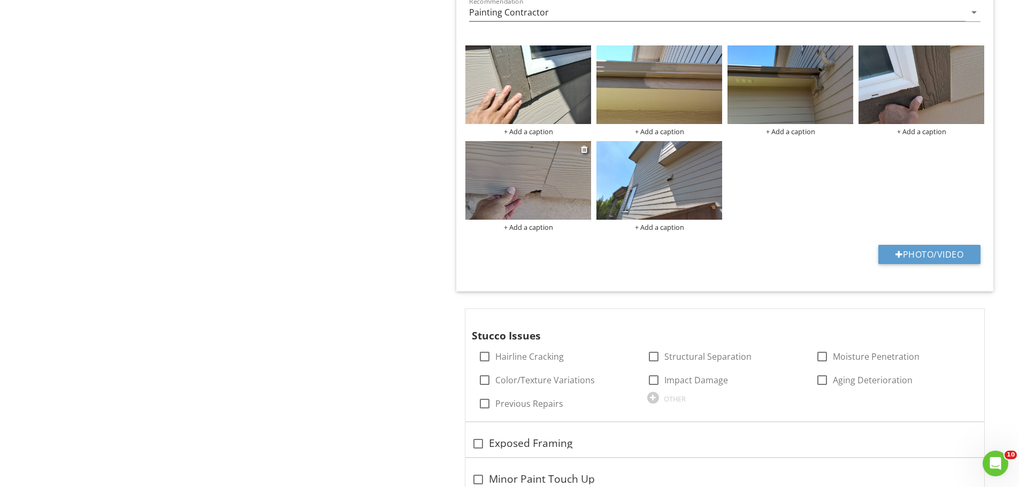
click at [538, 184] on img at bounding box center [528, 180] width 126 height 79
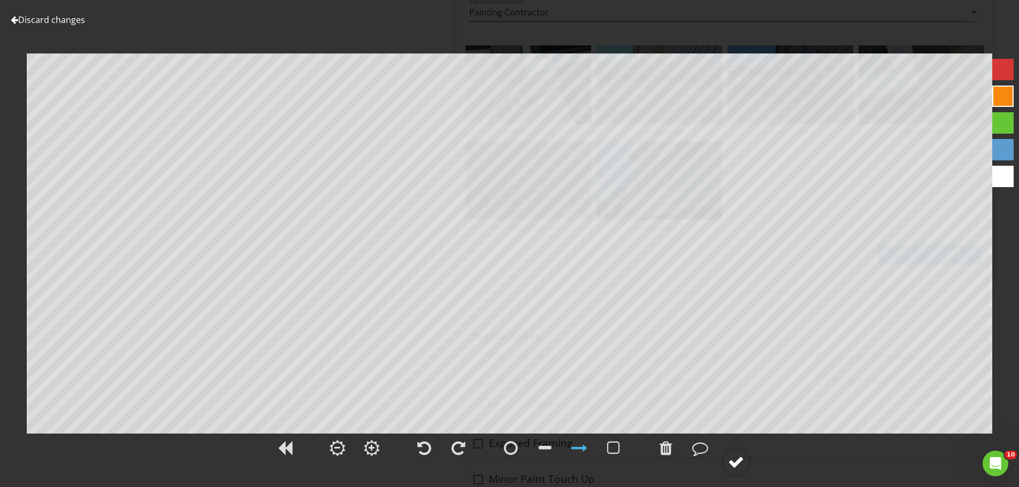
click at [739, 459] on div at bounding box center [736, 462] width 16 height 16
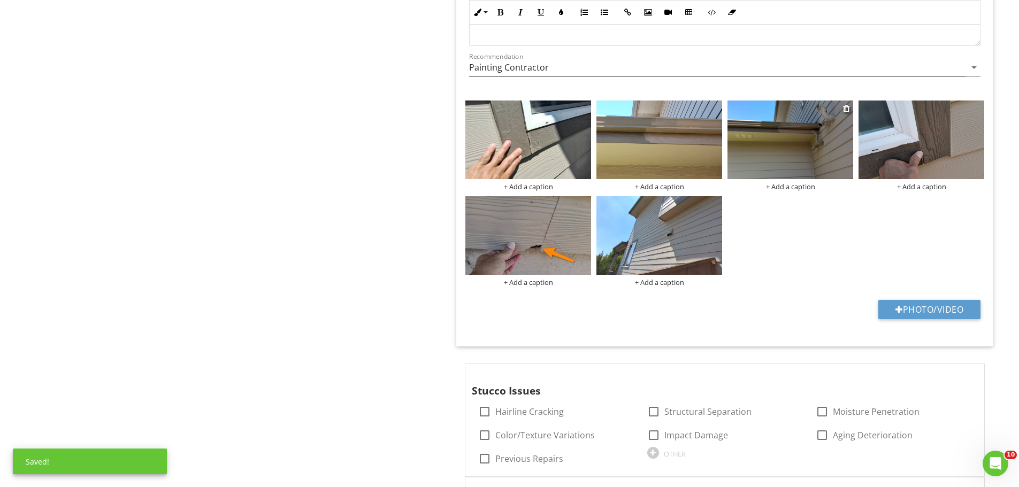
scroll to position [1142, 0]
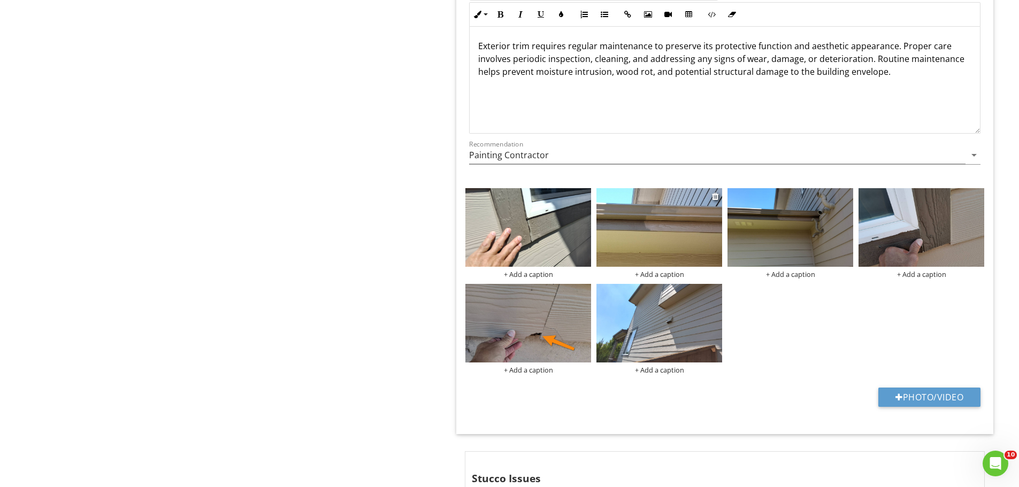
click at [682, 234] on img at bounding box center [660, 227] width 126 height 79
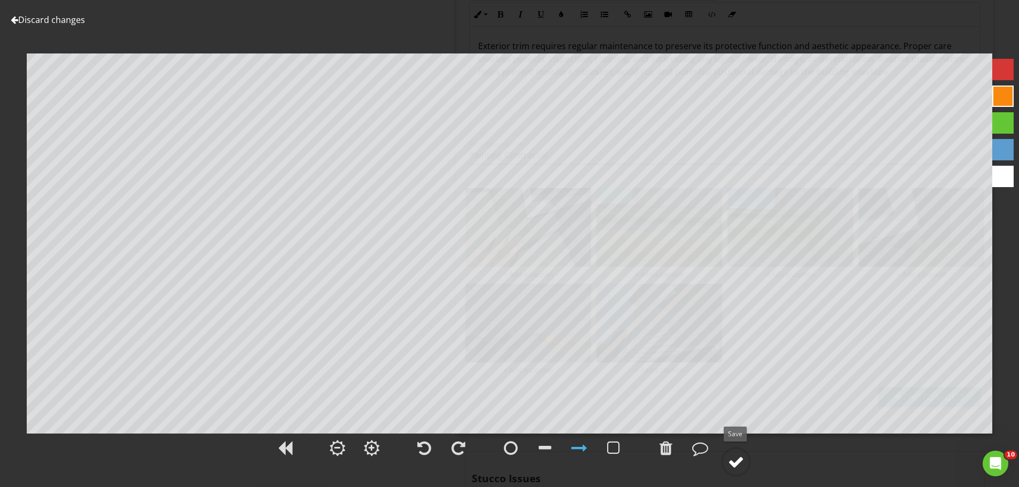
click at [735, 457] on div at bounding box center [736, 462] width 16 height 16
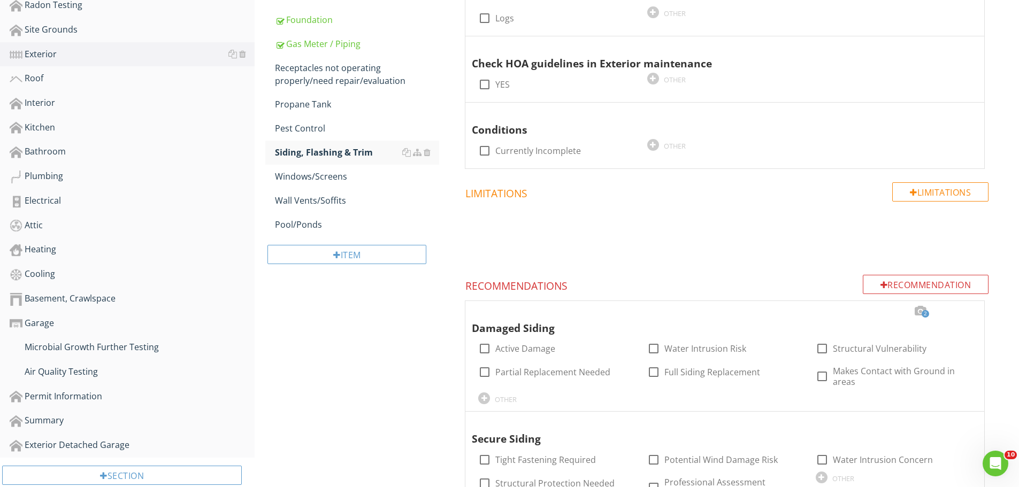
scroll to position [357, 0]
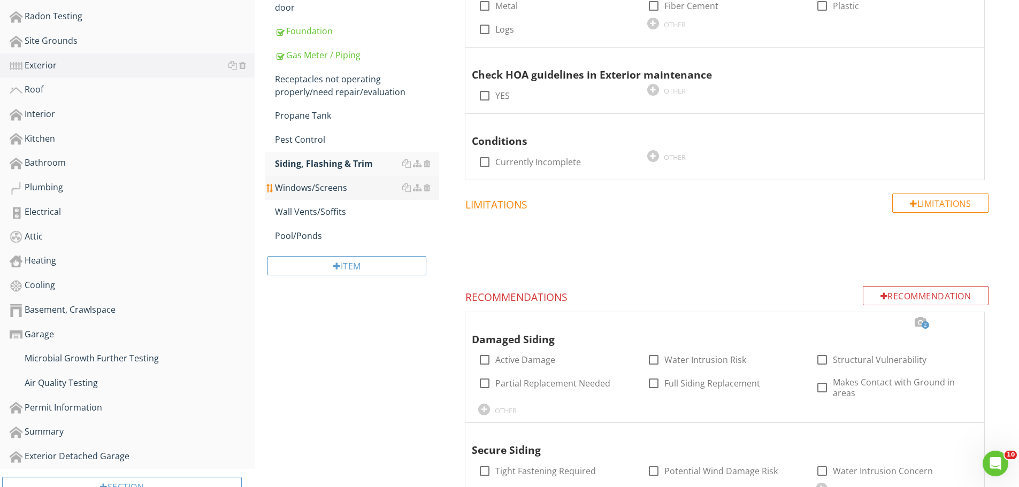
click at [295, 181] on div "Windows/Screens" at bounding box center [357, 187] width 164 height 13
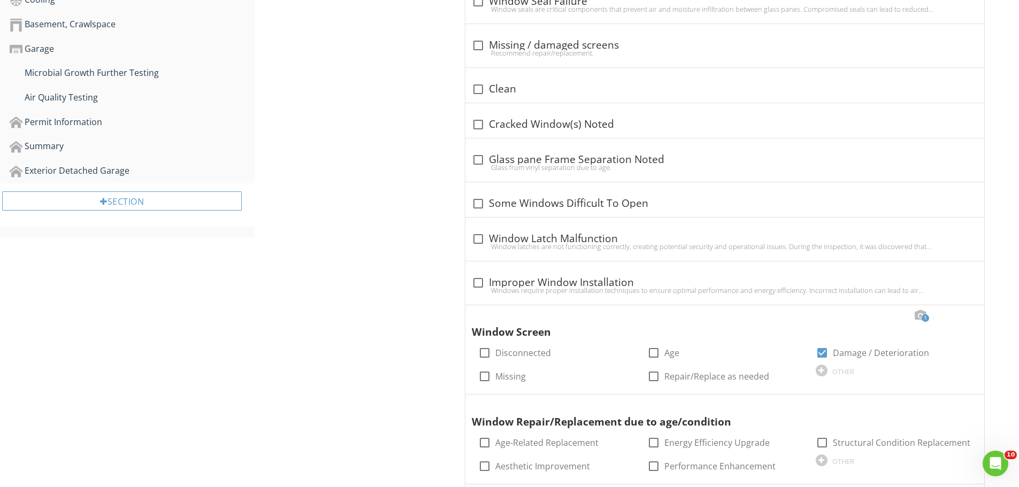
scroll to position [859, 0]
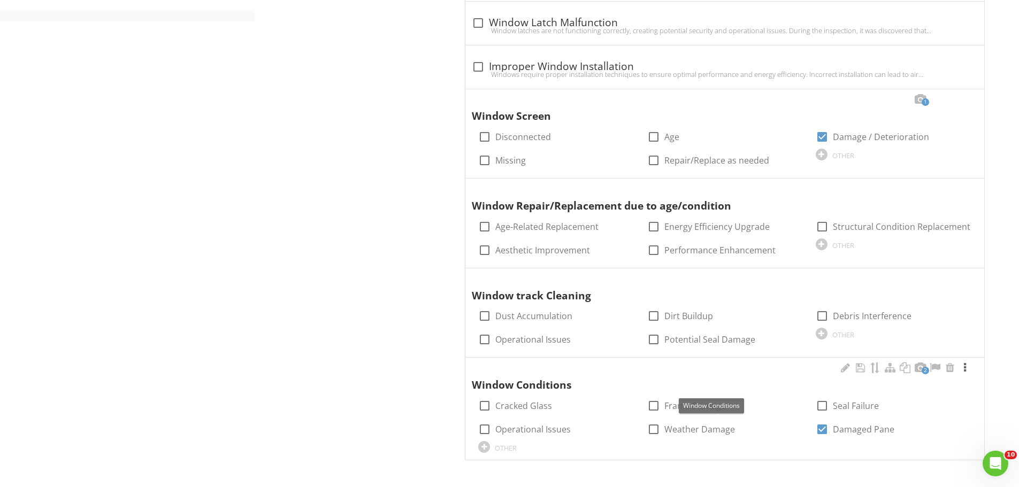
click at [966, 369] on div at bounding box center [965, 368] width 13 height 11
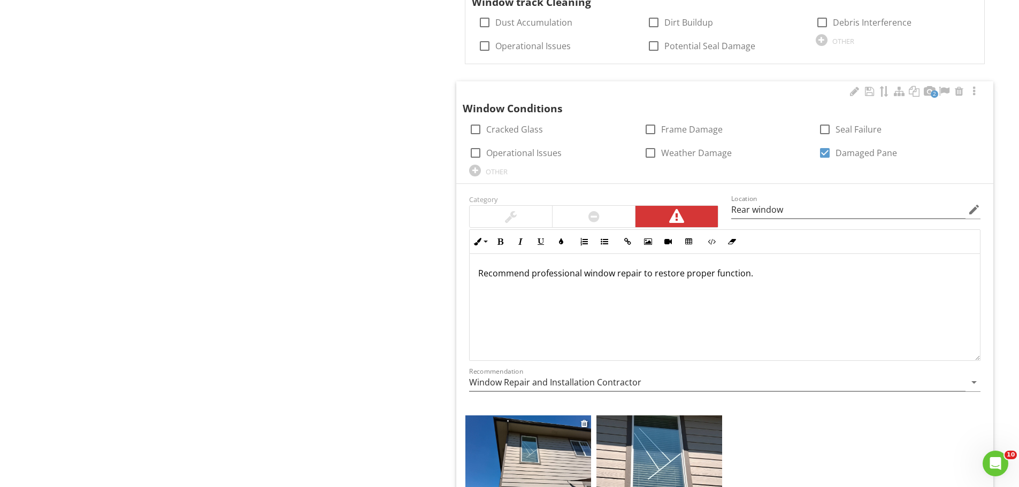
scroll to position [1275, 0]
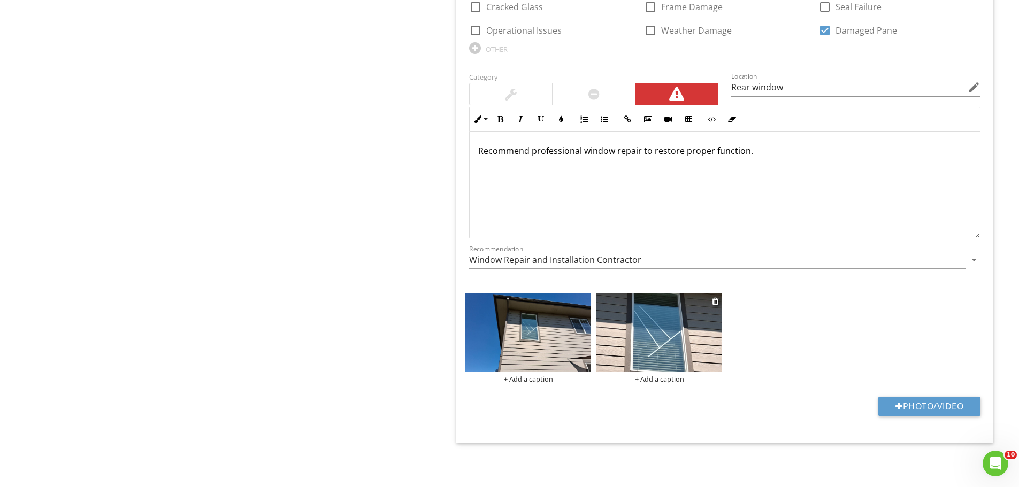
click at [663, 332] on img at bounding box center [660, 332] width 126 height 79
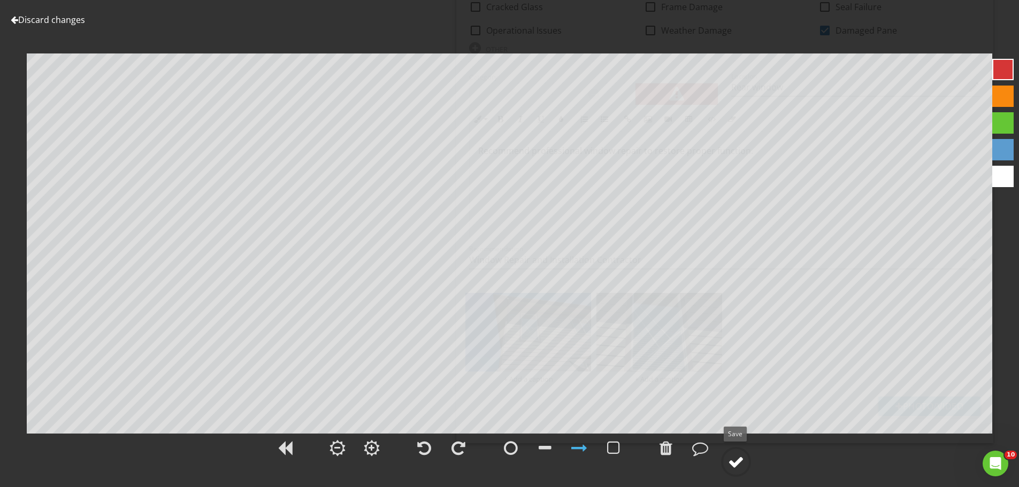
click at [738, 465] on div at bounding box center [736, 462] width 16 height 16
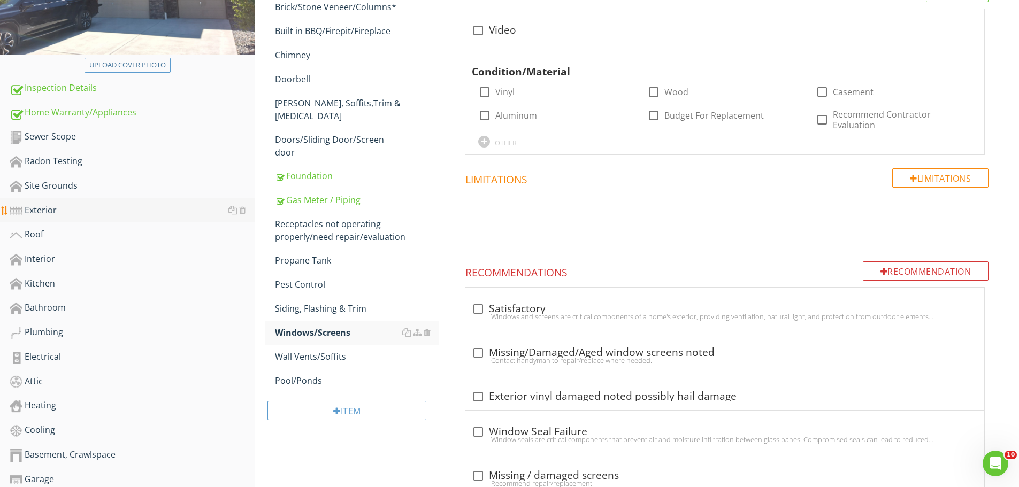
scroll to position [205, 0]
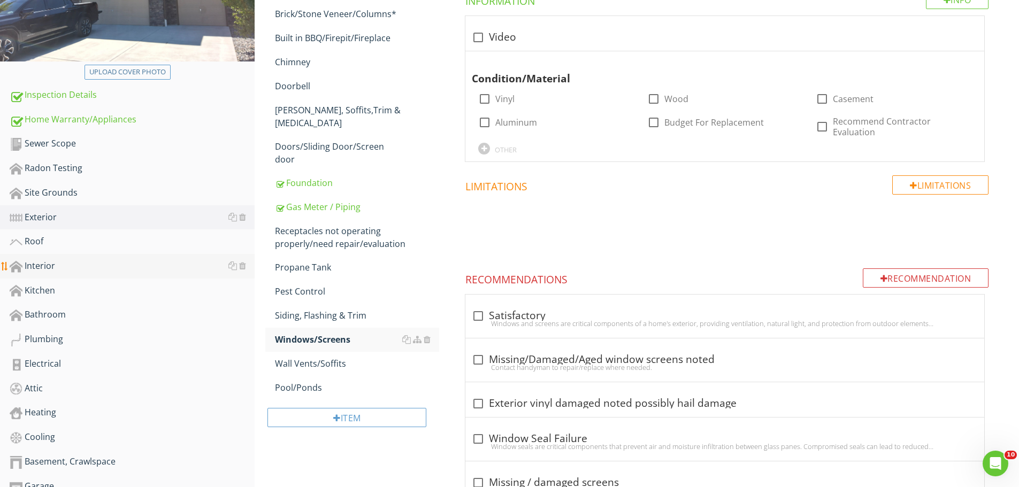
click at [40, 268] on div "Interior" at bounding box center [132, 266] width 245 height 14
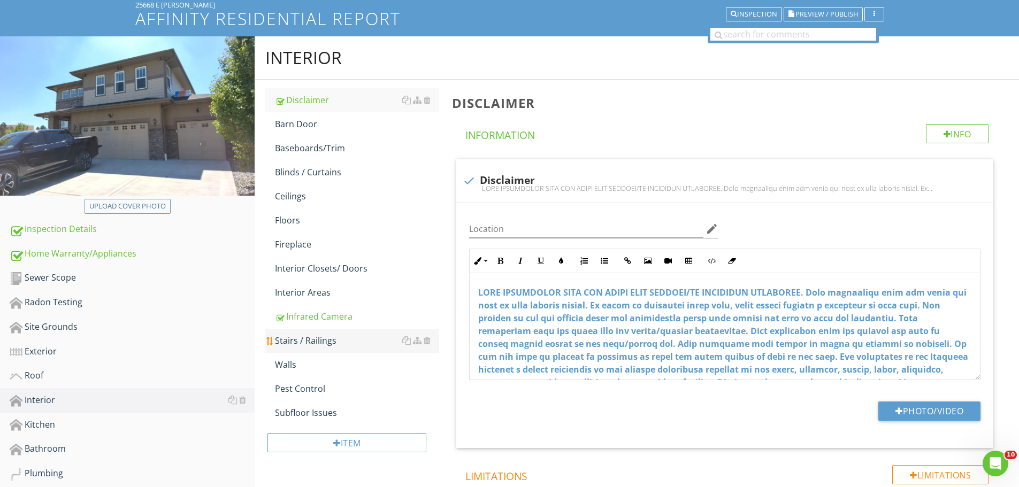
scroll to position [62, 0]
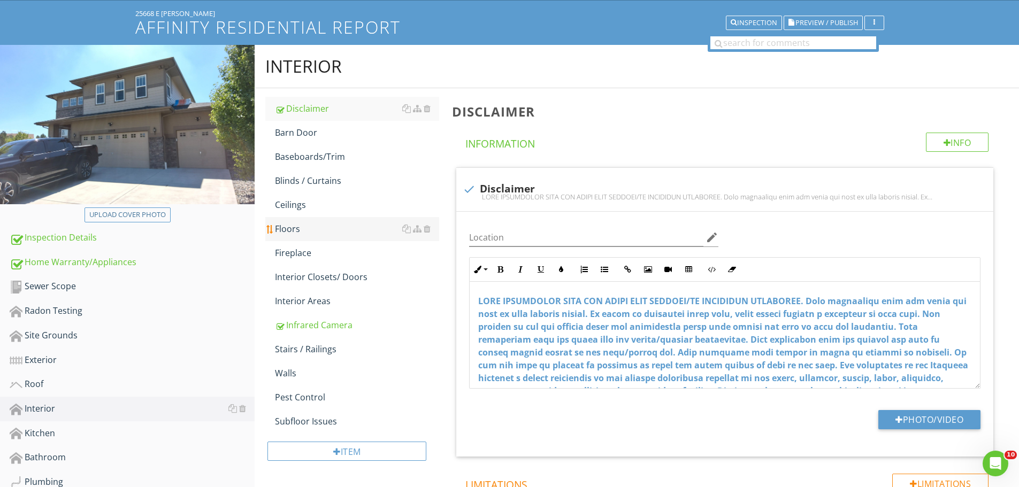
click at [291, 230] on div "Floors" at bounding box center [357, 229] width 164 height 13
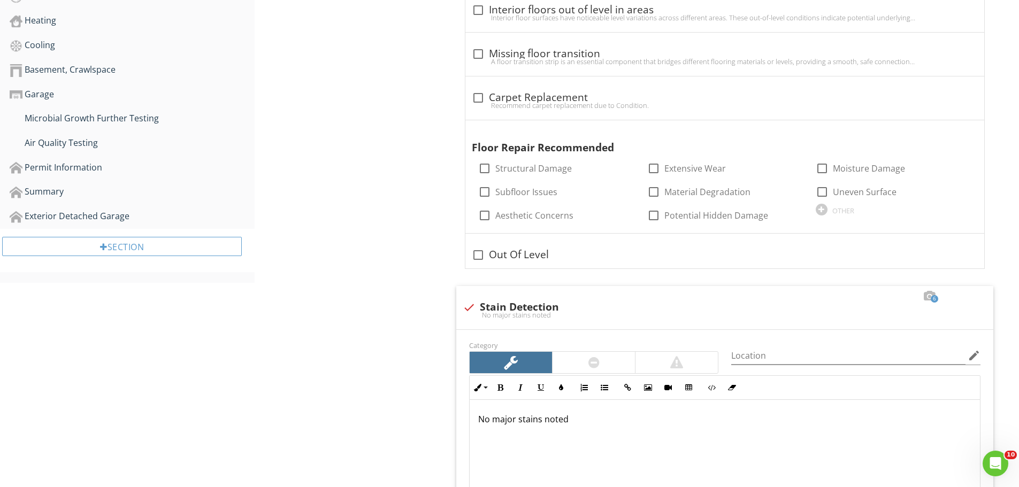
scroll to position [811, 0]
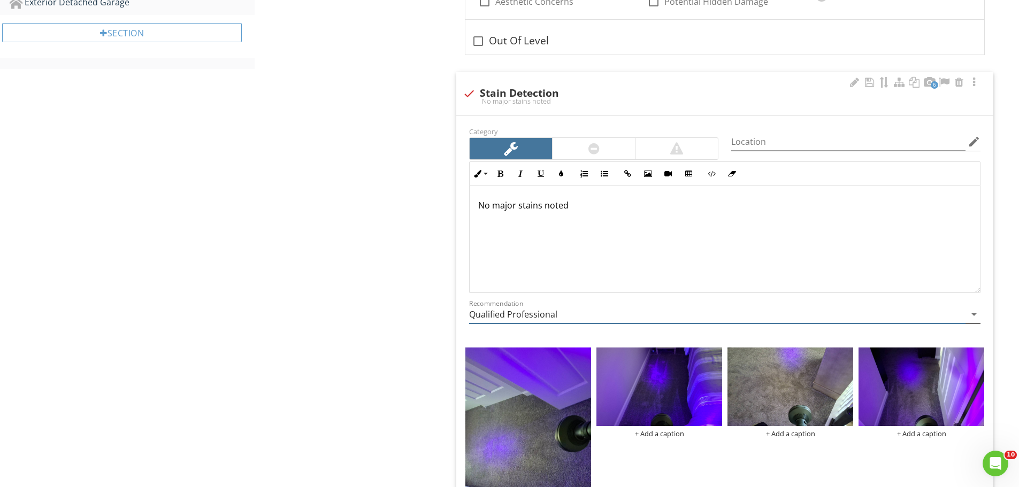
click at [924, 316] on input "Qualified Professional" at bounding box center [717, 315] width 496 height 18
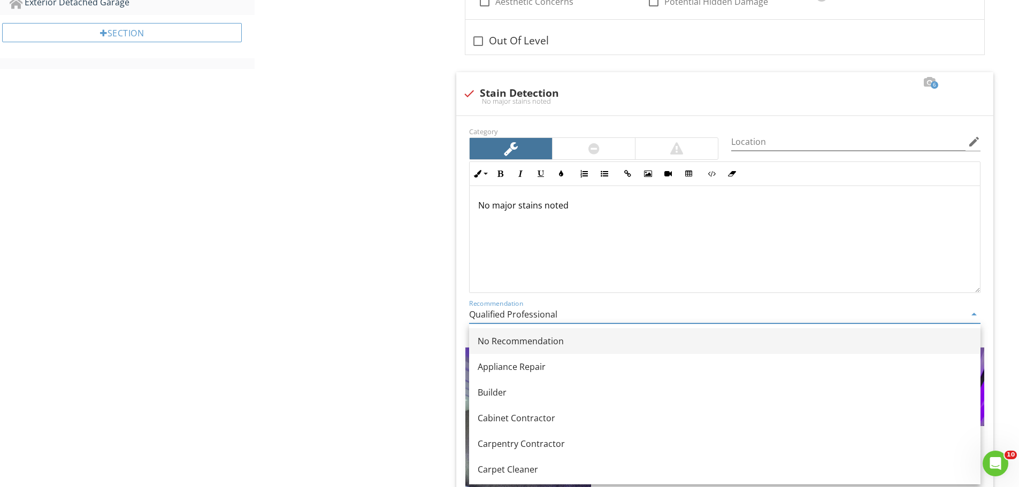
click at [542, 340] on div "No Recommendation" at bounding box center [725, 341] width 494 height 13
type input "No Recommendation"
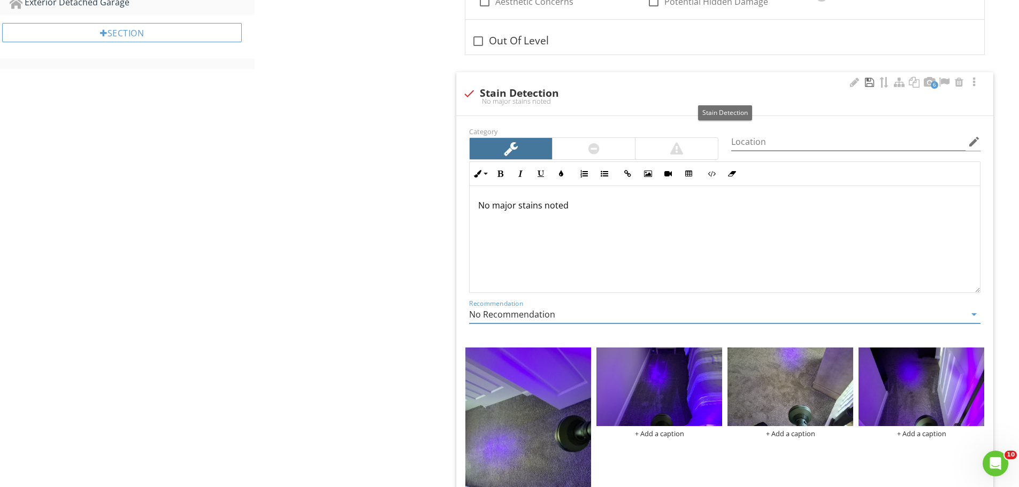
click at [868, 82] on div at bounding box center [869, 82] width 13 height 11
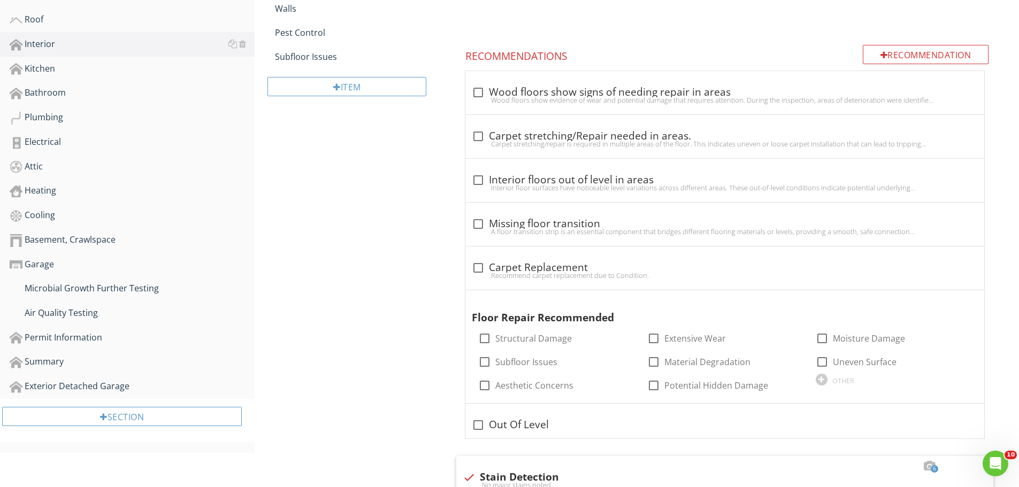
scroll to position [312, 0]
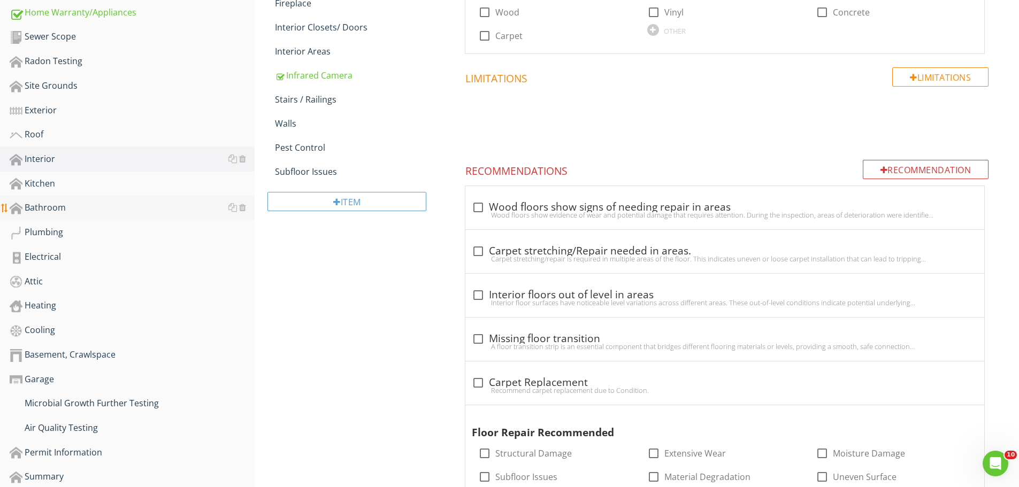
click at [50, 208] on div "Bathroom" at bounding box center [132, 208] width 245 height 14
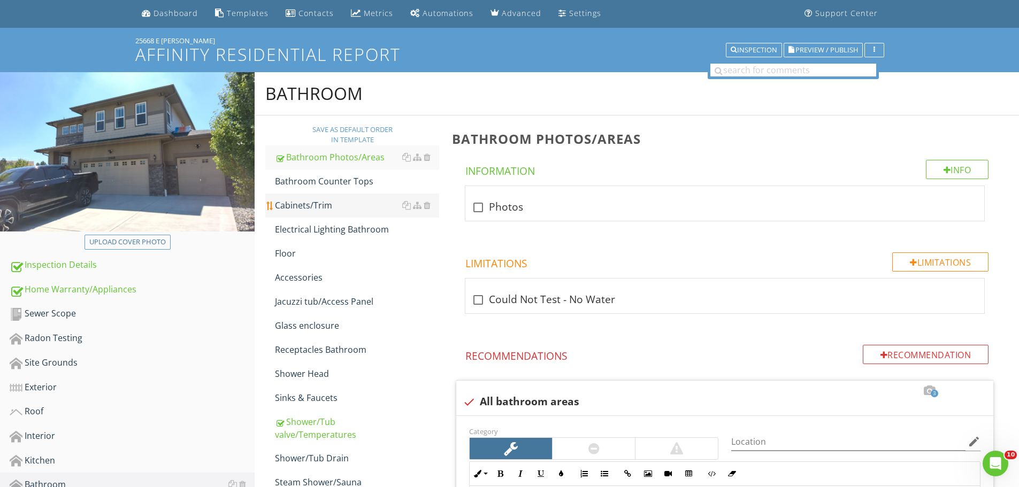
scroll to position [27, 0]
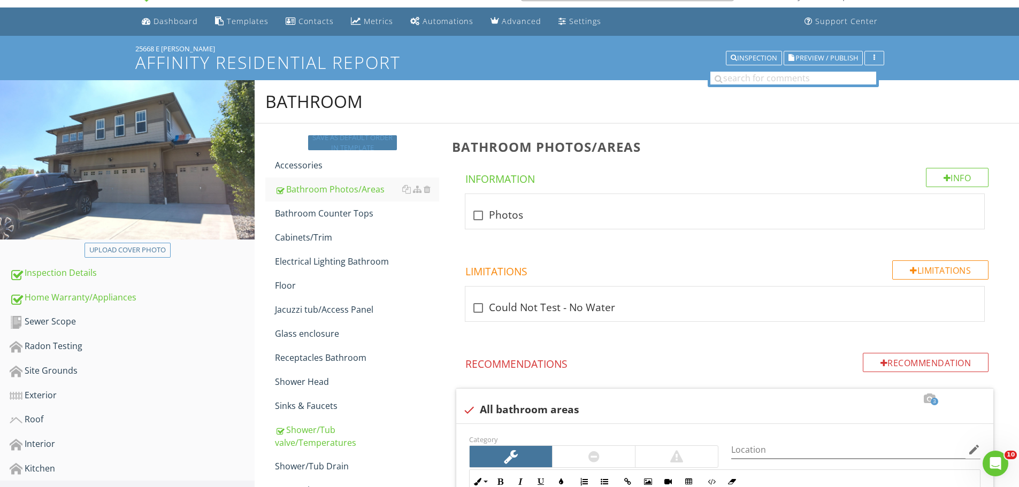
click at [359, 137] on div "Save as default order in template" at bounding box center [352, 143] width 80 height 21
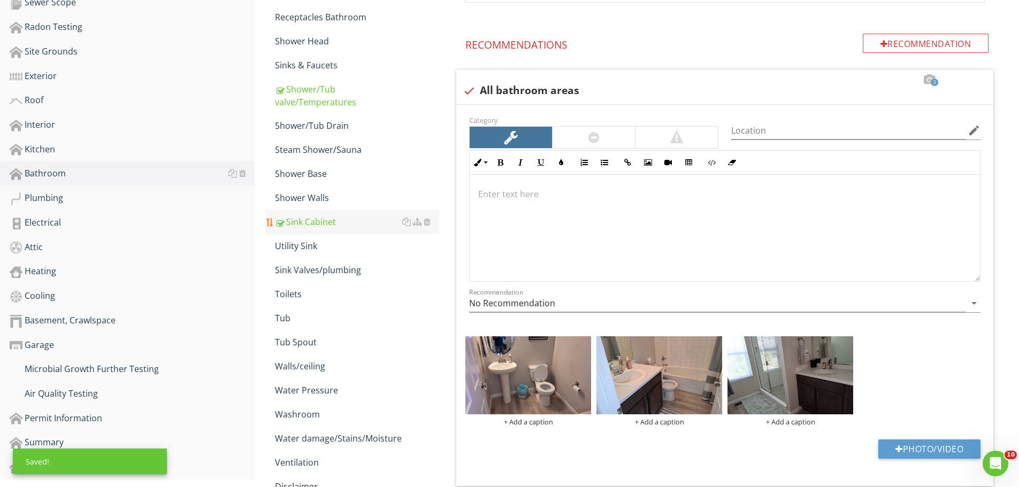
scroll to position [348, 0]
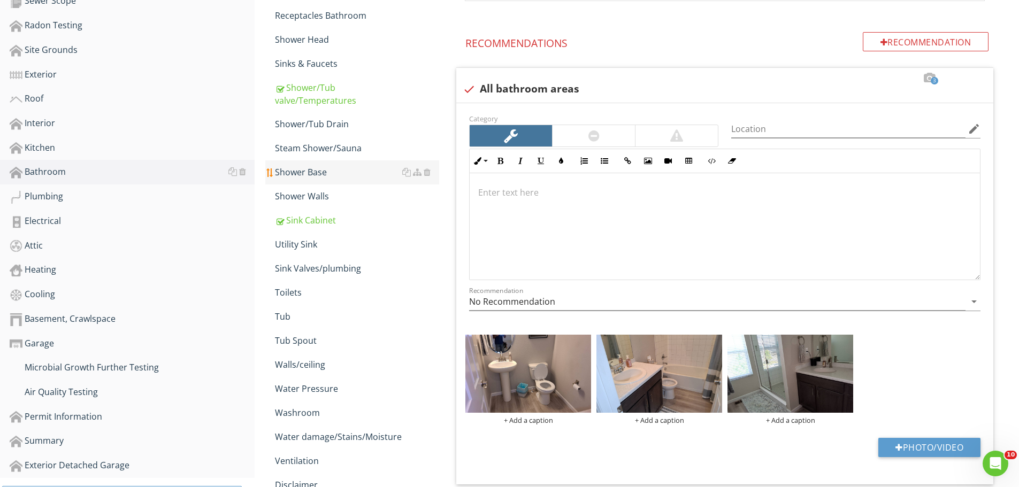
click at [310, 173] on div "Shower Base" at bounding box center [357, 172] width 164 height 13
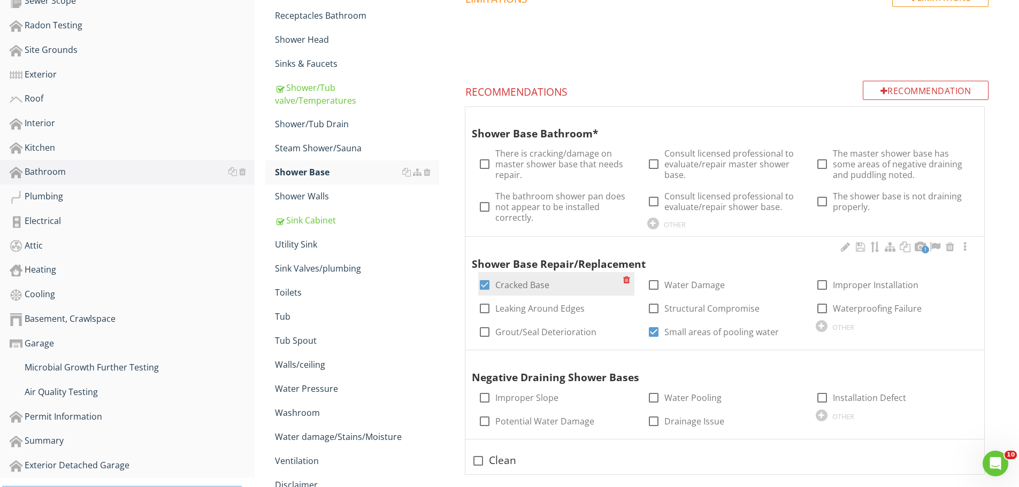
click at [485, 283] on div at bounding box center [485, 285] width 18 height 18
checkbox input "false"
click at [43, 269] on div "Heating" at bounding box center [132, 270] width 245 height 14
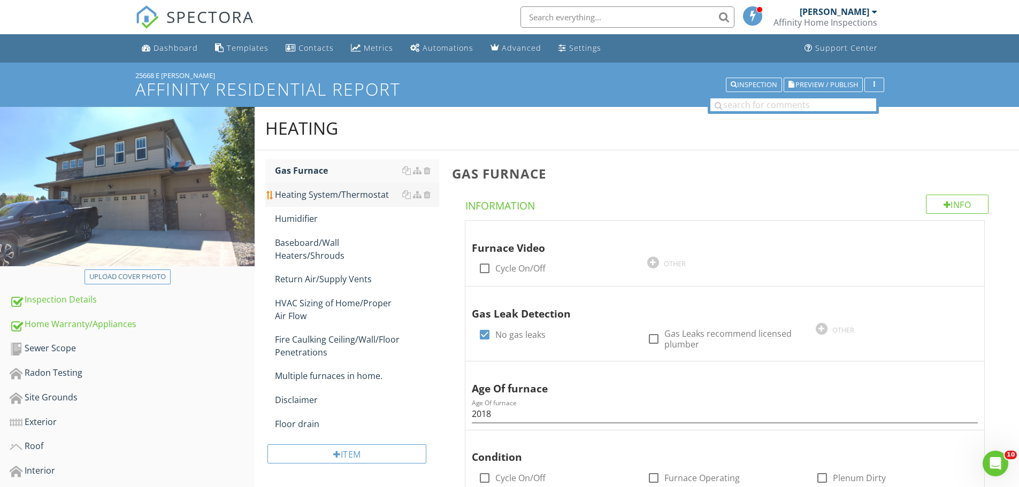
click at [318, 194] on div "Heating System/Thermostat" at bounding box center [357, 194] width 164 height 13
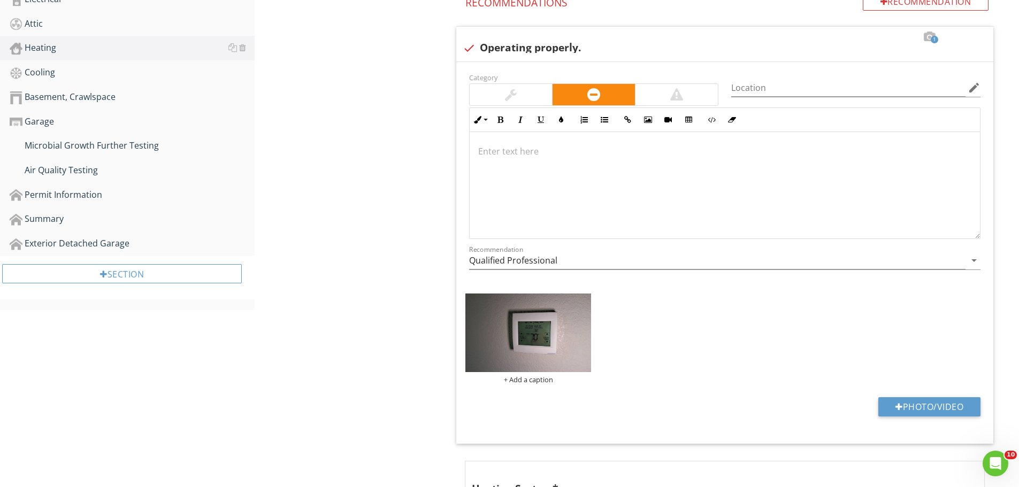
scroll to position [571, 0]
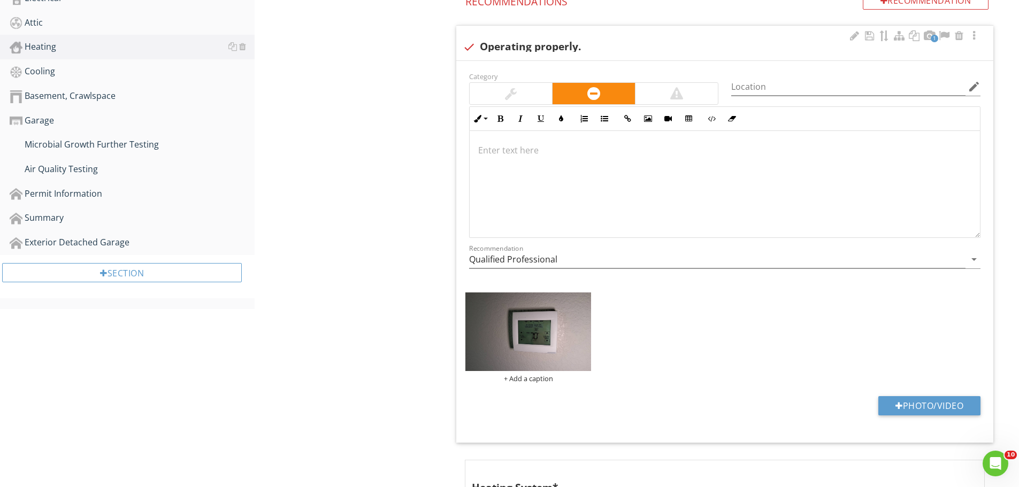
click at [494, 96] on div at bounding box center [511, 93] width 82 height 21
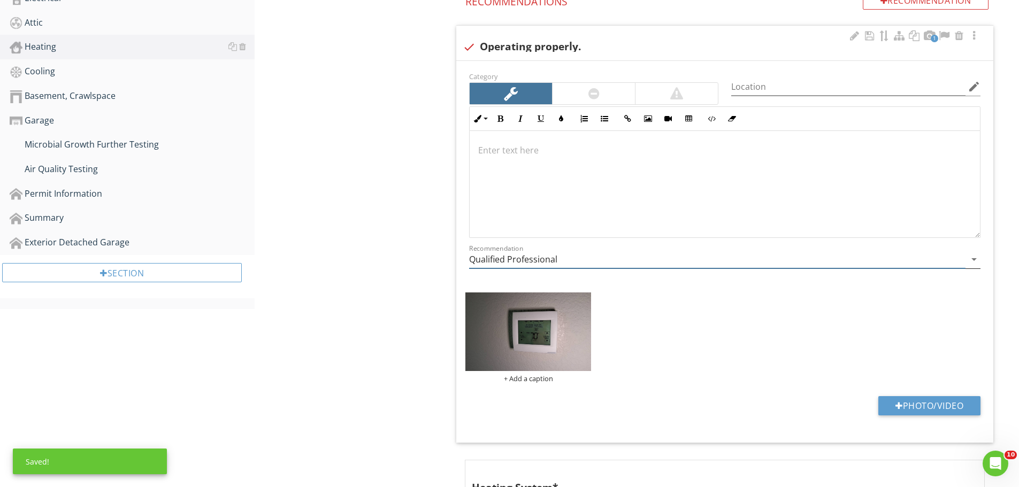
click at [680, 258] on input "Qualified Professional" at bounding box center [717, 260] width 496 height 18
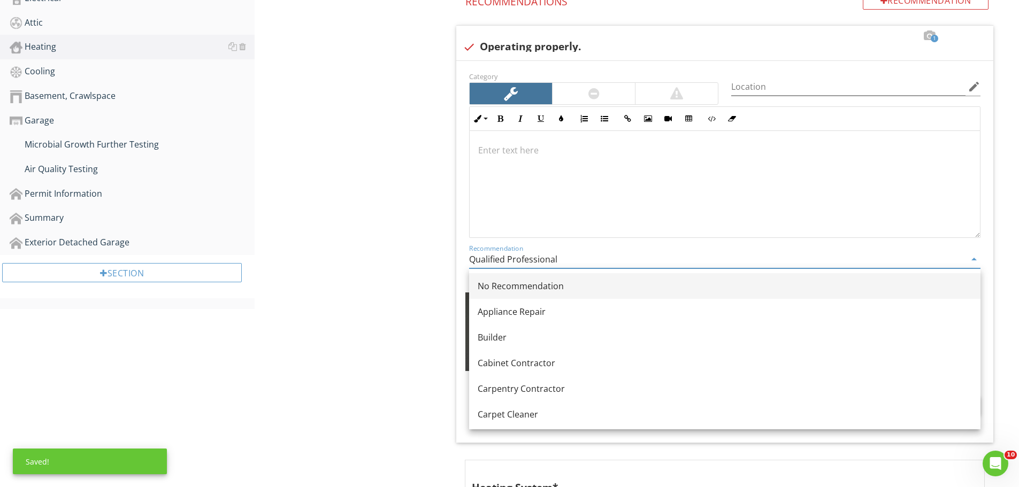
click at [562, 285] on div "No Recommendation" at bounding box center [725, 286] width 494 height 13
type input "No Recommendation"
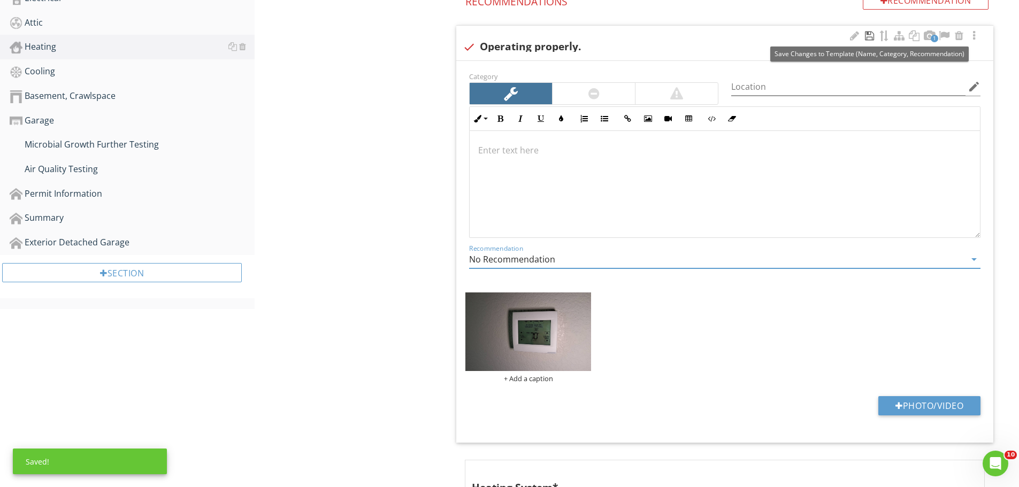
click at [866, 37] on div at bounding box center [869, 35] width 13 height 11
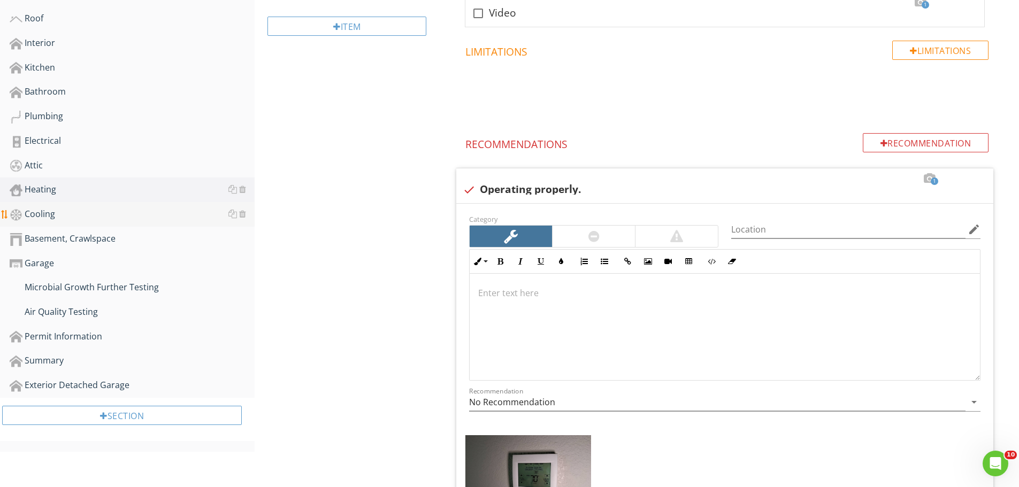
scroll to position [392, 0]
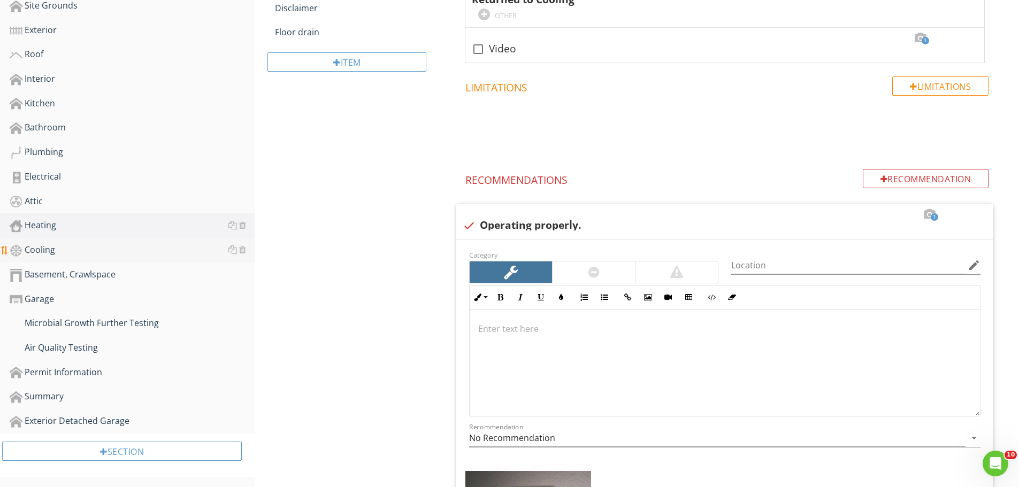
click at [54, 253] on div "Cooling" at bounding box center [132, 250] width 245 height 14
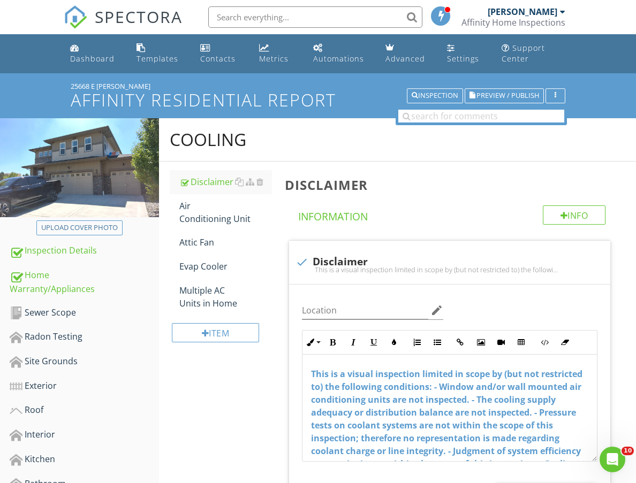
click at [90, 20] on link "SPECTORA" at bounding box center [123, 25] width 119 height 22
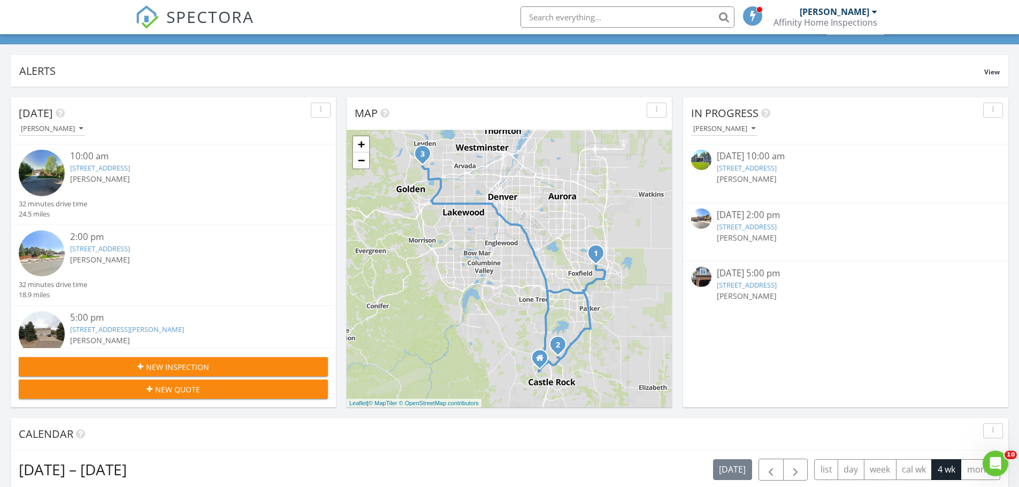
scroll to position [285, 0]
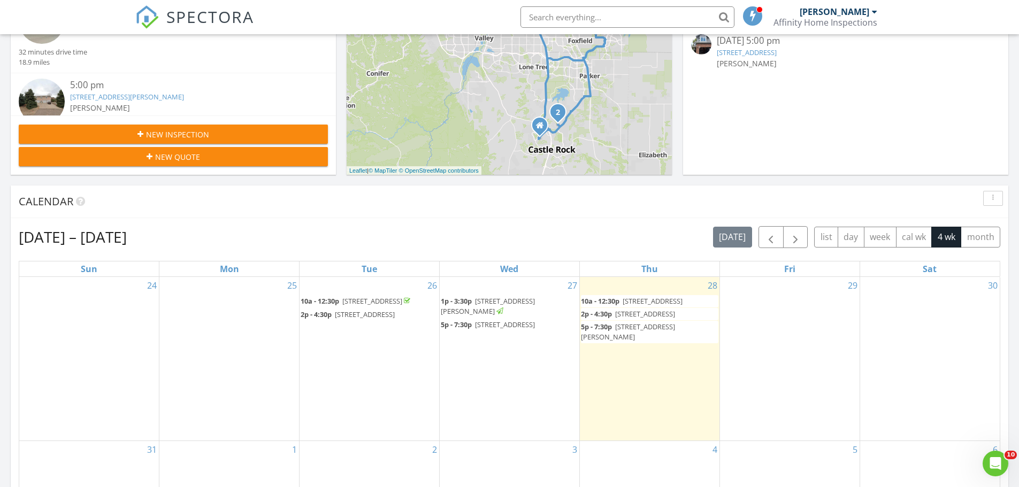
click at [511, 300] on span "[STREET_ADDRESS][PERSON_NAME]" at bounding box center [488, 306] width 94 height 20
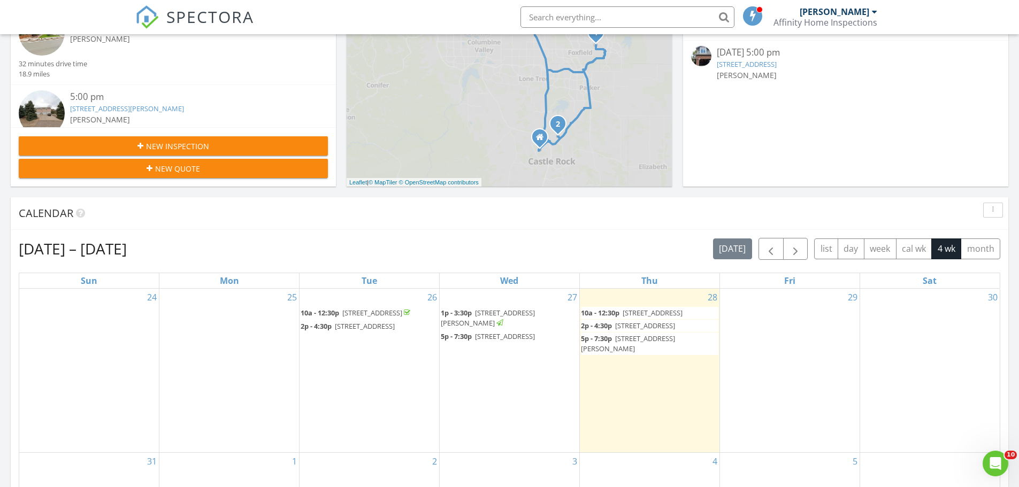
scroll to position [285, 0]
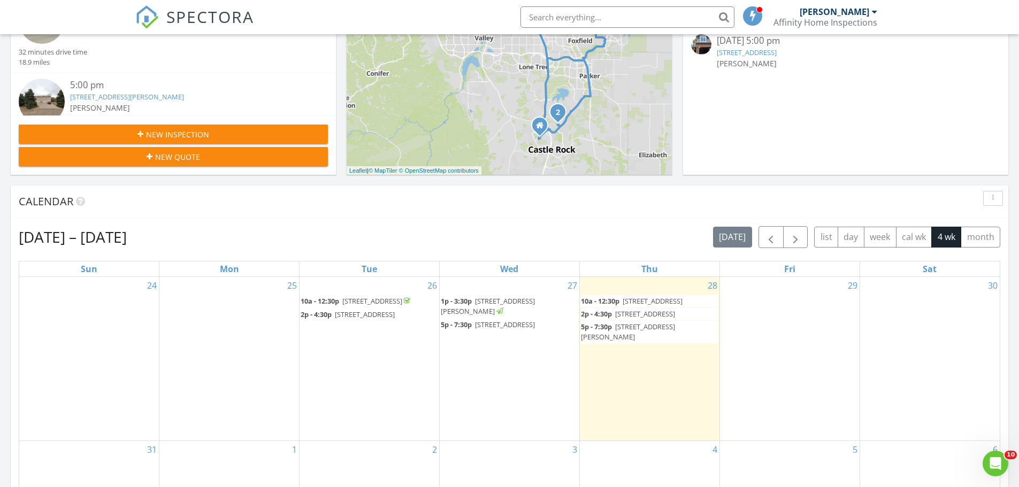
click at [484, 330] on span "[STREET_ADDRESS]" at bounding box center [505, 325] width 60 height 10
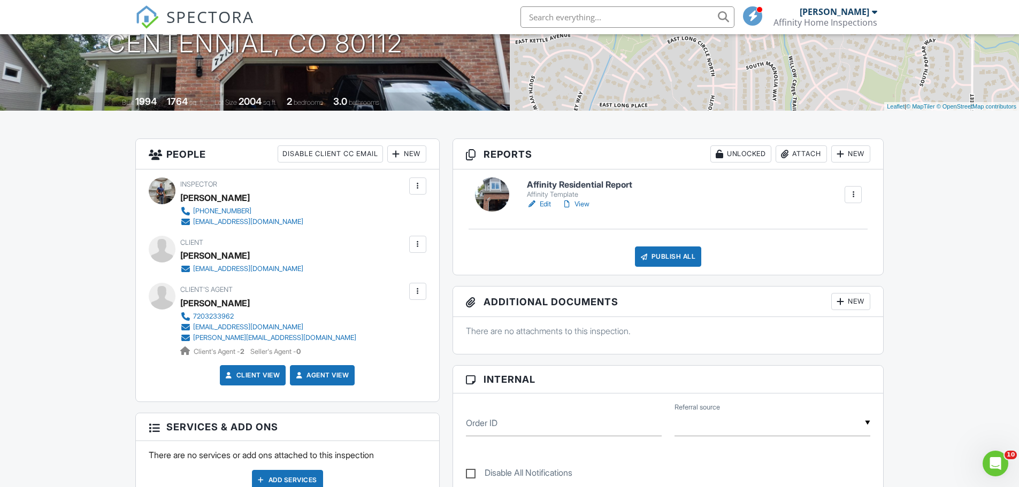
scroll to position [178, 0]
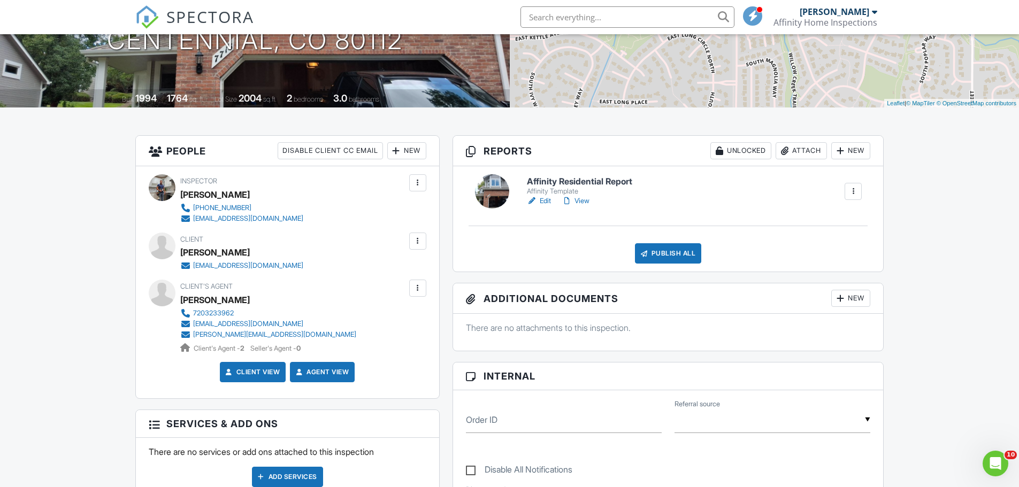
click at [543, 198] on link "Edit" at bounding box center [539, 201] width 24 height 11
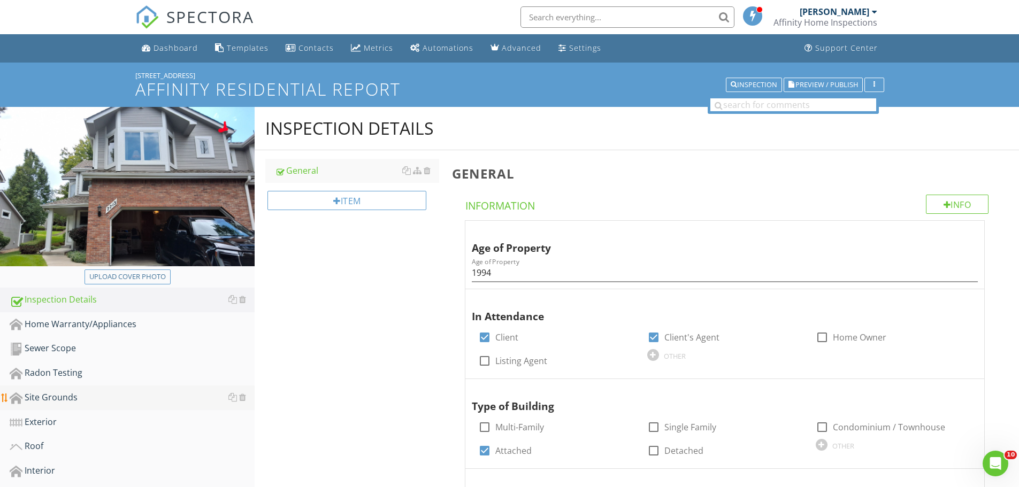
click at [56, 399] on div "Site Grounds" at bounding box center [132, 398] width 245 height 14
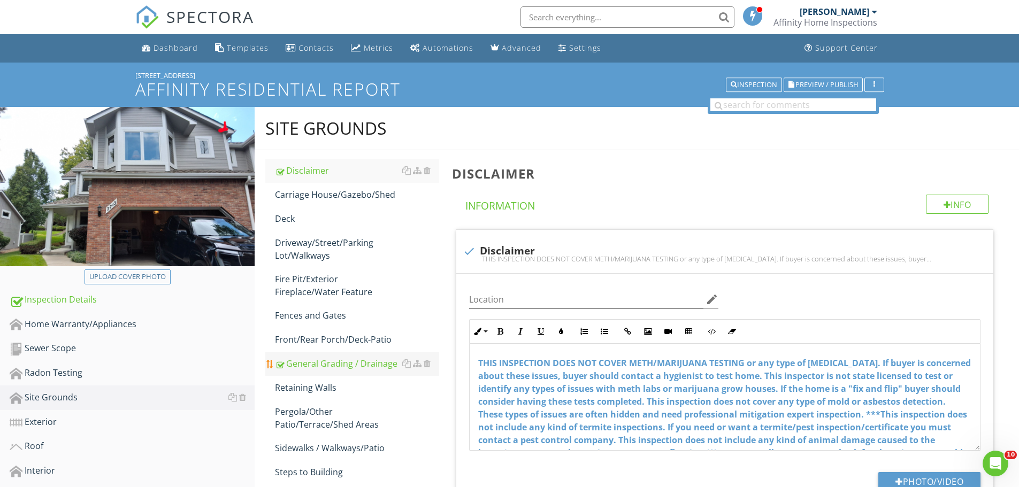
click at [372, 369] on div "General Grading / Drainage" at bounding box center [357, 363] width 164 height 13
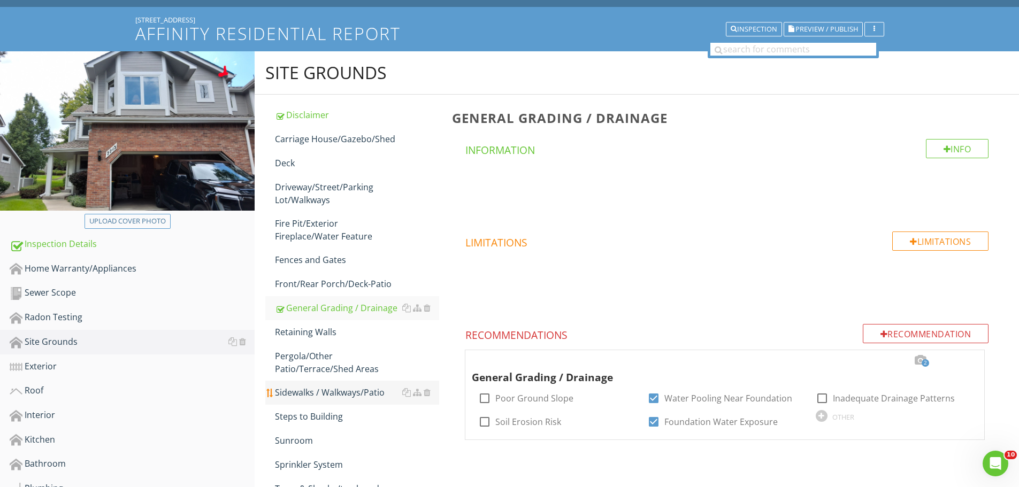
scroll to position [178, 0]
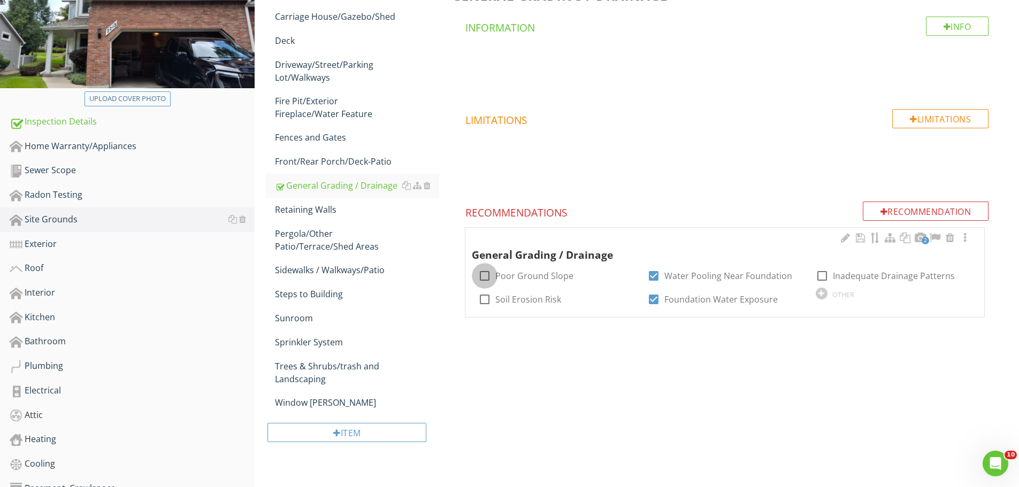
drag, startPoint x: 482, startPoint y: 274, endPoint x: 644, endPoint y: 279, distance: 162.7
click at [486, 276] on div at bounding box center [485, 276] width 18 height 18
checkbox input "true"
drag, startPoint x: 652, startPoint y: 277, endPoint x: 654, endPoint y: 295, distance: 18.3
click at [652, 279] on div at bounding box center [654, 276] width 18 height 18
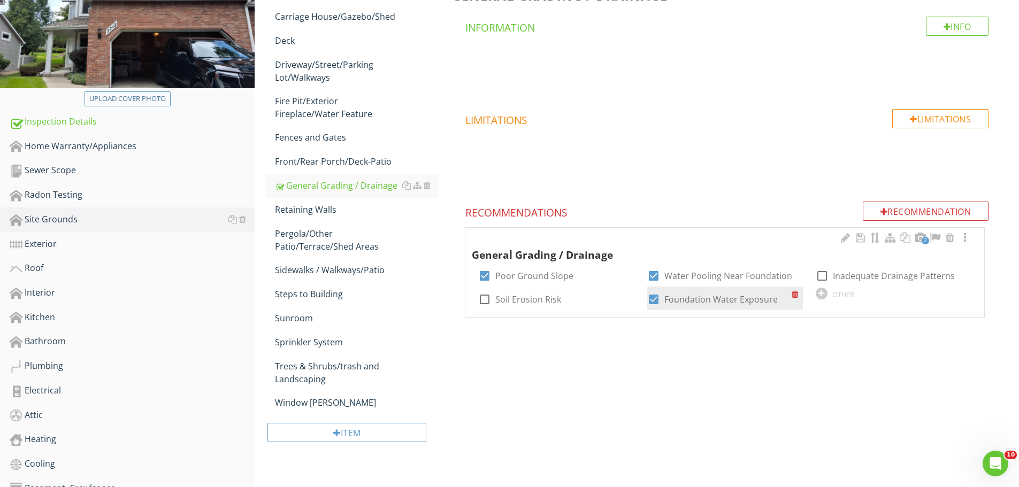
checkbox input "false"
click at [655, 300] on div at bounding box center [654, 300] width 18 height 18
checkbox input "false"
click at [328, 293] on div "Steps to Building" at bounding box center [357, 294] width 164 height 13
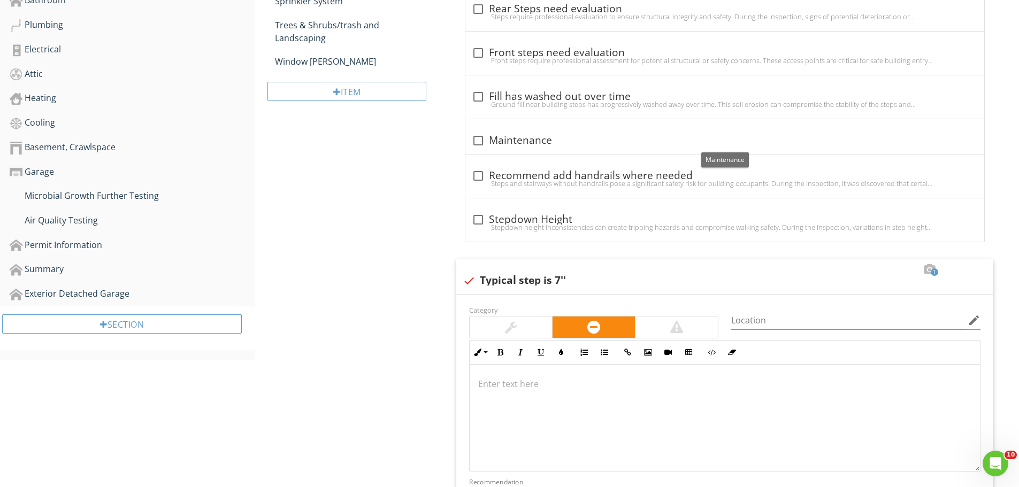
scroll to position [535, 0]
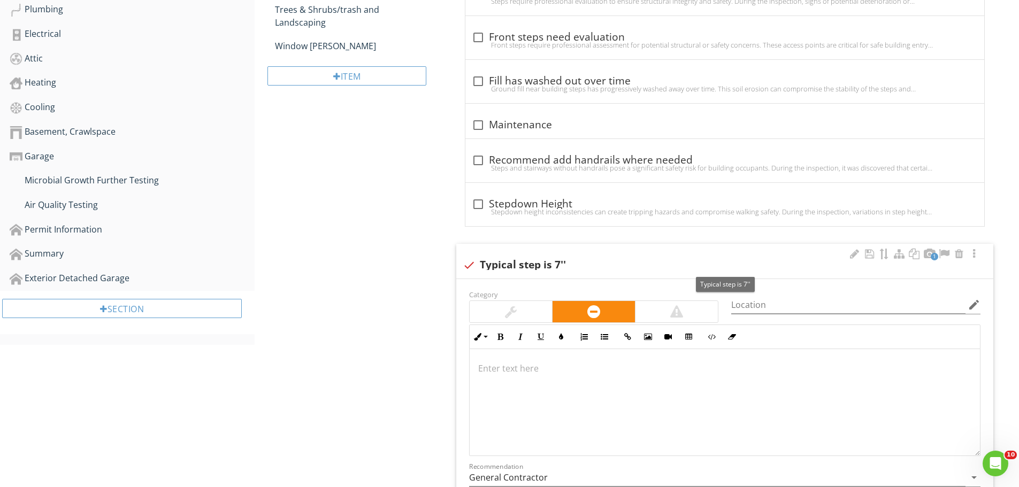
click at [466, 265] on div at bounding box center [469, 265] width 18 height 18
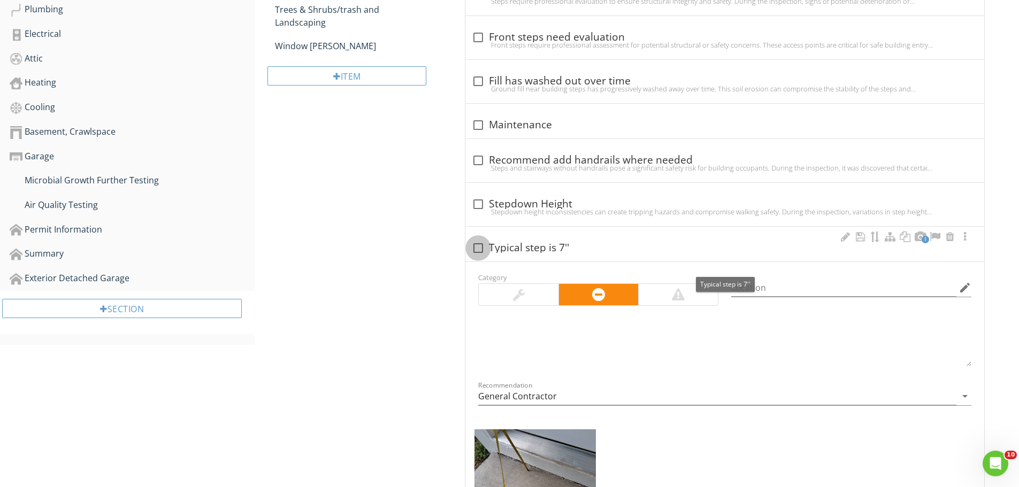
checkbox input "true"
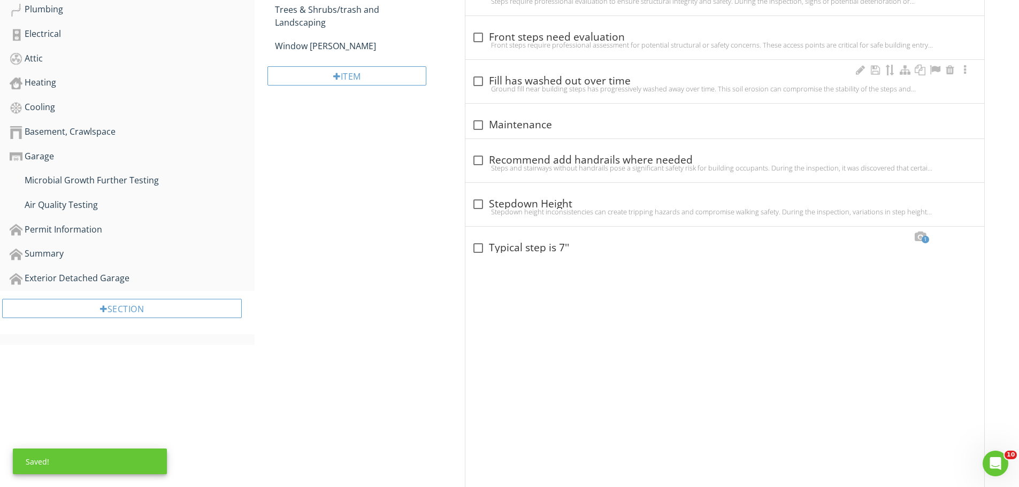
scroll to position [393, 0]
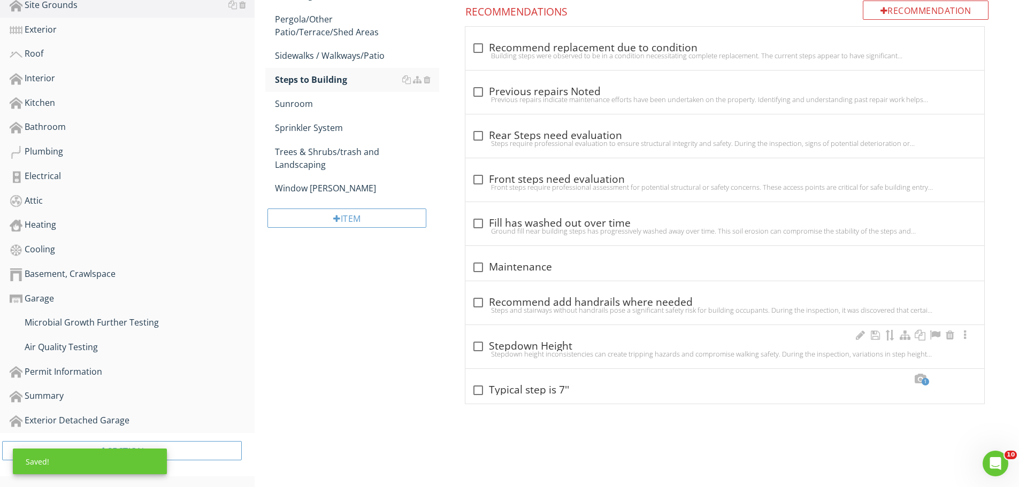
click at [611, 344] on div "check_box_outline_blank Stepdown Height" at bounding box center [725, 346] width 506 height 13
checkbox input "true"
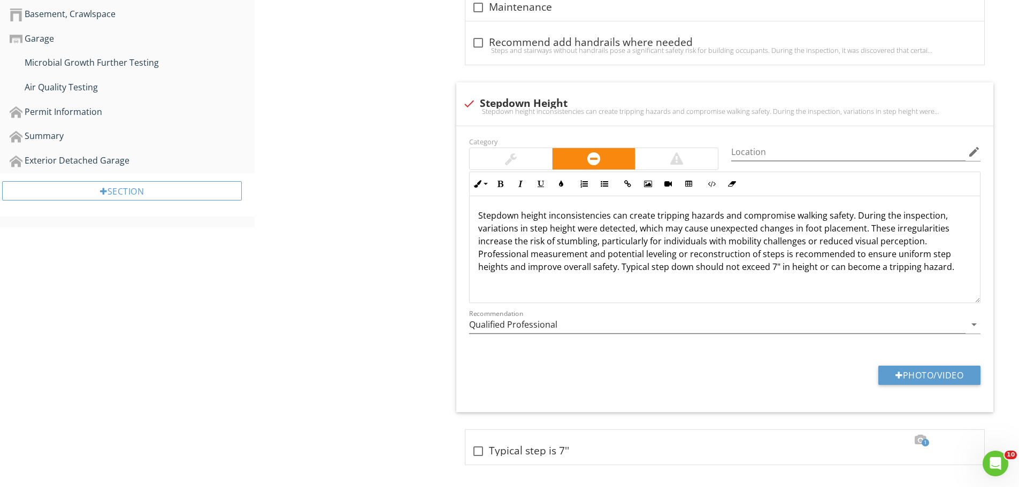
scroll to position [658, 0]
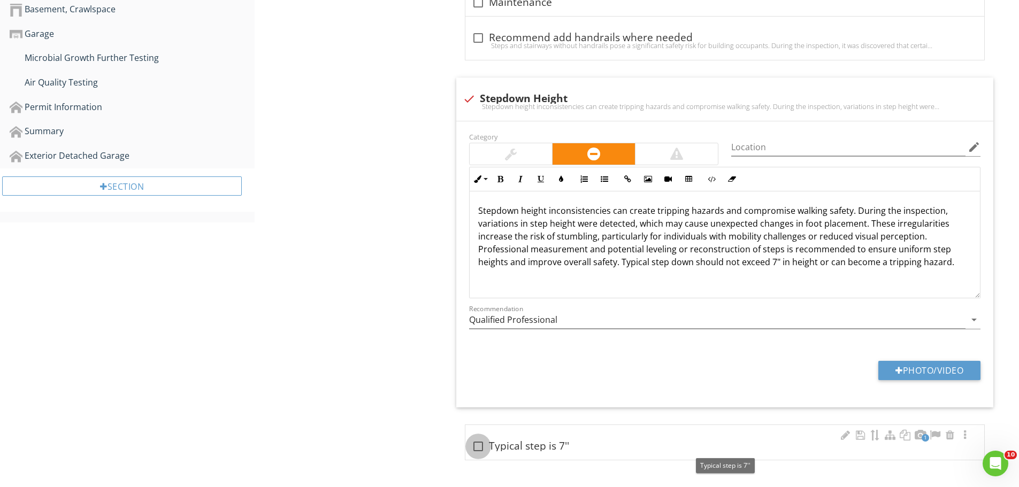
click at [479, 445] on div at bounding box center [478, 447] width 18 height 18
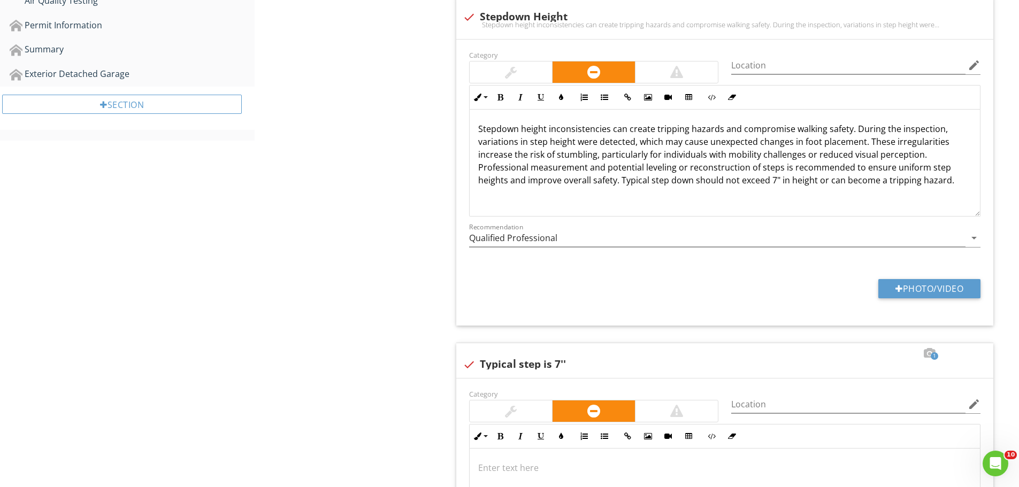
scroll to position [693, 0]
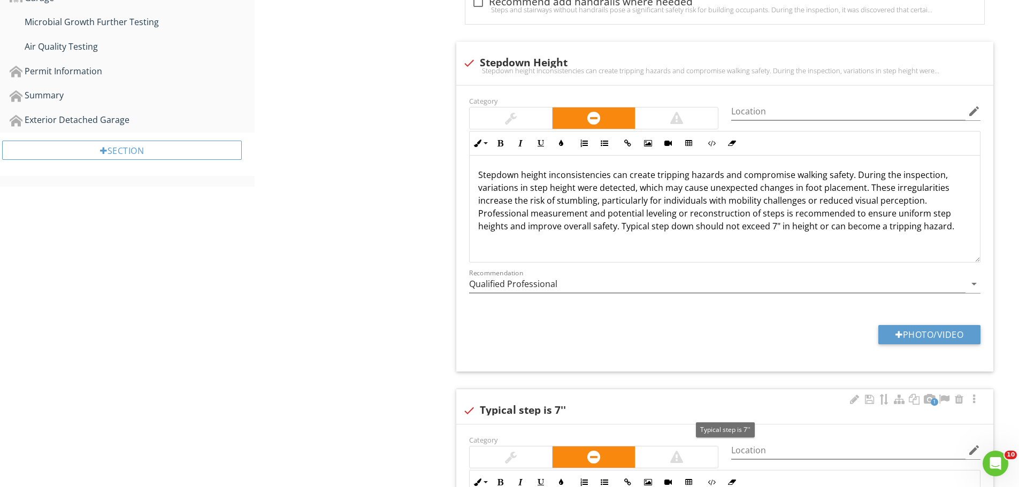
click at [467, 407] on div at bounding box center [469, 411] width 18 height 18
checkbox input "true"
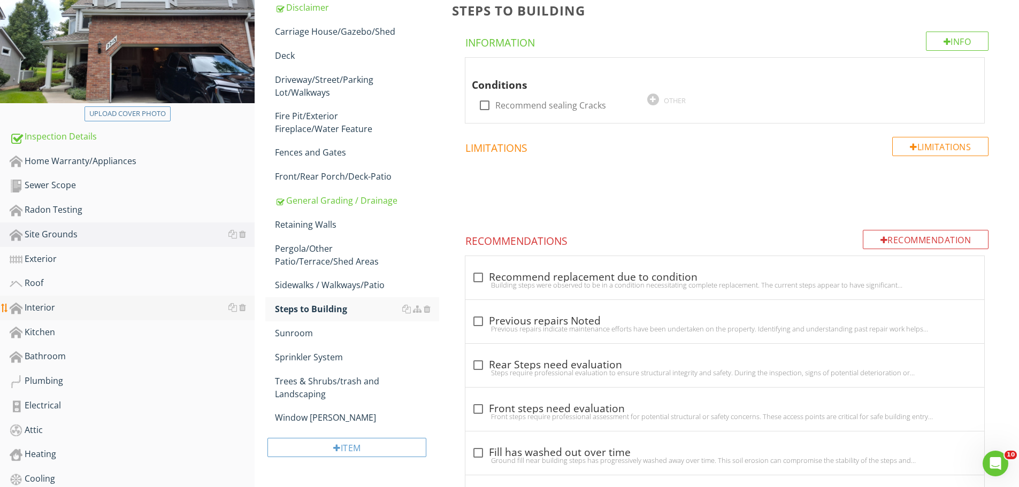
scroll to position [158, 0]
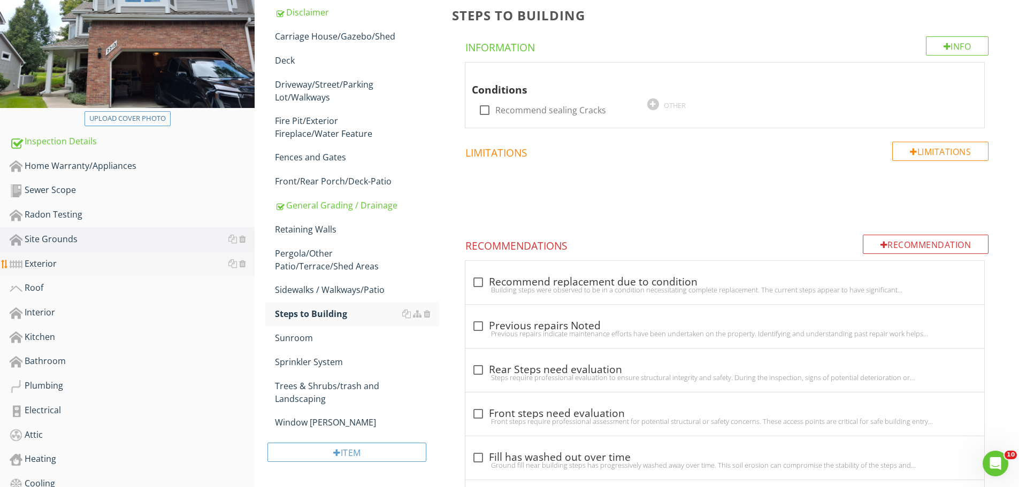
click at [43, 262] on div "Exterior" at bounding box center [132, 264] width 245 height 14
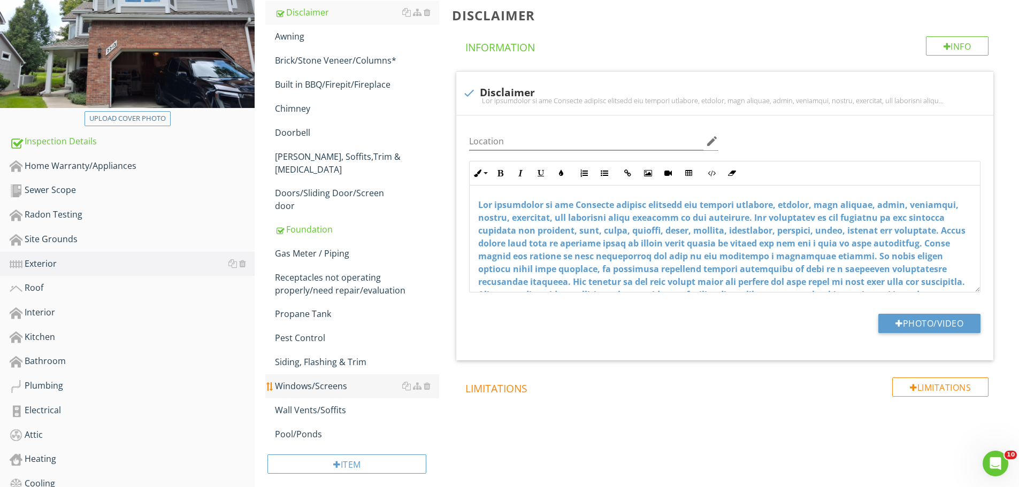
click at [327, 380] on div "Windows/Screens" at bounding box center [357, 386] width 164 height 13
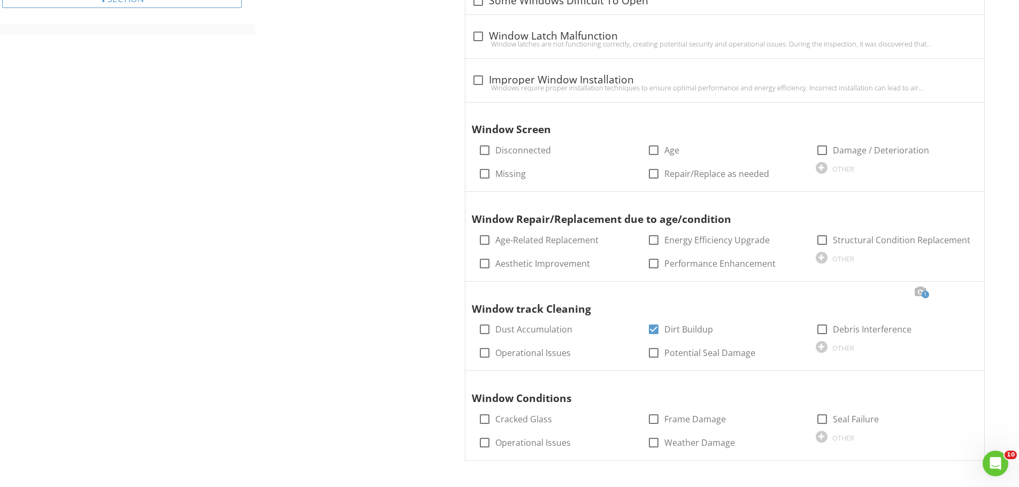
scroll to position [846, 0]
click at [653, 328] on div at bounding box center [654, 329] width 18 height 18
checkbox input "false"
click at [966, 202] on div at bounding box center [965, 201] width 13 height 11
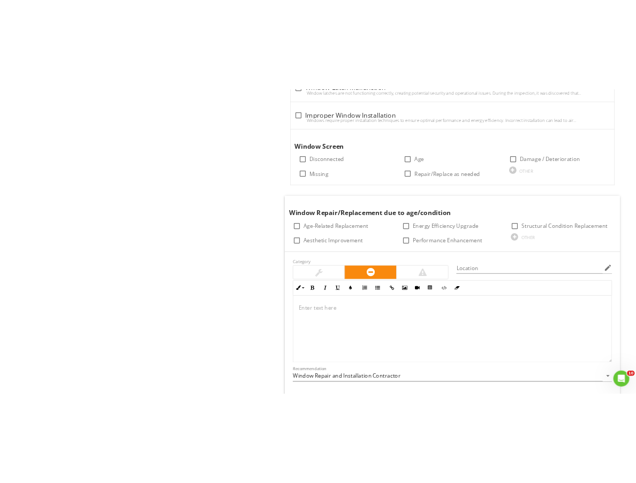
scroll to position [882, 0]
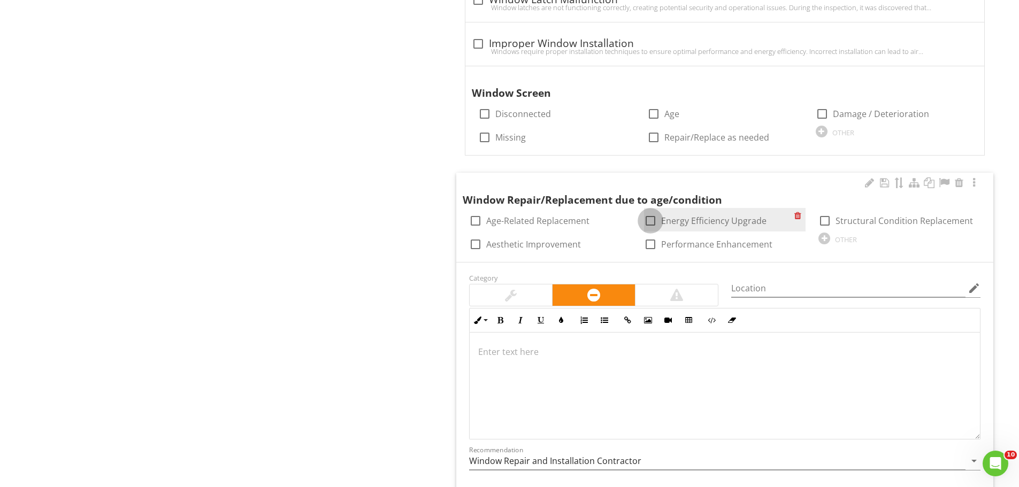
click at [648, 219] on div at bounding box center [650, 221] width 18 height 18
checkbox input "true"
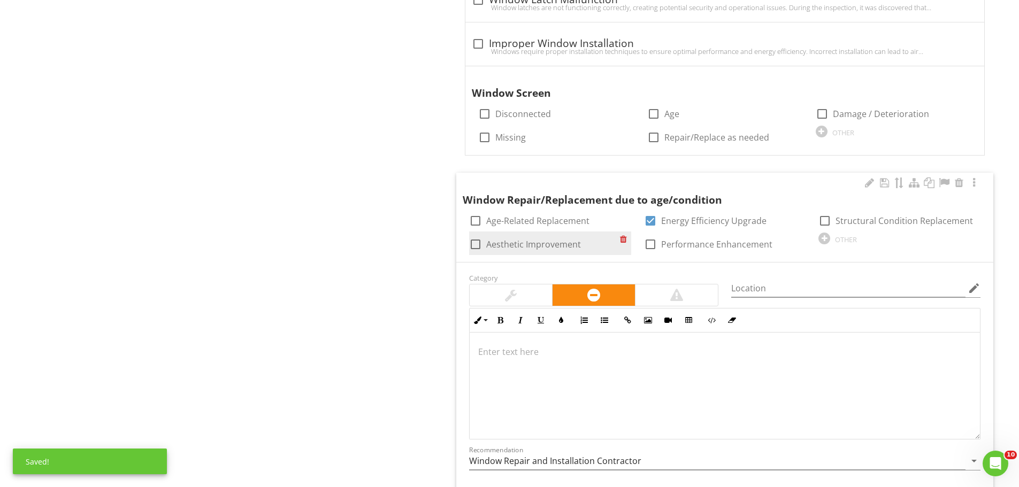
click at [473, 242] on div at bounding box center [476, 244] width 18 height 18
checkbox input "true"
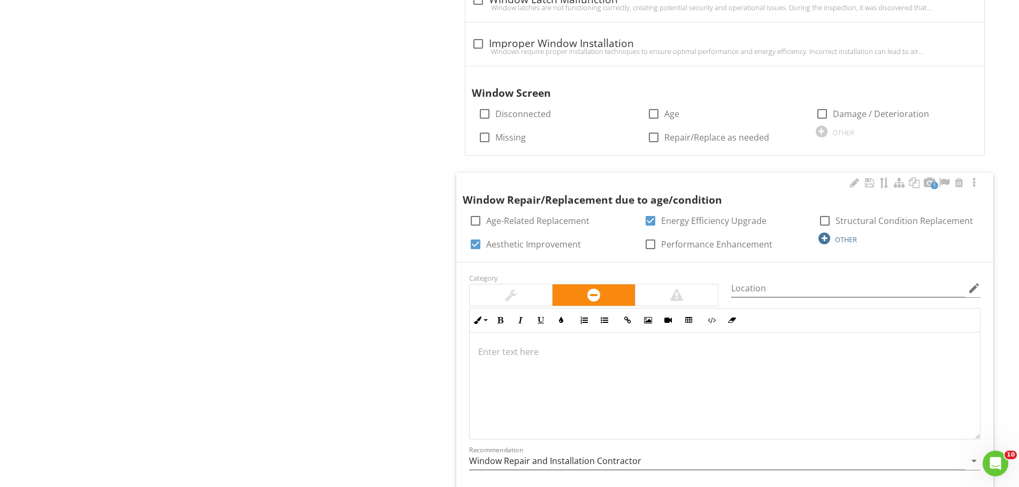
click at [824, 237] on div at bounding box center [825, 239] width 12 height 12
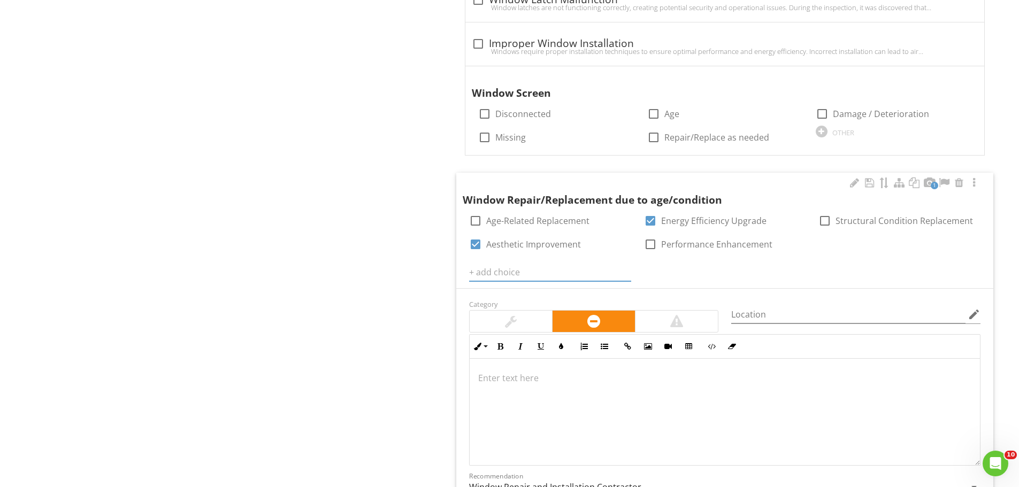
click at [509, 278] on input "text" at bounding box center [550, 273] width 162 height 18
type input "Water Stains"
click at [623, 274] on icon at bounding box center [624, 272] width 7 height 9
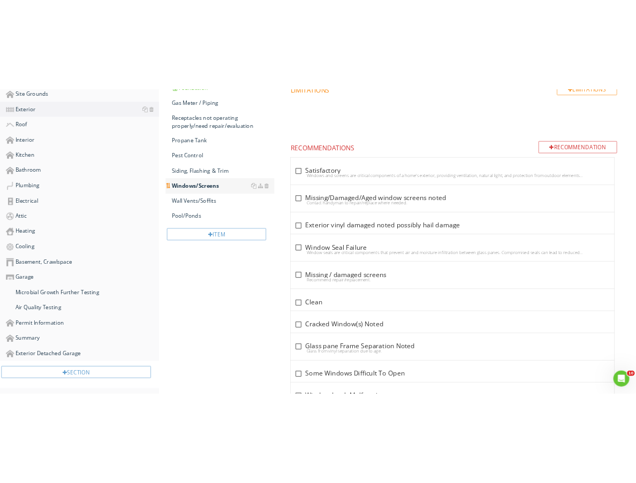
scroll to position [240, 0]
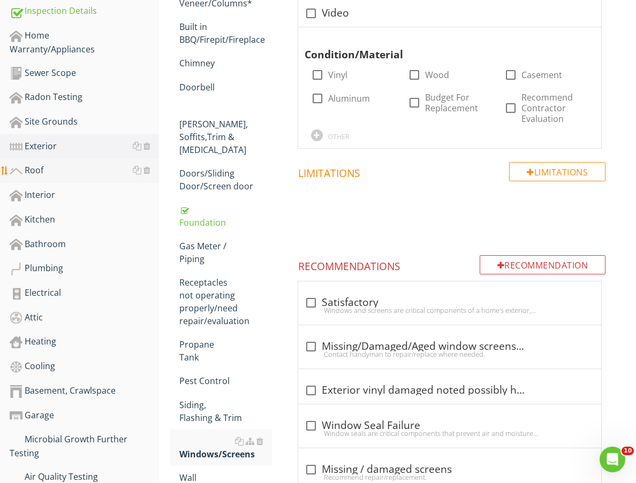
click at [47, 167] on div "Roof" at bounding box center [84, 171] width 149 height 14
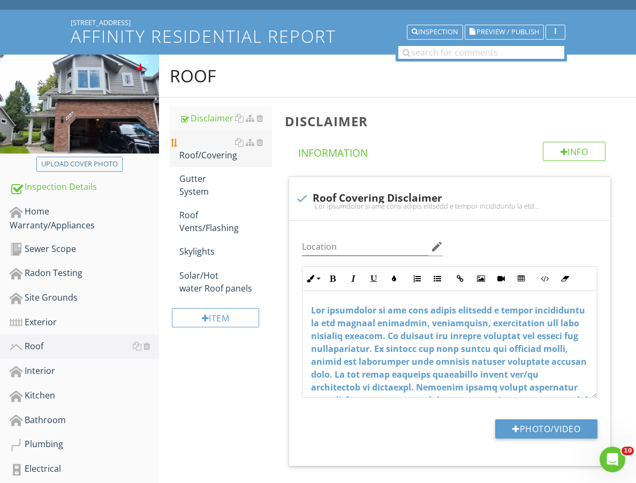
scroll to position [61, 0]
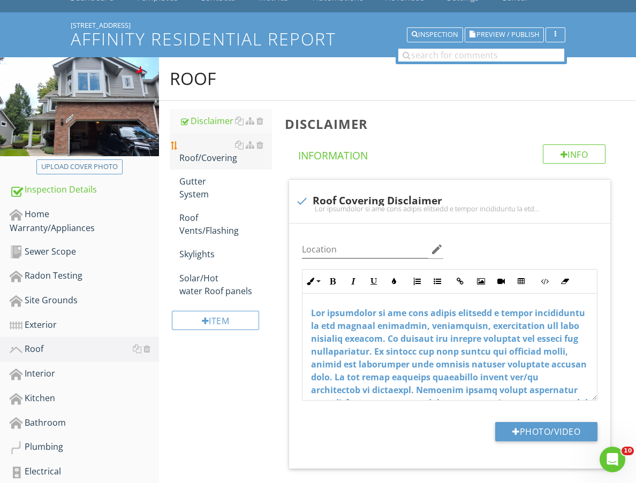
click at [210, 161] on div "Roof/Covering" at bounding box center [225, 152] width 93 height 26
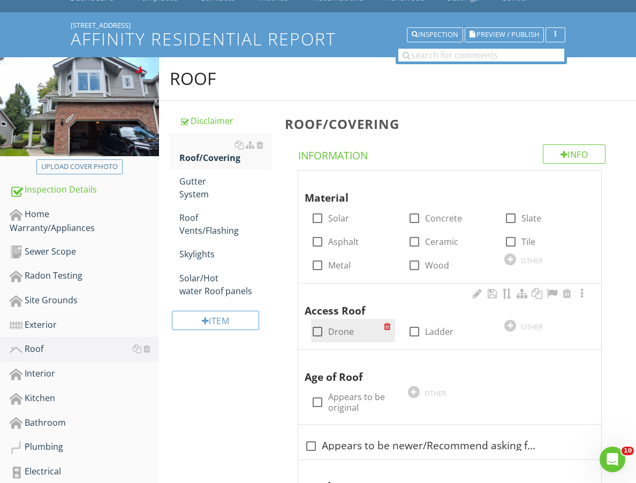
click at [320, 332] on div at bounding box center [317, 332] width 18 height 18
checkbox input "true"
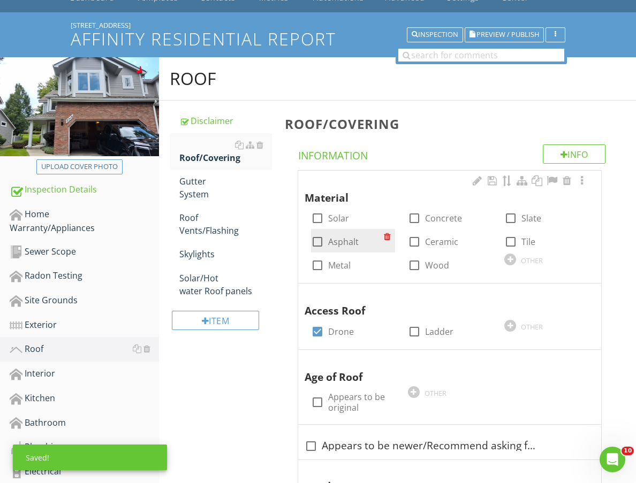
click at [314, 242] on div at bounding box center [317, 242] width 18 height 18
checkbox input "true"
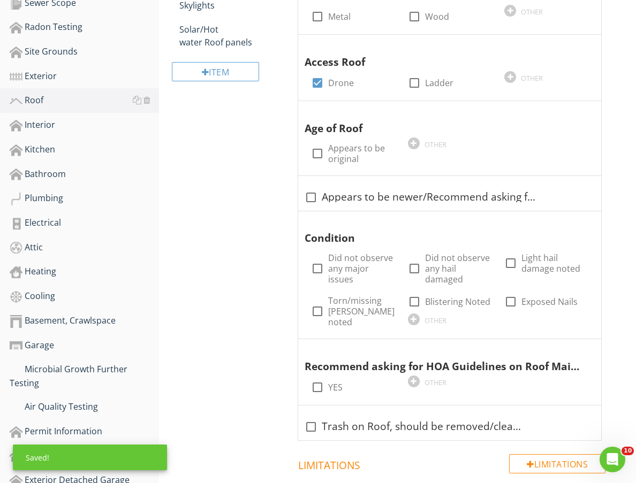
scroll to position [311, 0]
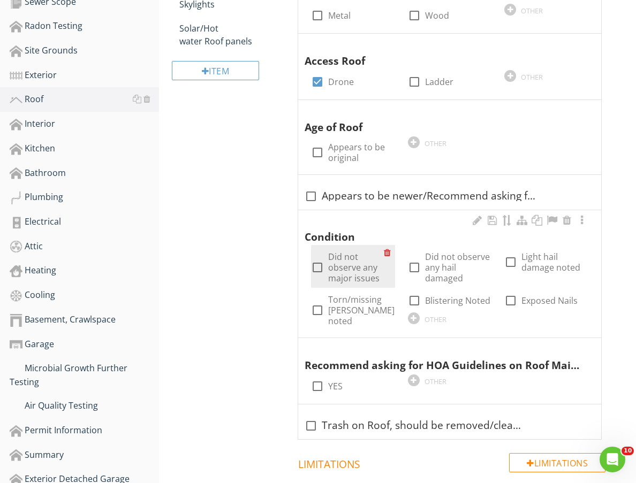
click at [315, 263] on div at bounding box center [317, 267] width 18 height 18
checkbox input "true"
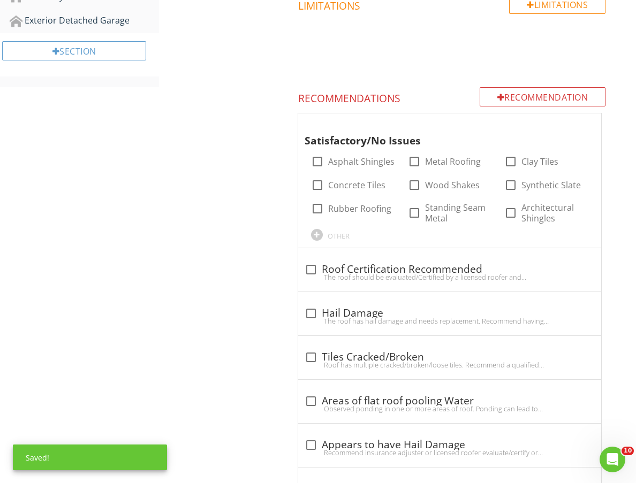
scroll to position [775, 0]
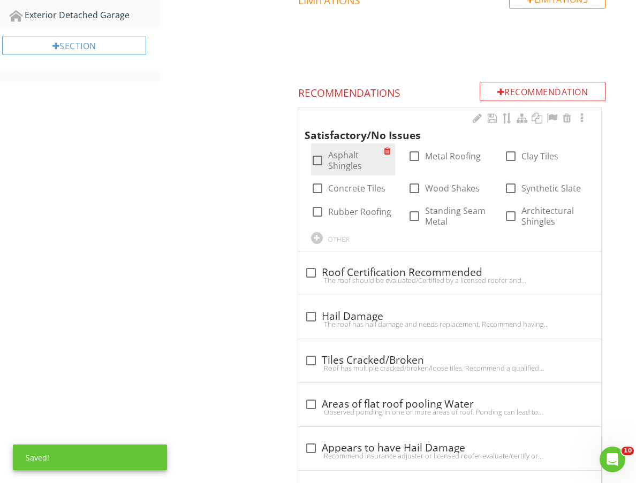
click at [312, 152] on div at bounding box center [317, 160] width 18 height 18
checkbox input "true"
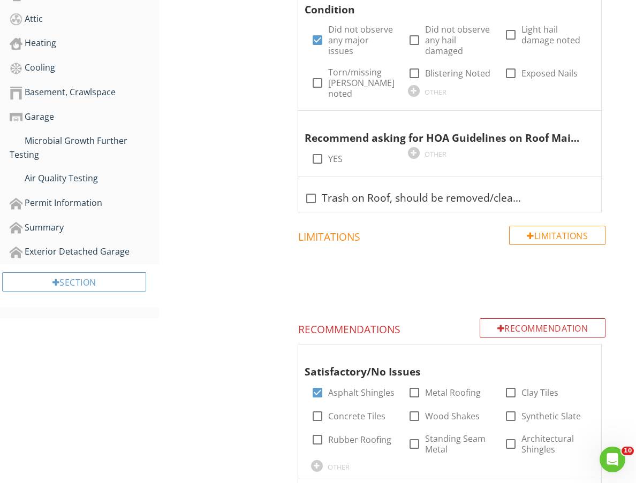
scroll to position [525, 0]
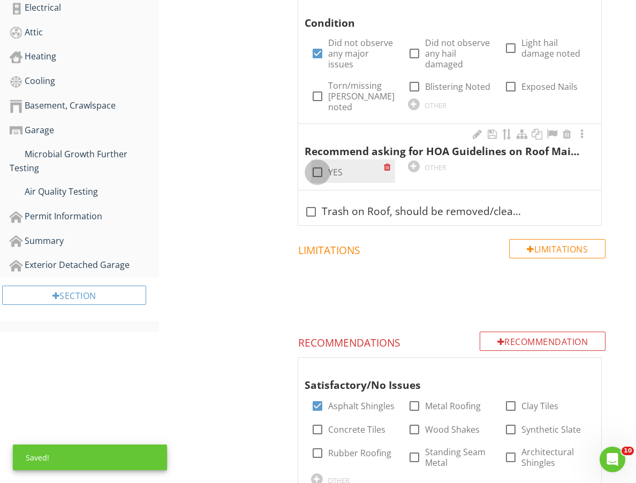
click at [317, 168] on div at bounding box center [317, 172] width 18 height 18
checkbox input "true"
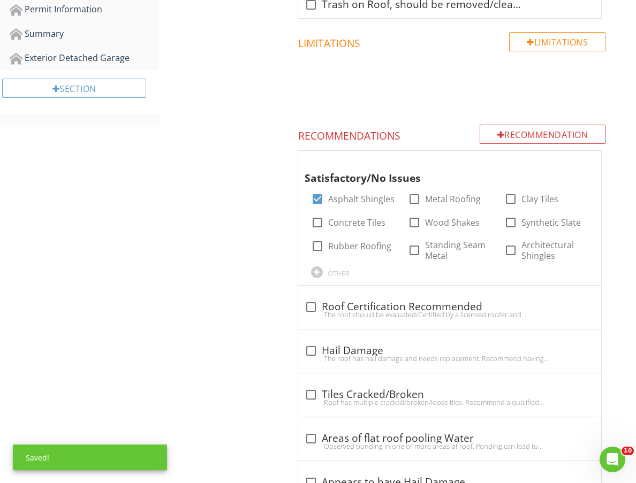
scroll to position [810, 0]
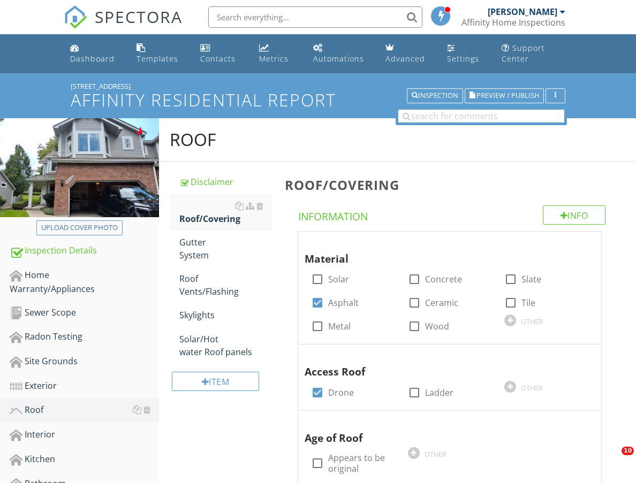
scroll to position [810, 0]
